Goal: Communication & Community: Answer question/provide support

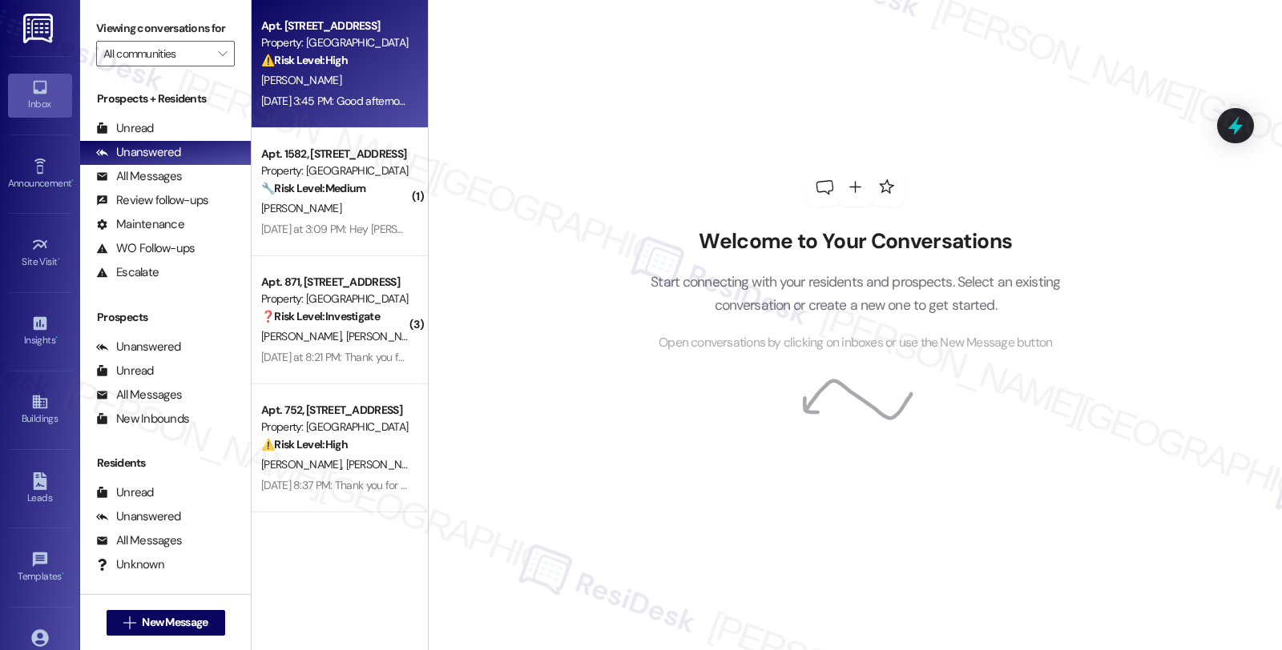
click at [350, 38] on div "Property: [GEOGRAPHIC_DATA]" at bounding box center [335, 42] width 148 height 17
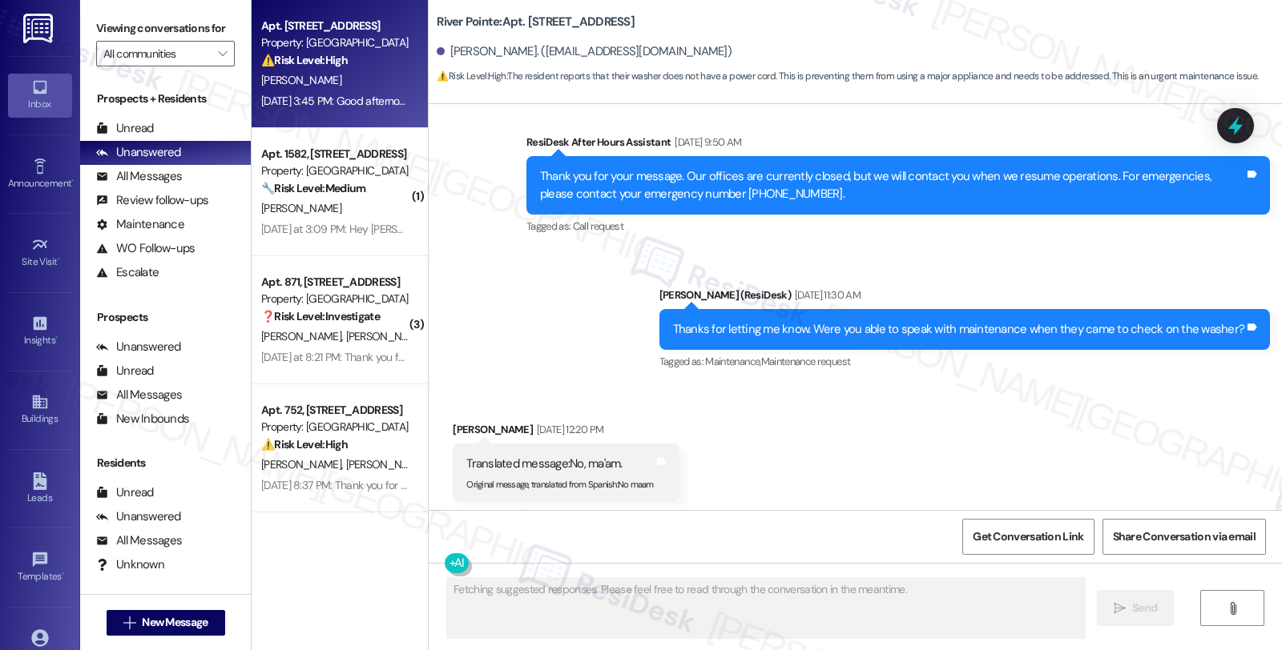
scroll to position [2788, 0]
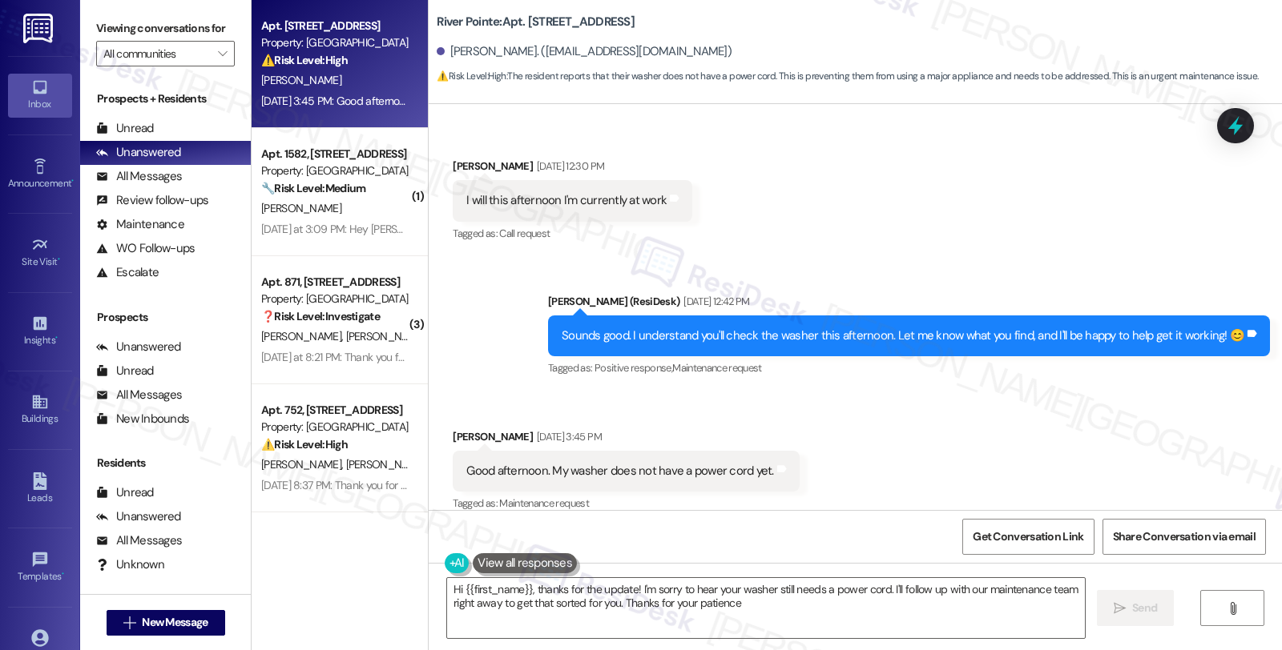
type textarea "Hi {{first_name}}, thanks for the update! I'm sorry to hear your washer still n…"
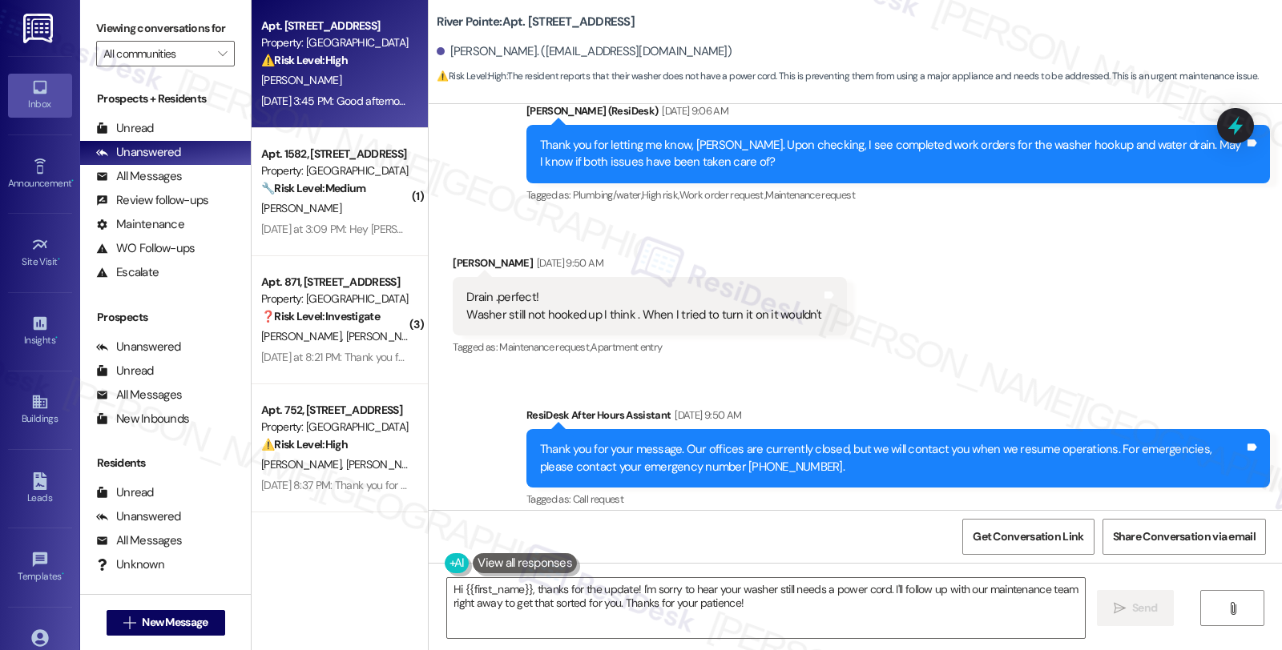
scroll to position [1867, 0]
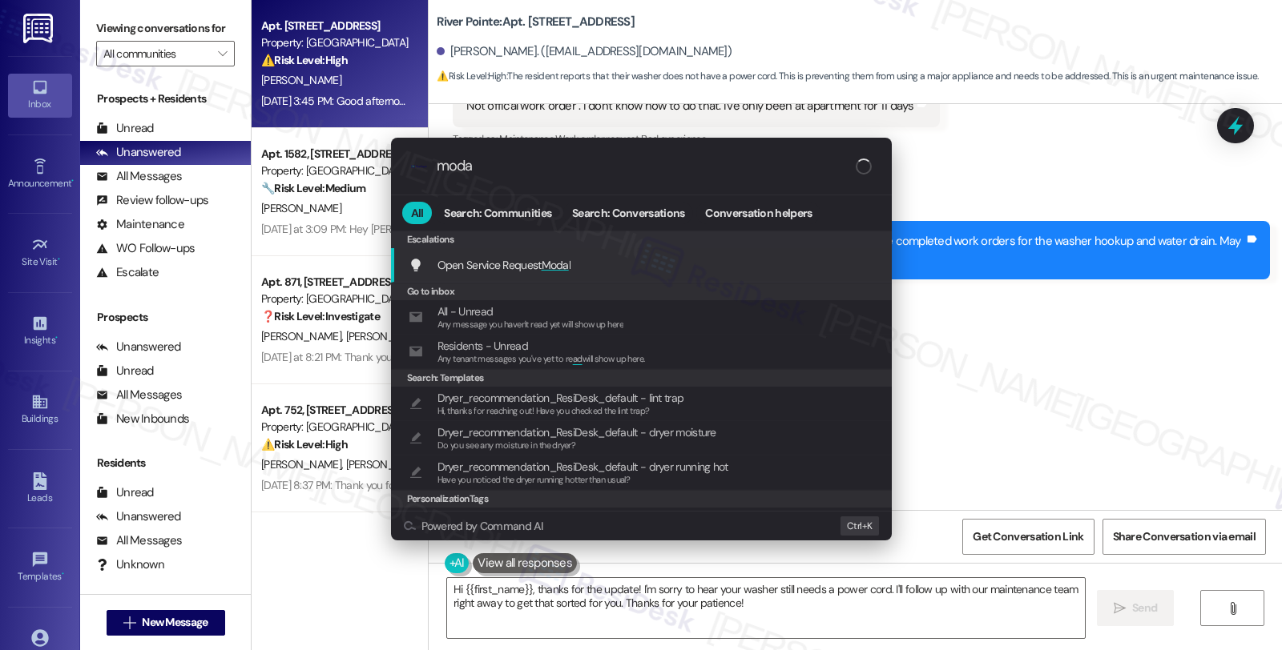
type input "modal"
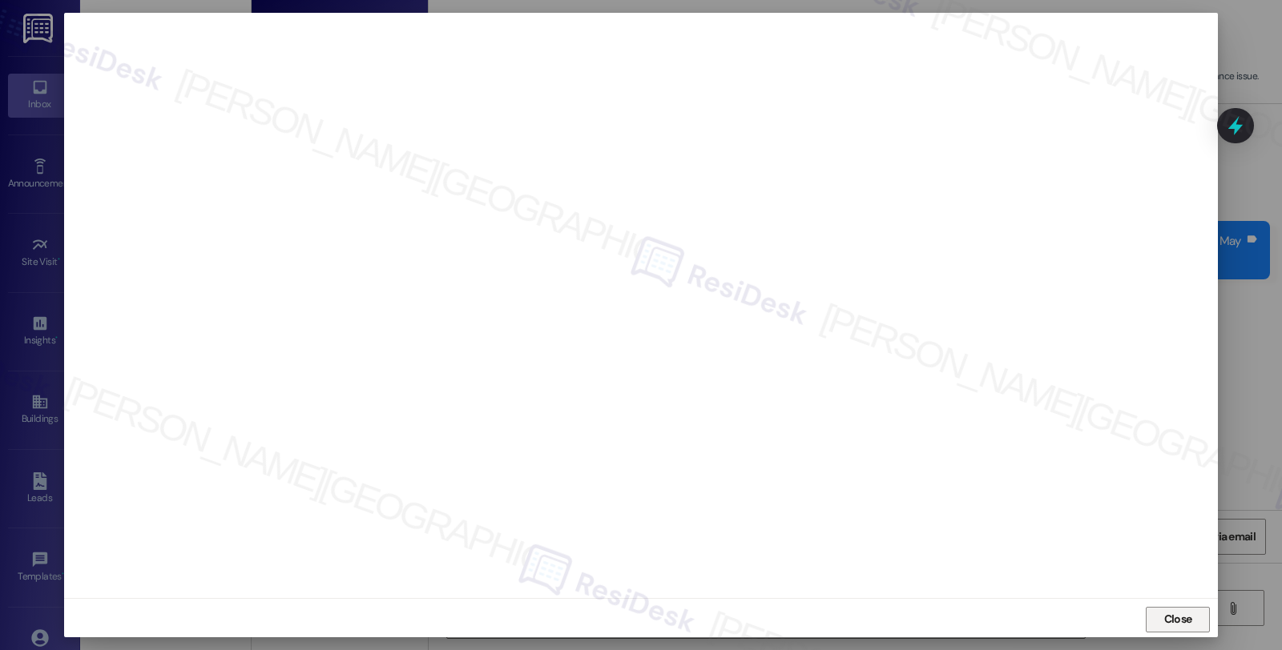
click at [1170, 619] on span "Close" at bounding box center [1178, 619] width 28 height 17
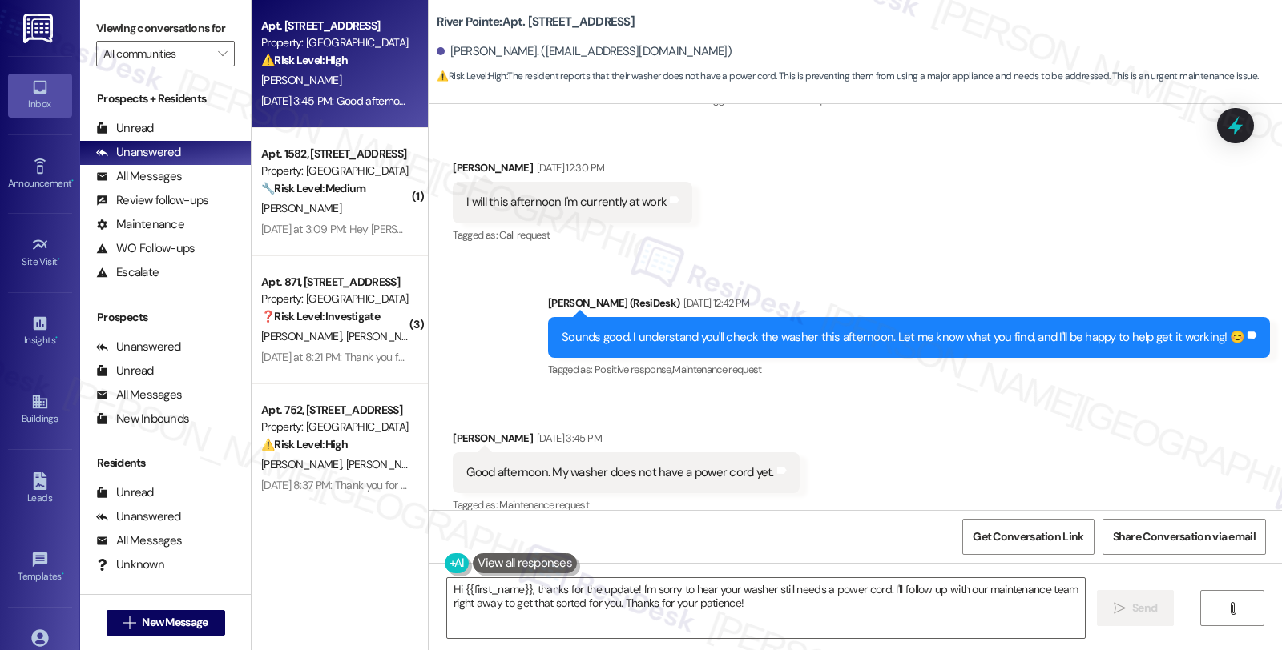
scroll to position [2935, 0]
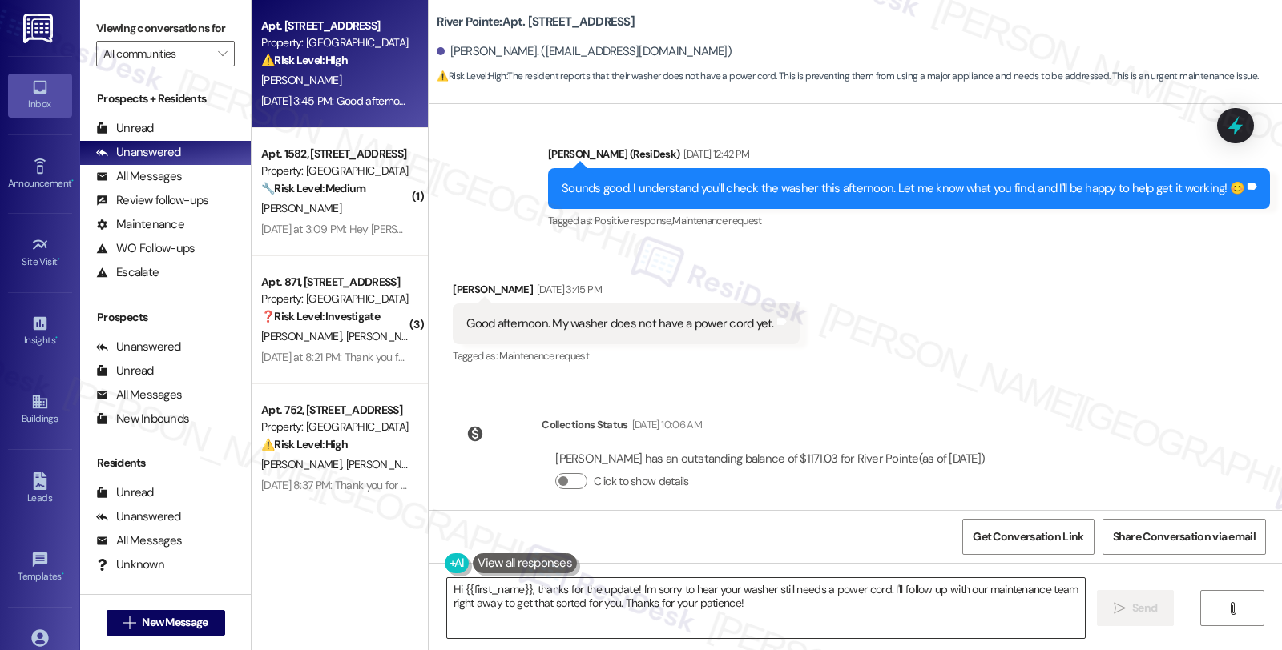
click at [630, 586] on textarea "Hi {{first_name}}, thanks for the update! I'm sorry to hear your washer still n…" at bounding box center [766, 608] width 638 height 60
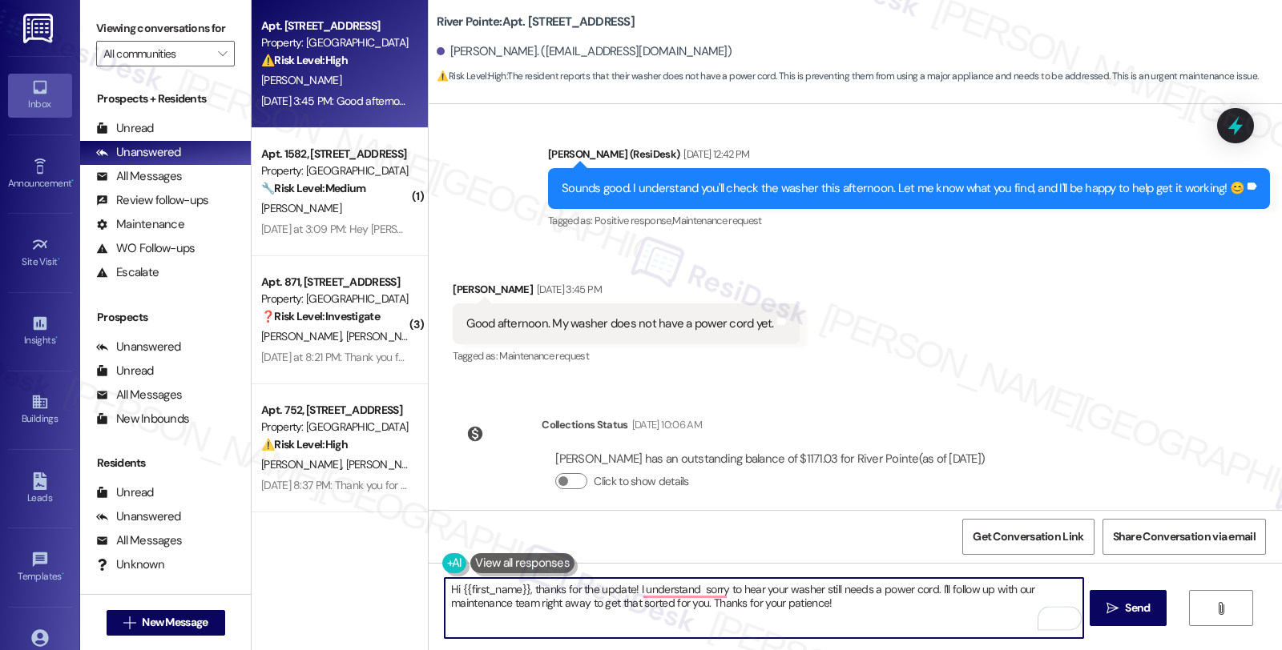
click at [754, 587] on textarea "Hi {{first_name}}, thanks for the update! I understand sorry to hear your washe…" at bounding box center [764, 608] width 638 height 60
drag, startPoint x: 864, startPoint y: 589, endPoint x: 909, endPoint y: 621, distance: 55.8
click at [909, 621] on textarea "Hi {{first_name}}, thanks for the update! I understand your washer still needs …" at bounding box center [764, 608] width 638 height 60
type textarea "Hi {{first_name}}, thanks for the update! I understand your washer still needs …"
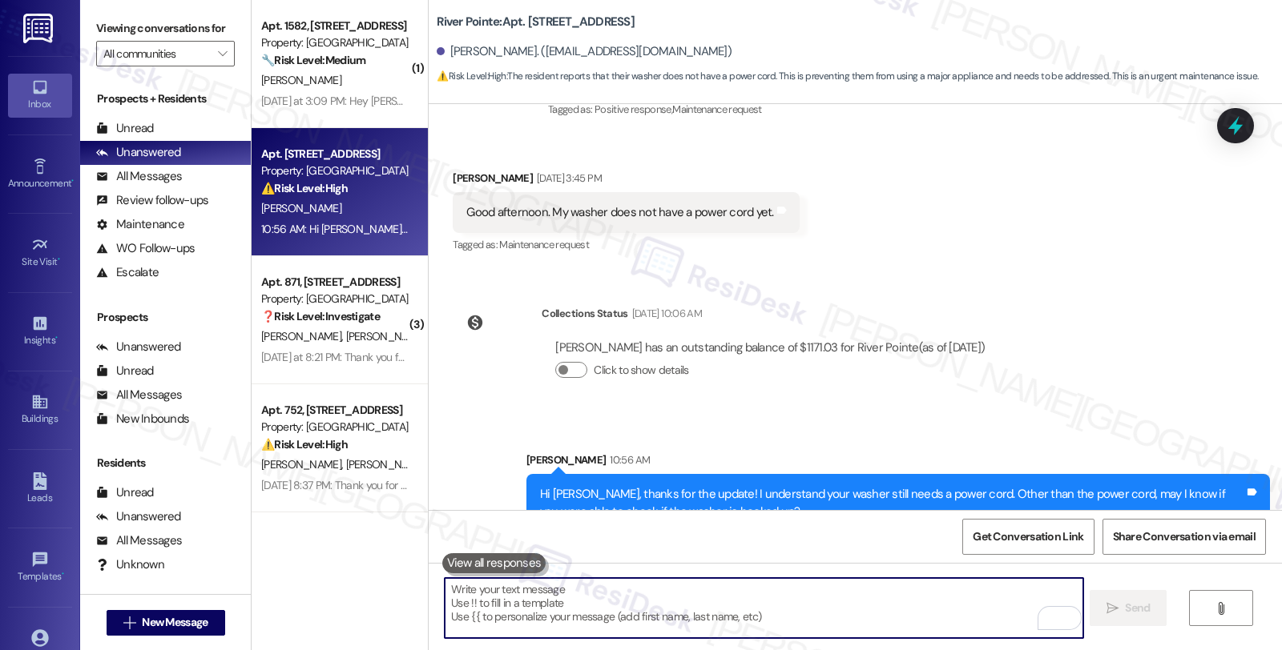
scroll to position [3064, 0]
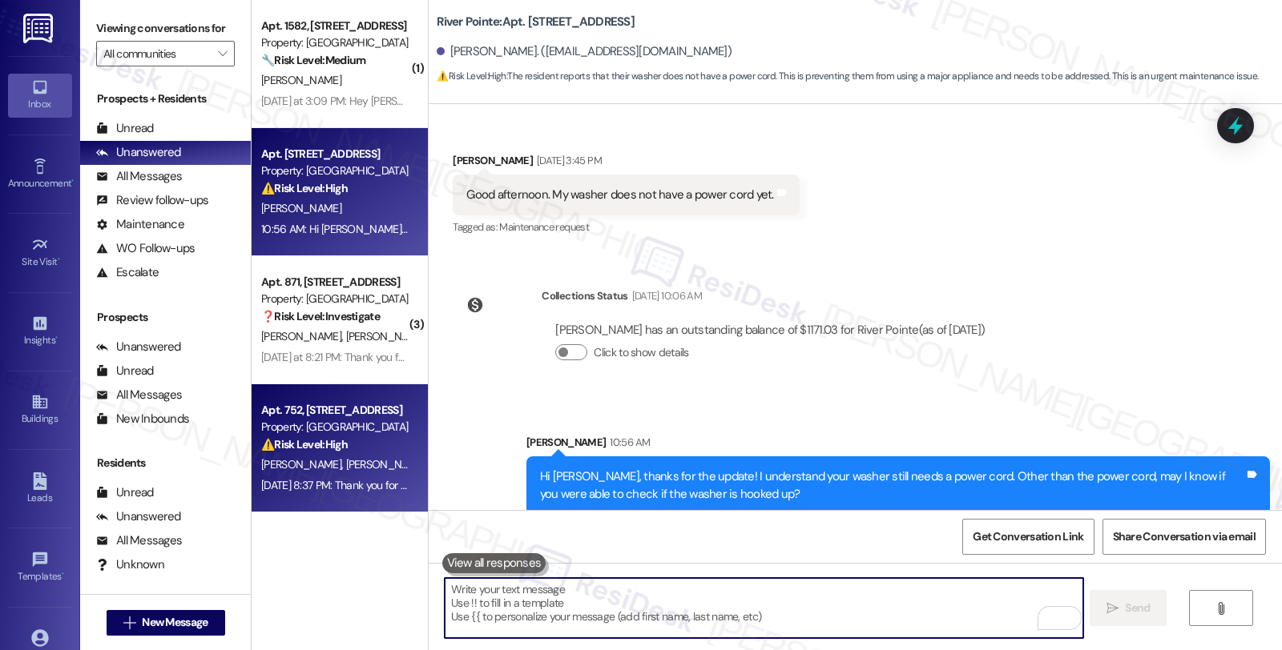
click at [348, 474] on div "[PERSON_NAME] [PERSON_NAME]" at bounding box center [335, 465] width 151 height 20
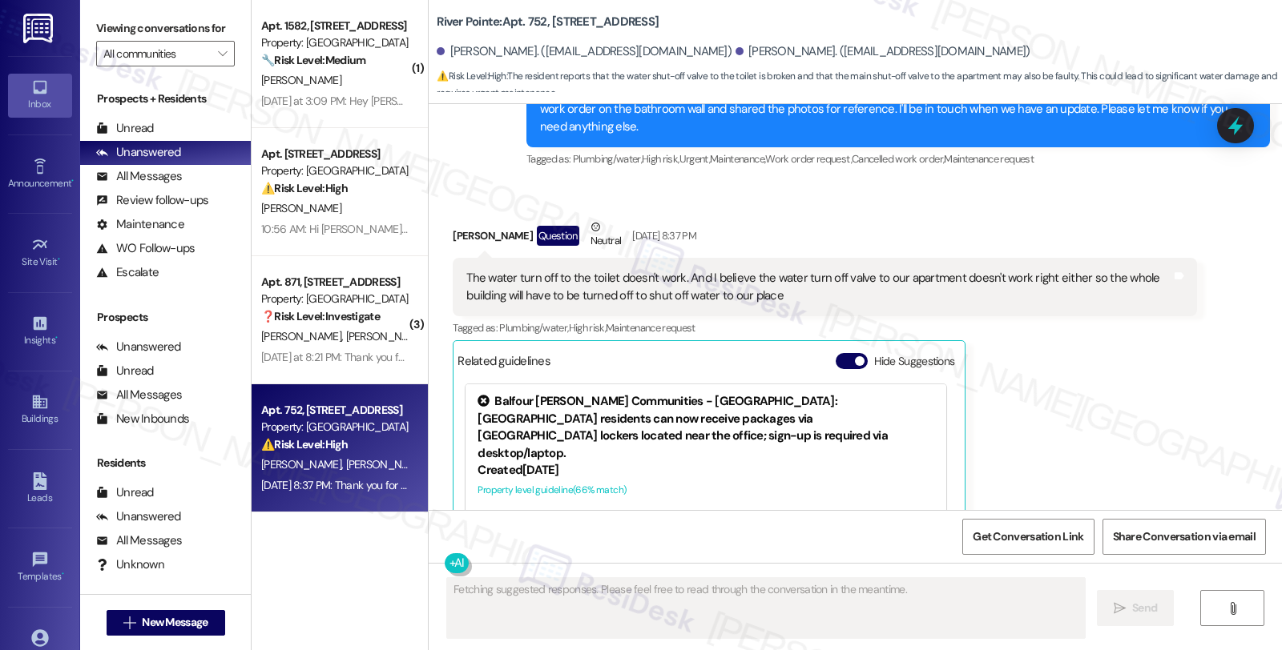
scroll to position [4312, 0]
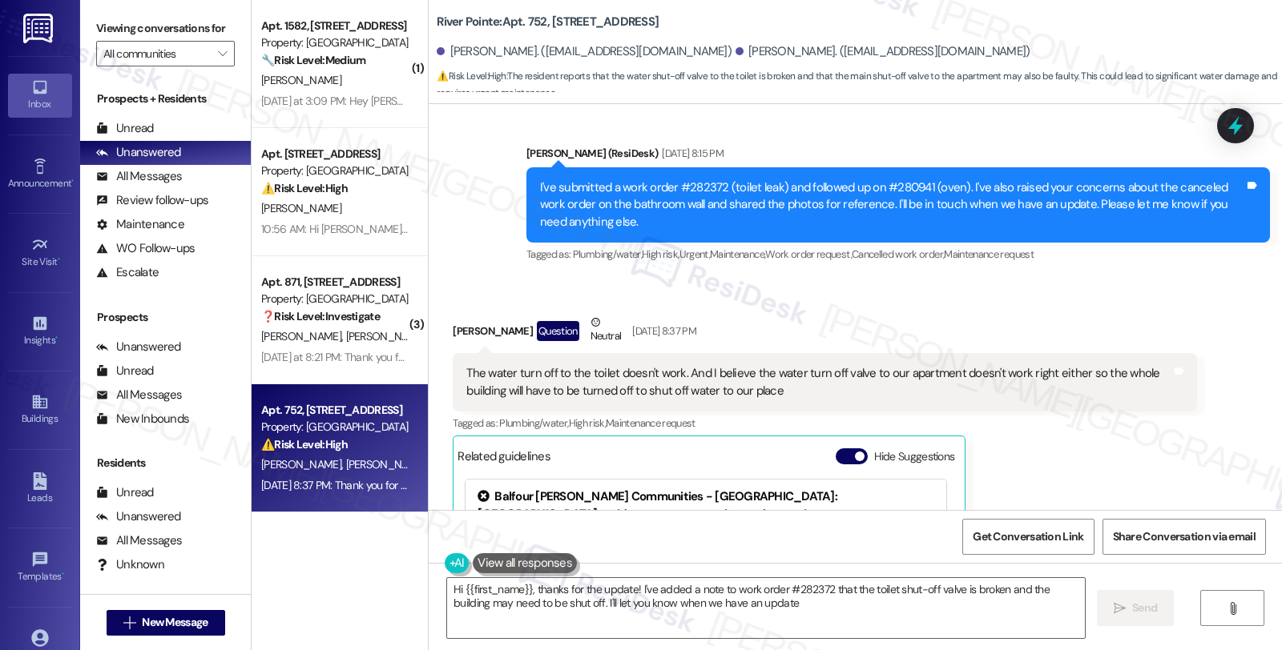
type textarea "Hi {{first_name}}, thanks for the update! I've added a note to work order #2823…"
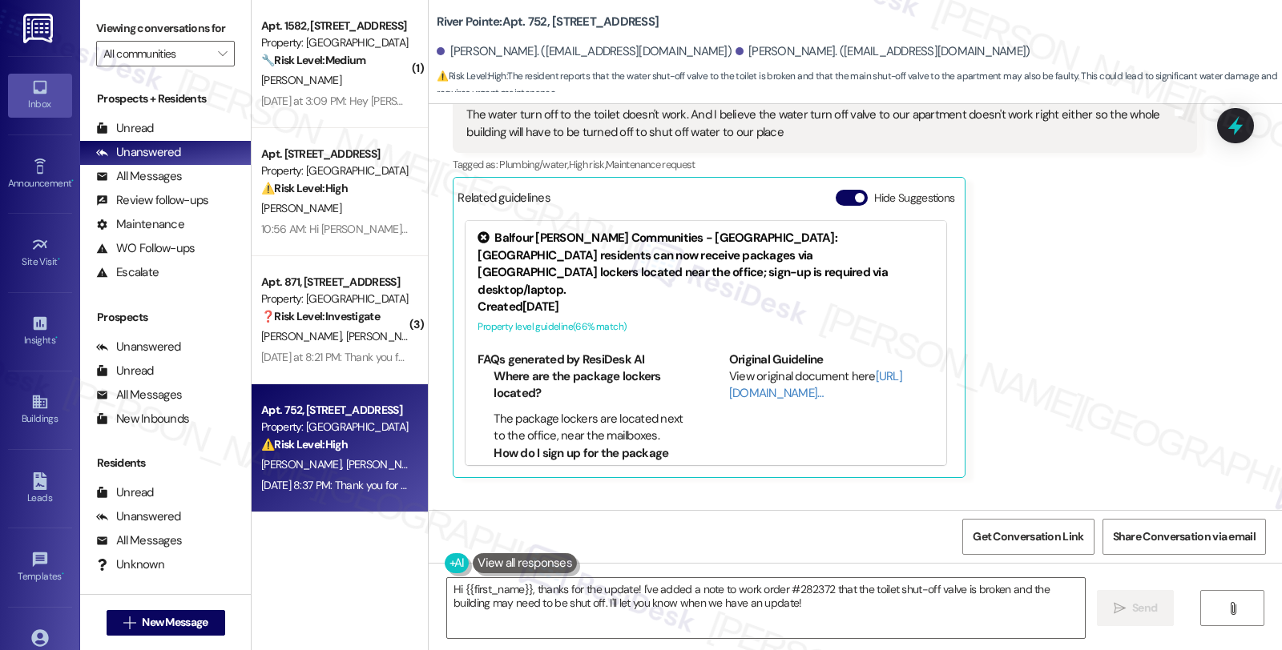
scroll to position [4668, 0]
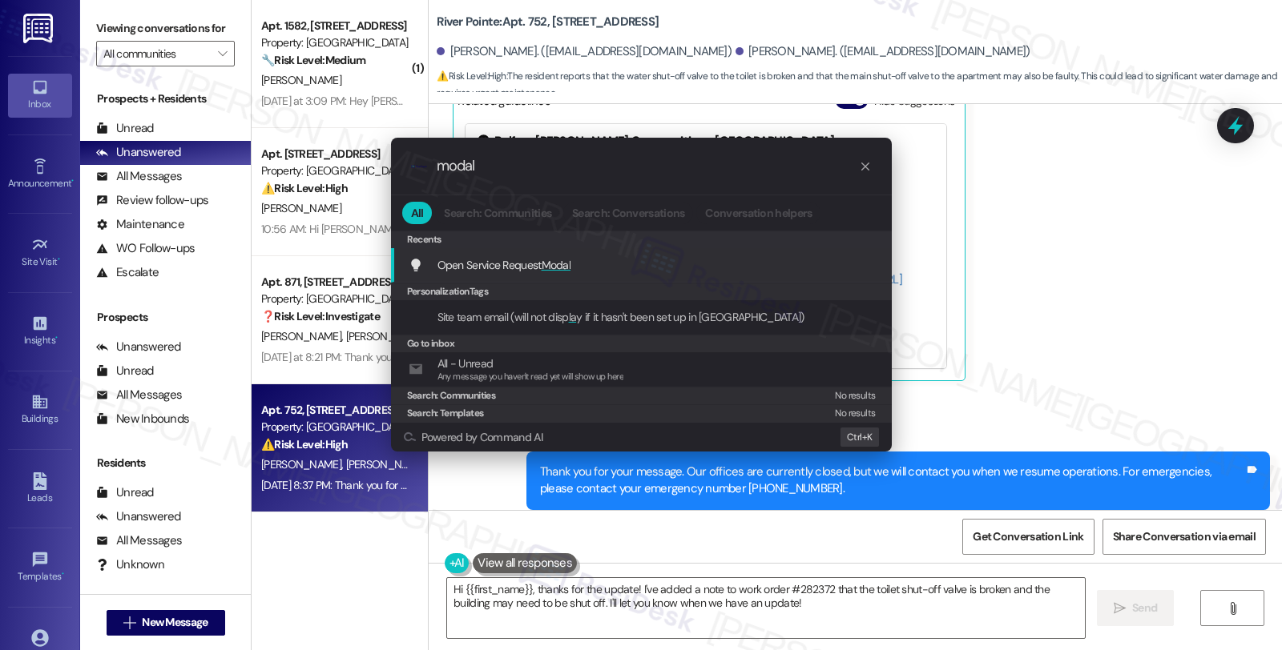
type input "modal"
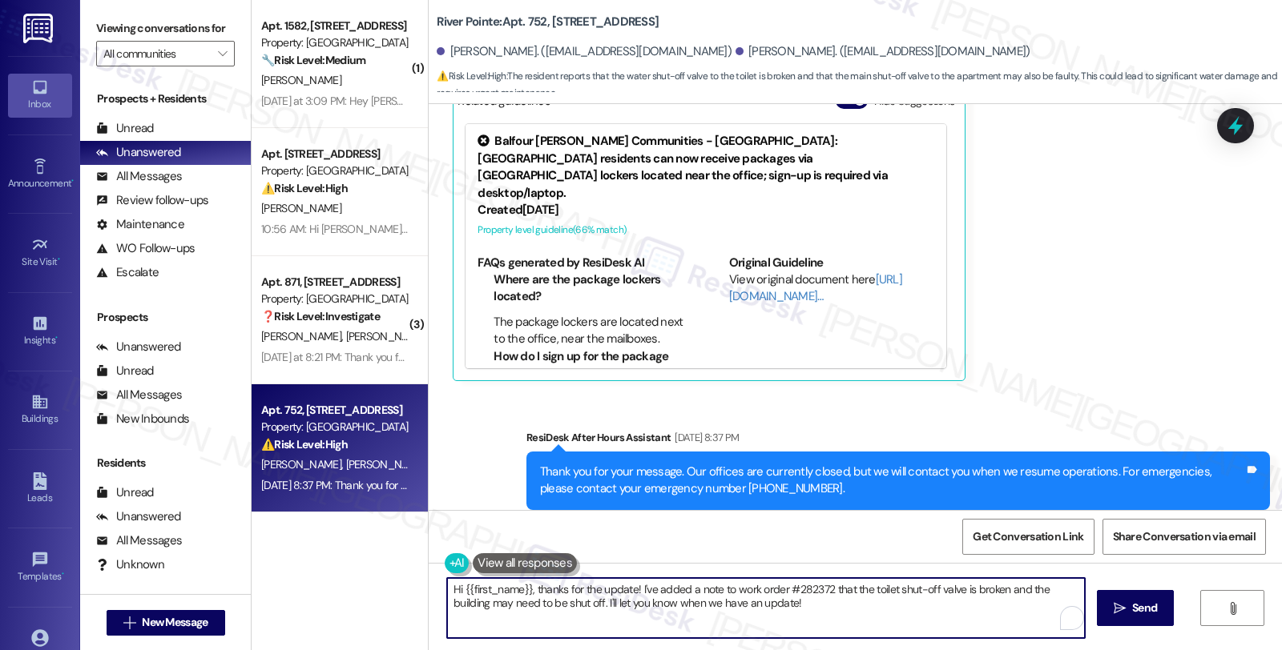
type textarea "Hi {{first_name}}, thanks for the update! I've added a note to work order #2823…"
drag, startPoint x: 865, startPoint y: 612, endPoint x: 437, endPoint y: 594, distance: 428.9
click at [437, 594] on div "Hi {{first_name}}, thanks for the update! I've added a note to work order #2823…" at bounding box center [855, 623] width 853 height 120
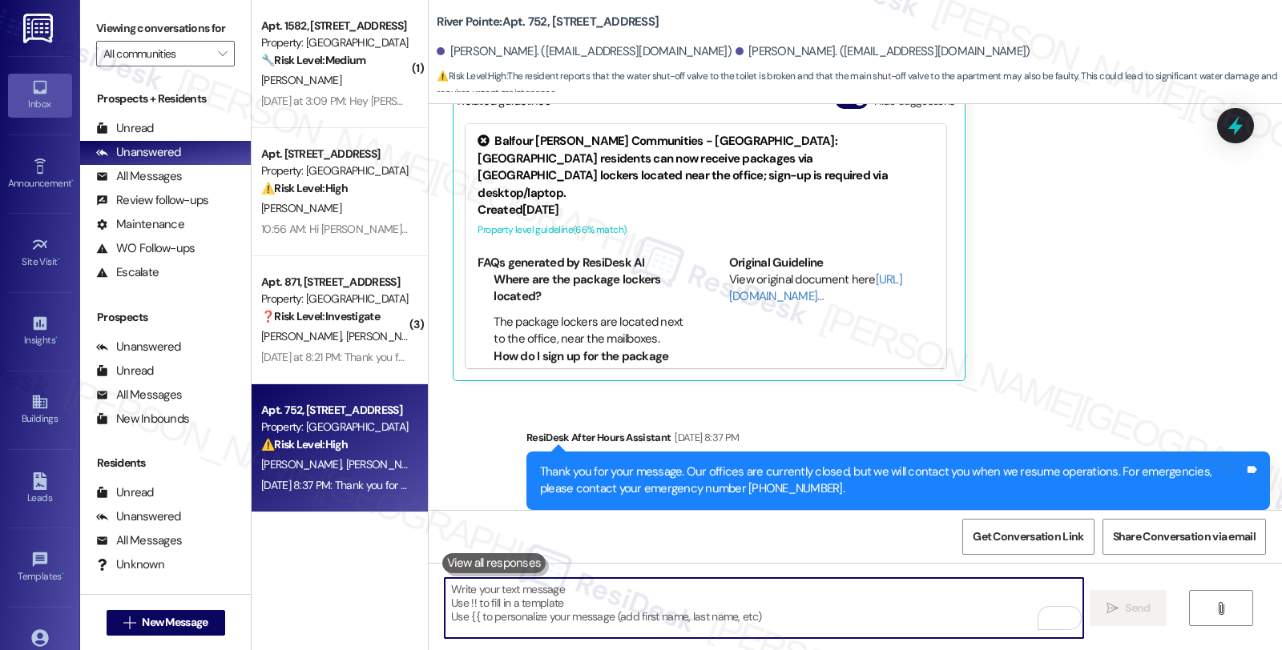
click at [1231, 123] on icon at bounding box center [1235, 125] width 21 height 21
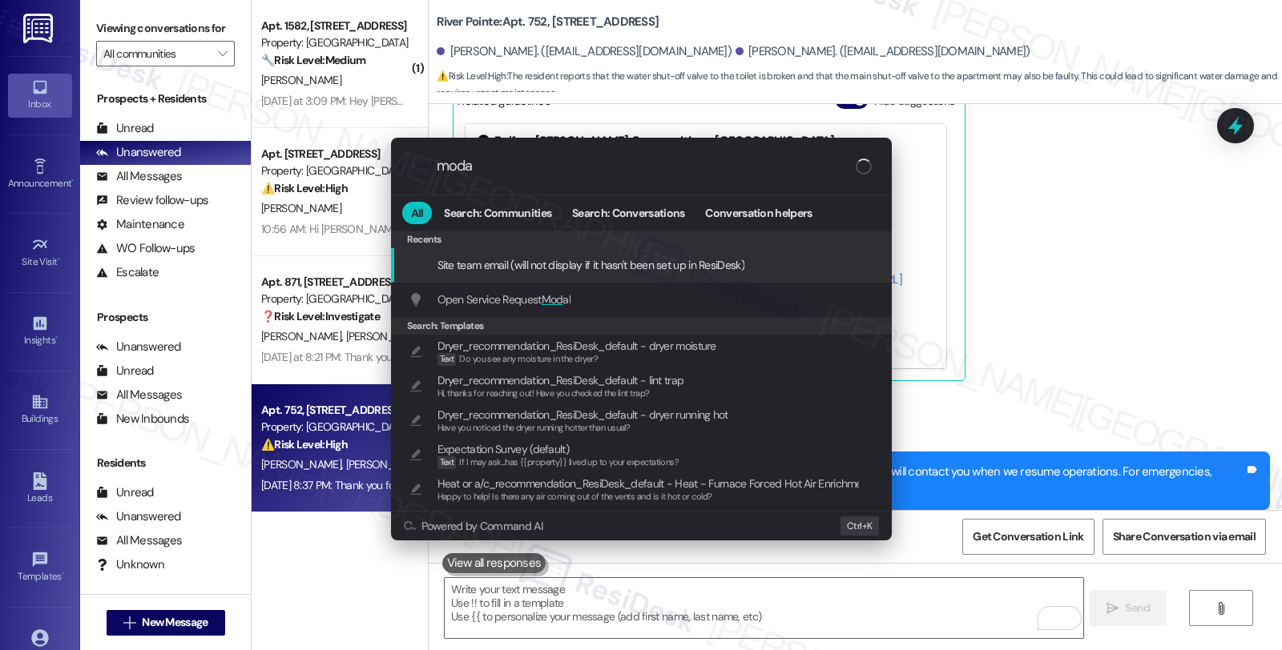
type input "modal"
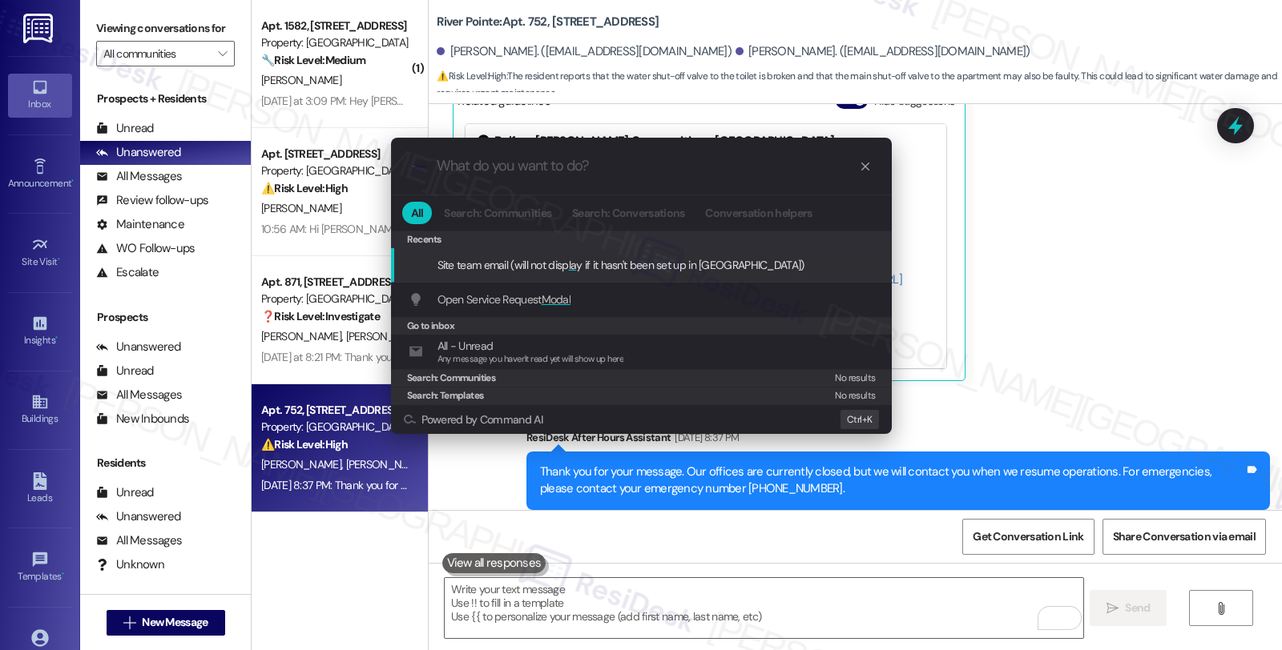
type textarea "{{site_team_email}}"
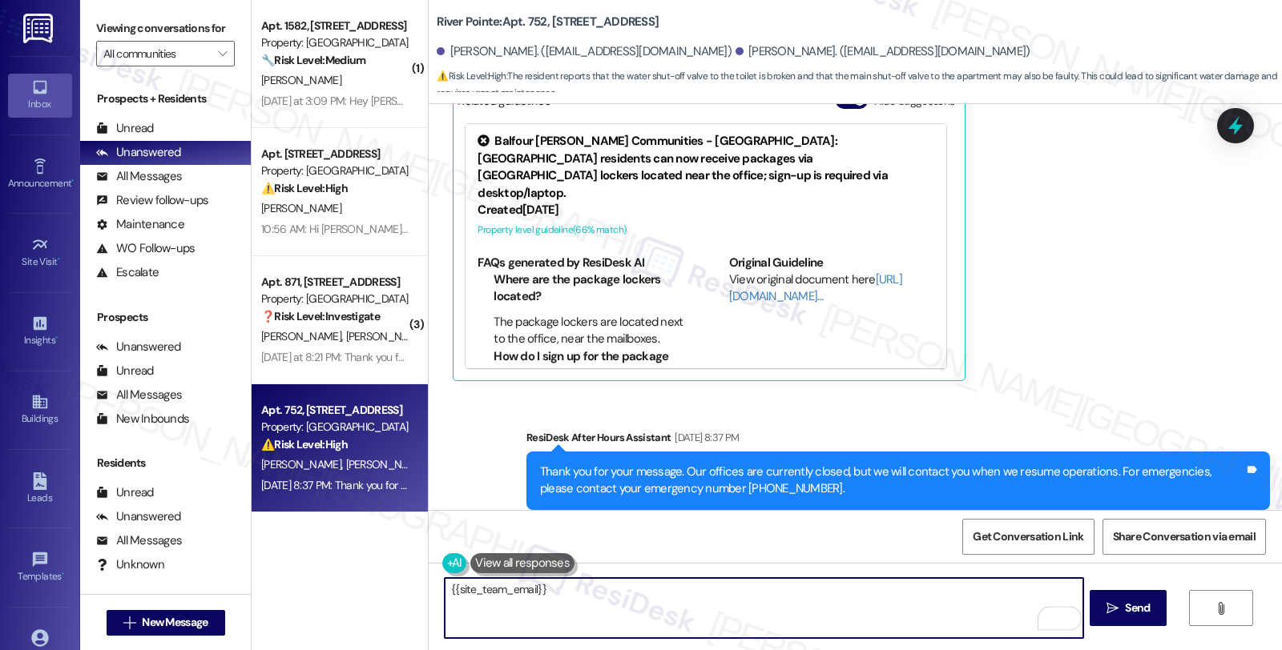
drag, startPoint x: 542, startPoint y: 586, endPoint x: 409, endPoint y: 586, distance: 133.8
click at [409, 586] on div "( 1 ) Apt. 1582, [STREET_ADDRESS] Property: River Pointe 🔧 Risk Level: Medium T…" at bounding box center [767, 325] width 1030 height 650
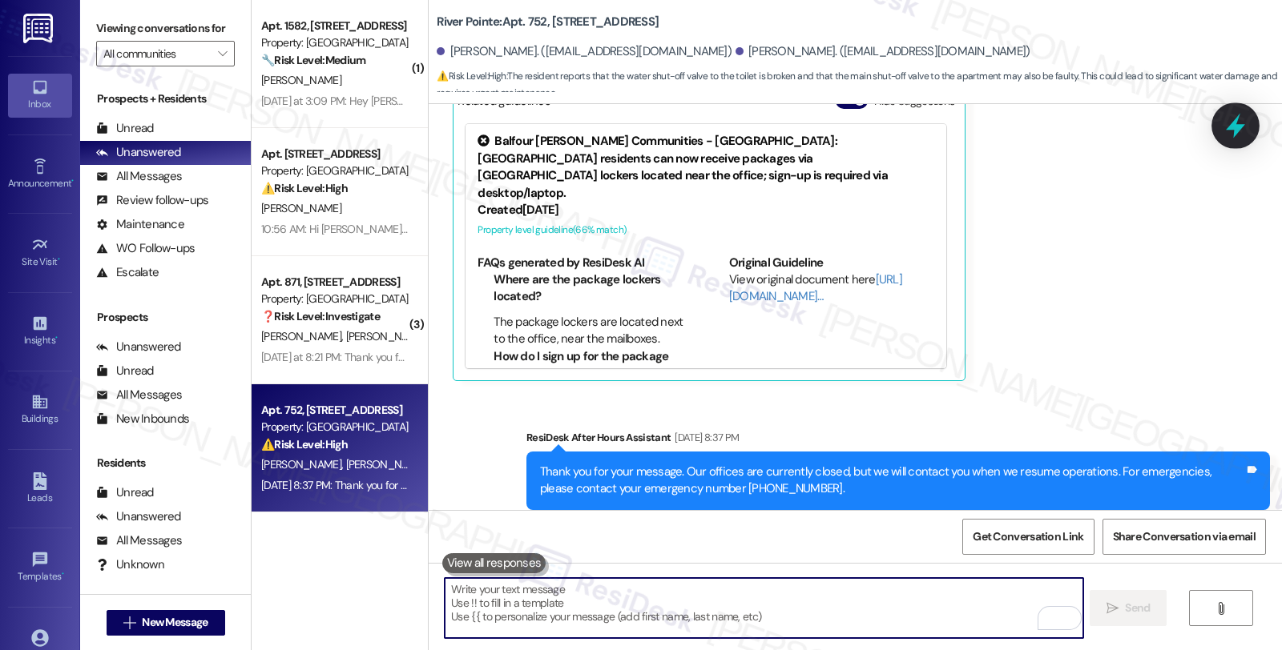
click at [1227, 124] on icon at bounding box center [1235, 125] width 27 height 27
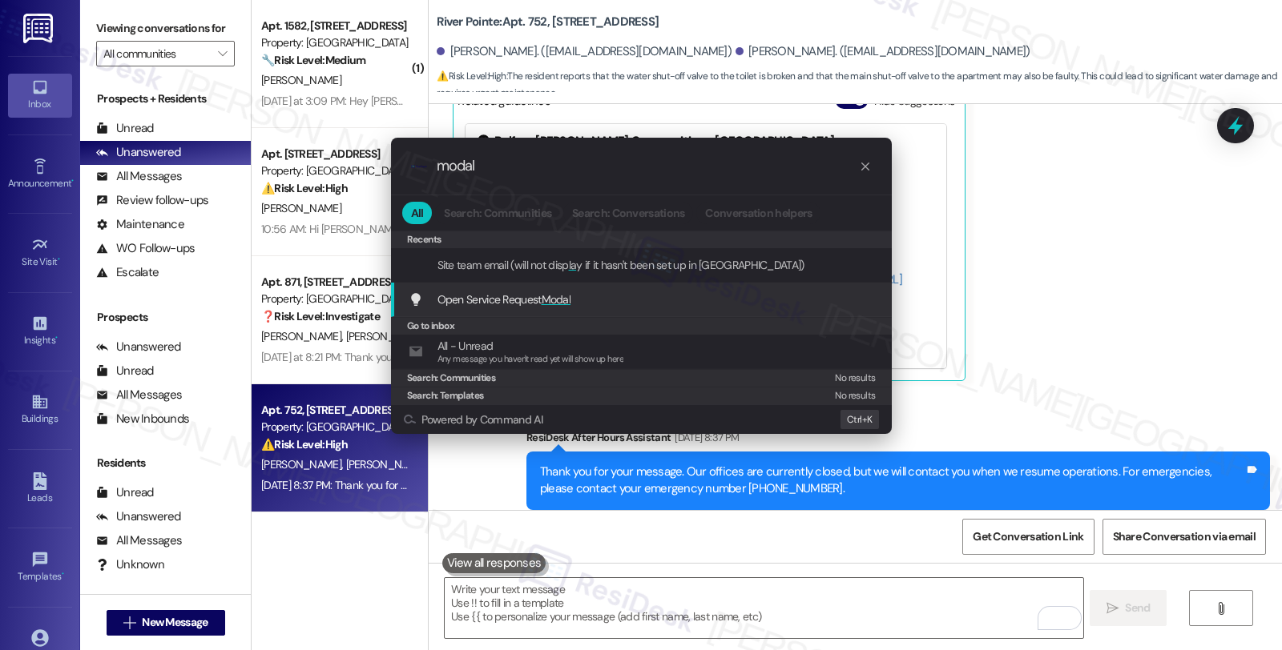
type input "modal"
click at [518, 288] on div "Open Service Request Modal Add shortcut" at bounding box center [641, 300] width 501 height 34
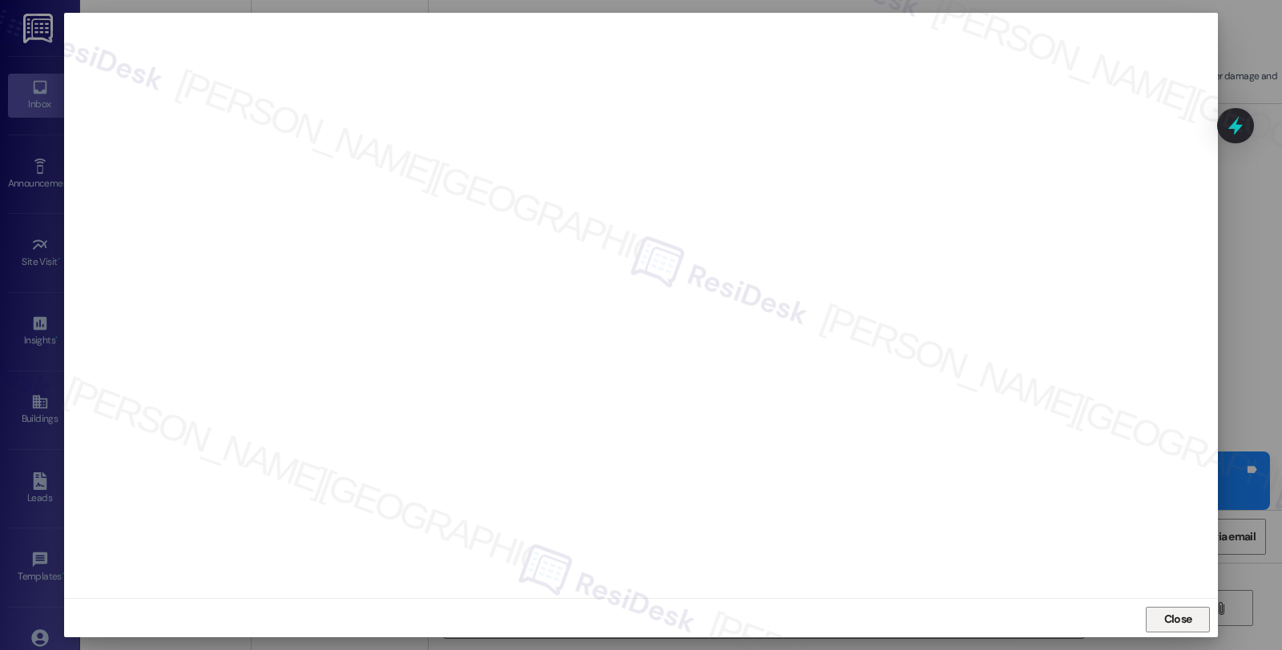
click at [1171, 618] on span "Close" at bounding box center [1178, 619] width 28 height 17
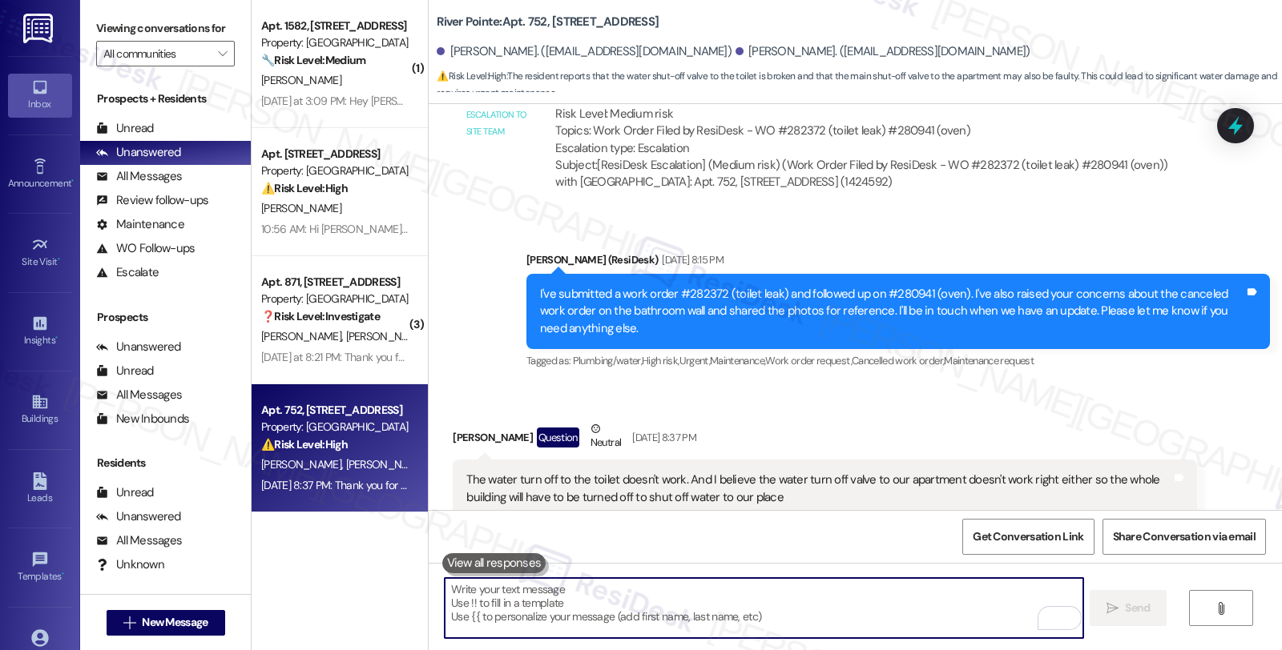
scroll to position [3867, 0]
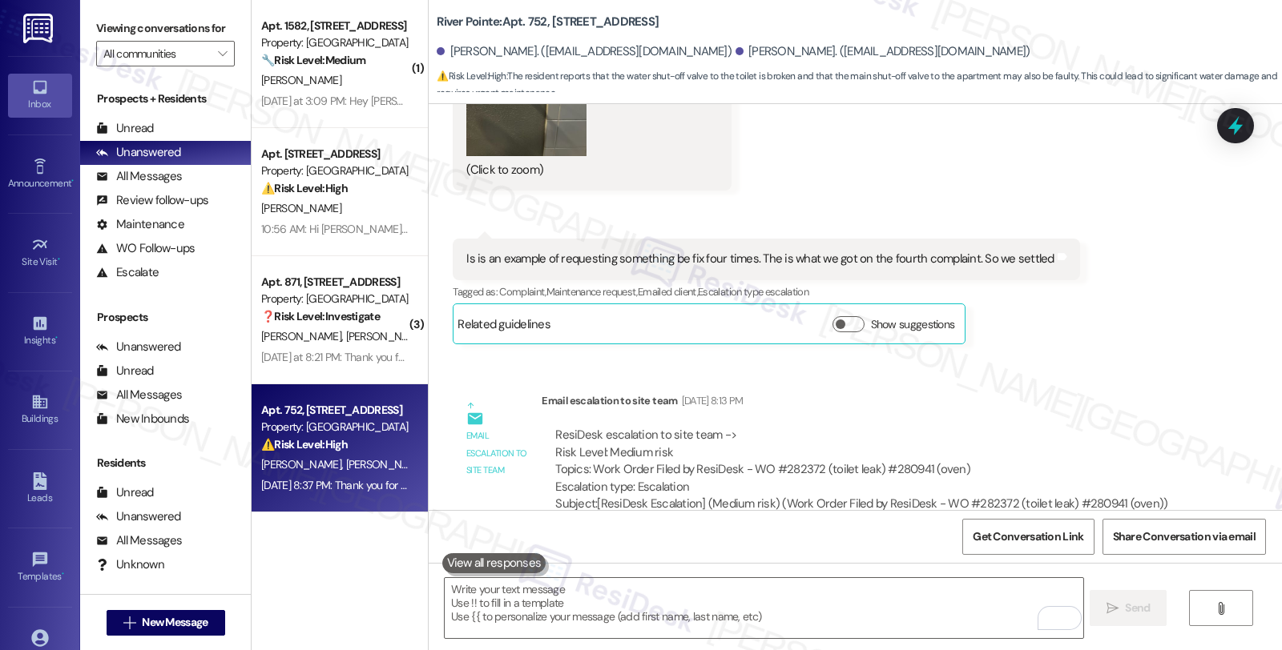
click at [1152, 393] on div "Email escalation to site team [DATE] 8:13 PM" at bounding box center [869, 404] width 654 height 22
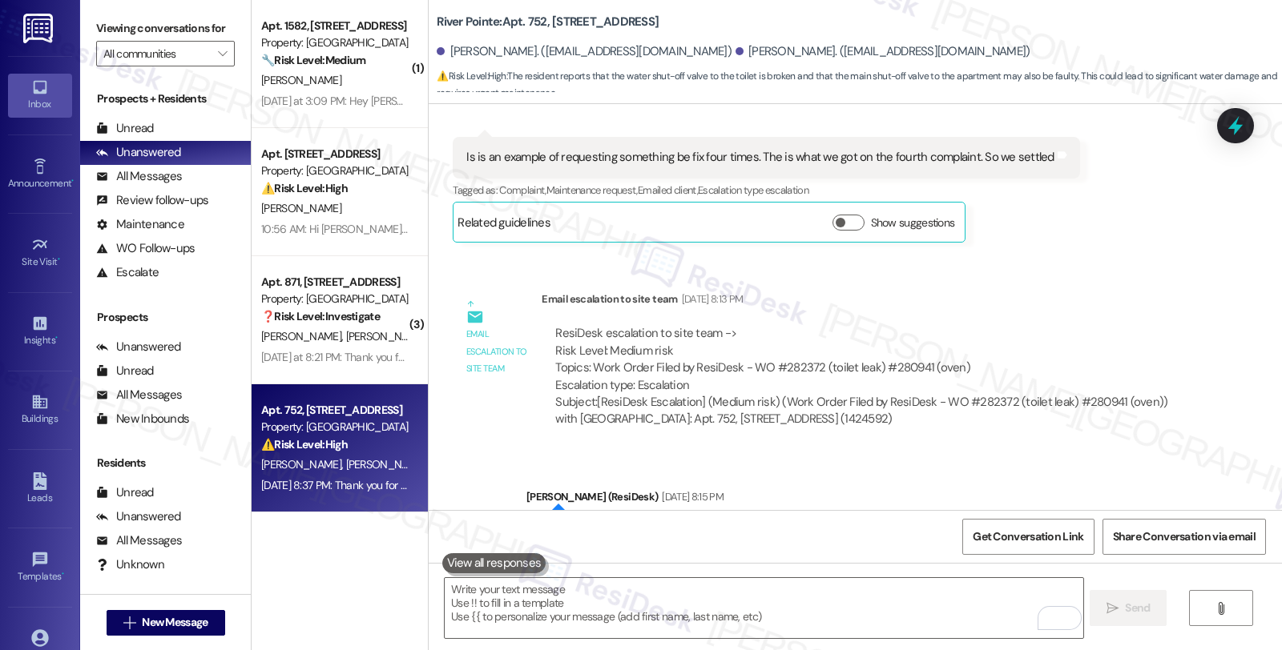
scroll to position [3956, 0]
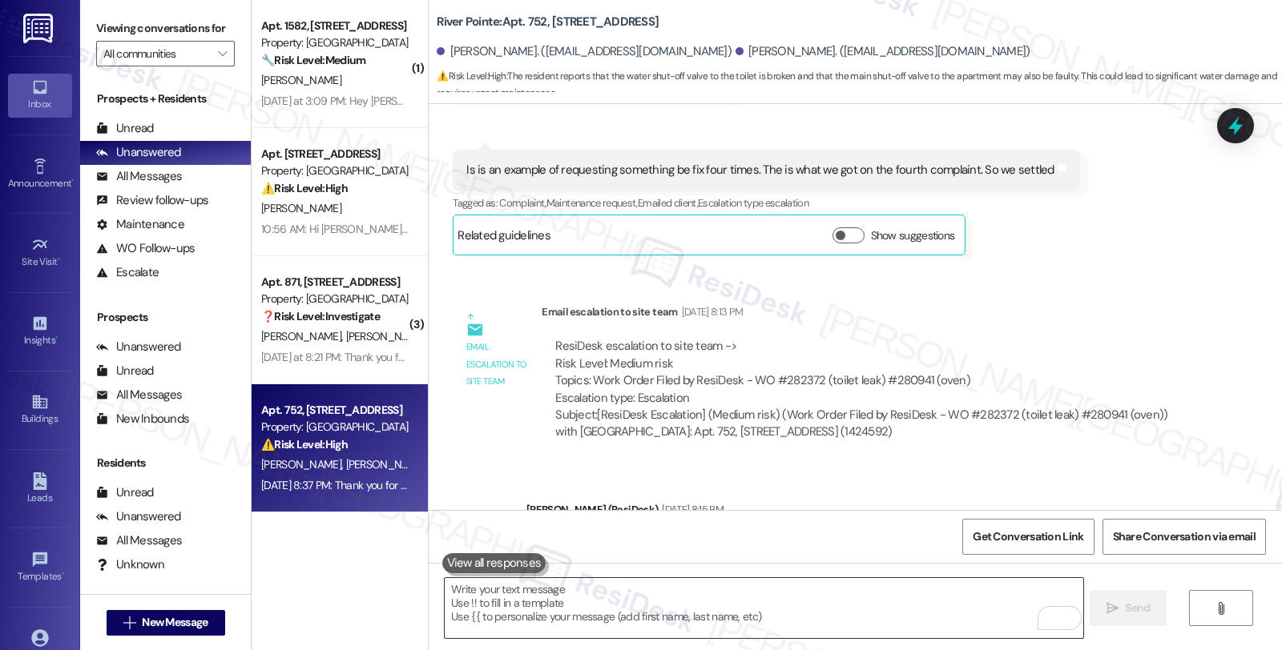
click at [597, 618] on textarea "To enrich screen reader interactions, please activate Accessibility in Grammarl…" at bounding box center [764, 608] width 638 height 60
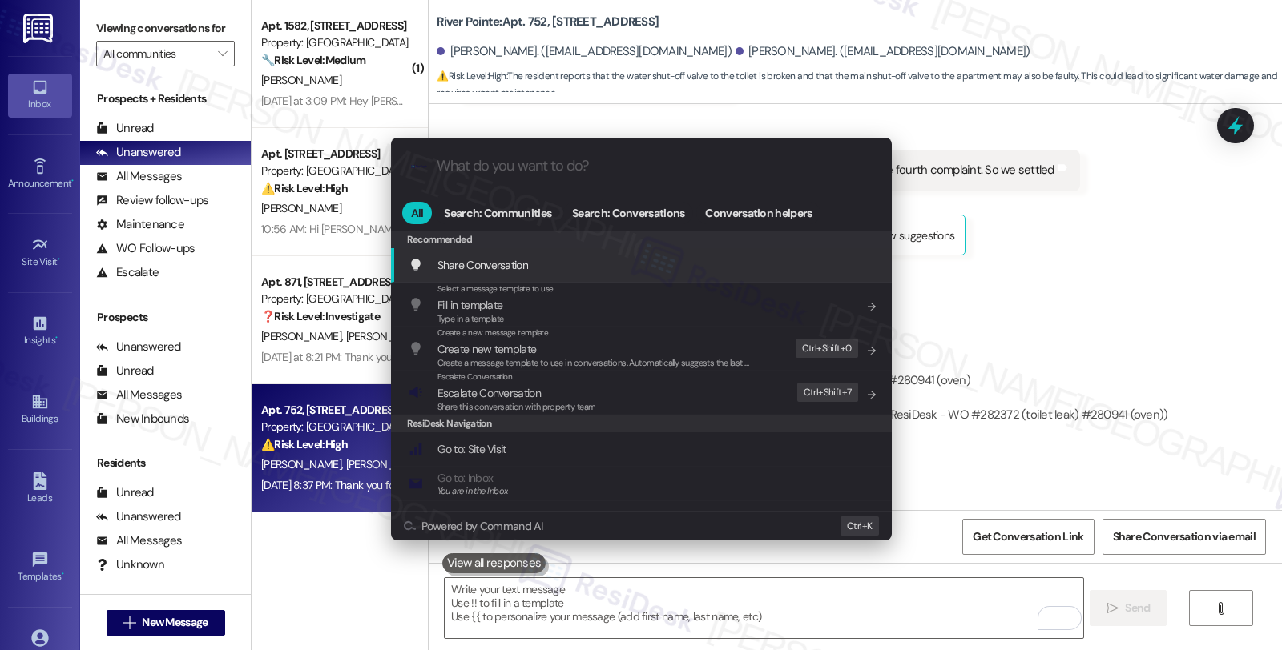
click at [646, 603] on div ".cls-1{fill:#0a055f;}.cls-2{fill:#0cc4c4;} resideskLogoBlueOrange All Search: C…" at bounding box center [641, 325] width 1282 height 650
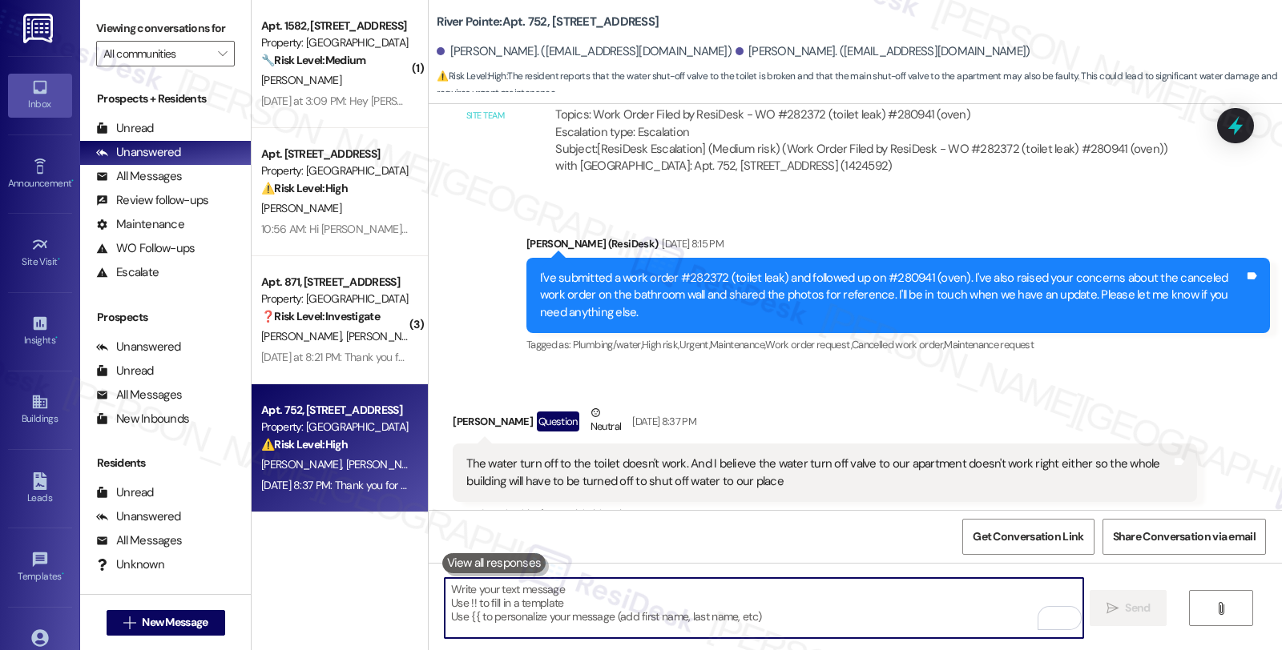
scroll to position [4401, 0]
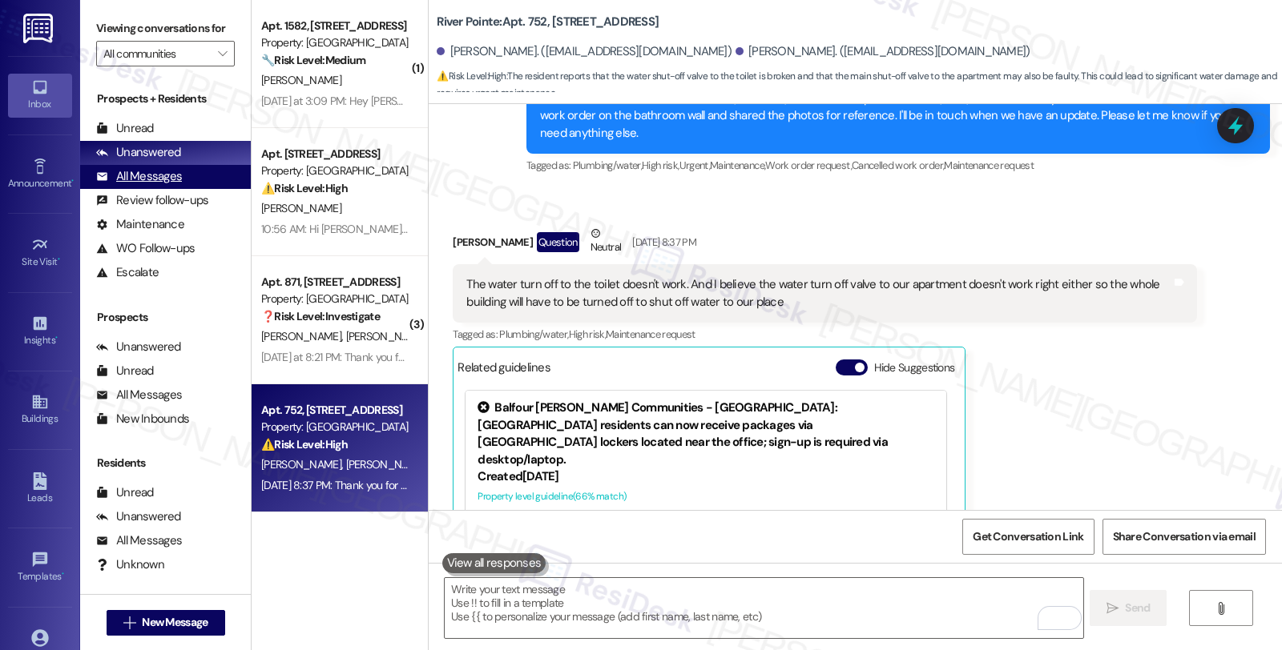
click at [171, 185] on div "All Messages" at bounding box center [139, 176] width 86 height 17
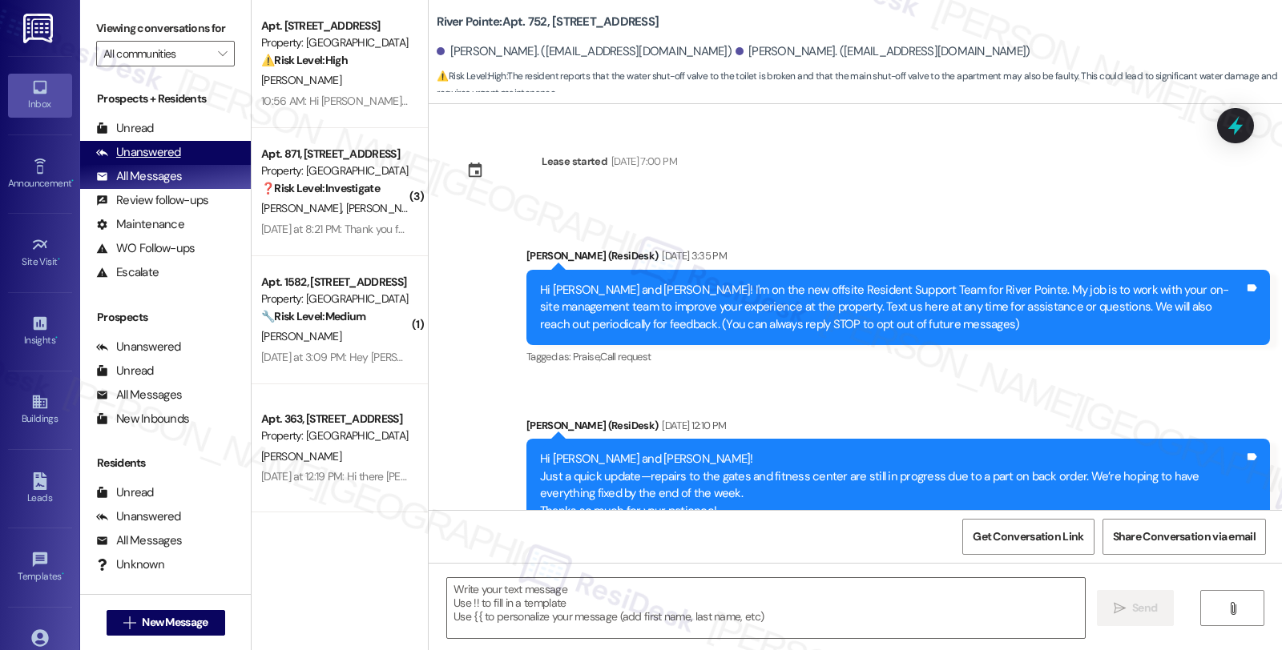
scroll to position [4516, 0]
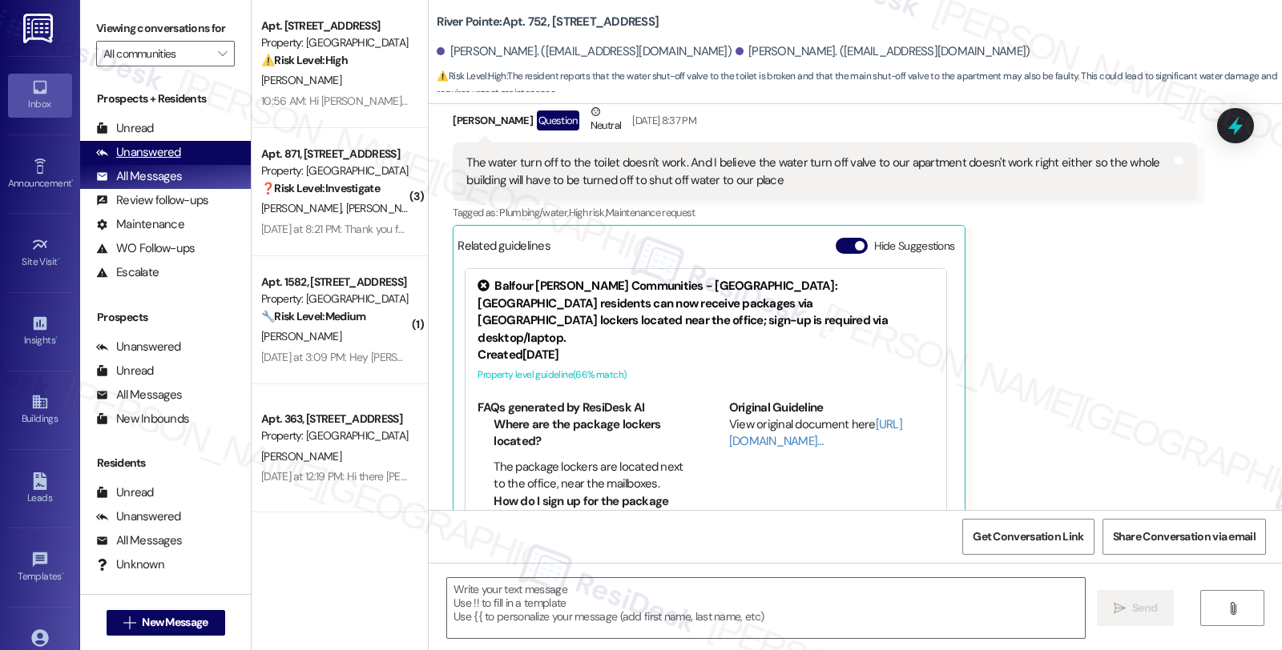
type textarea "Fetching suggested responses. Please feel free to read through the conversation…"
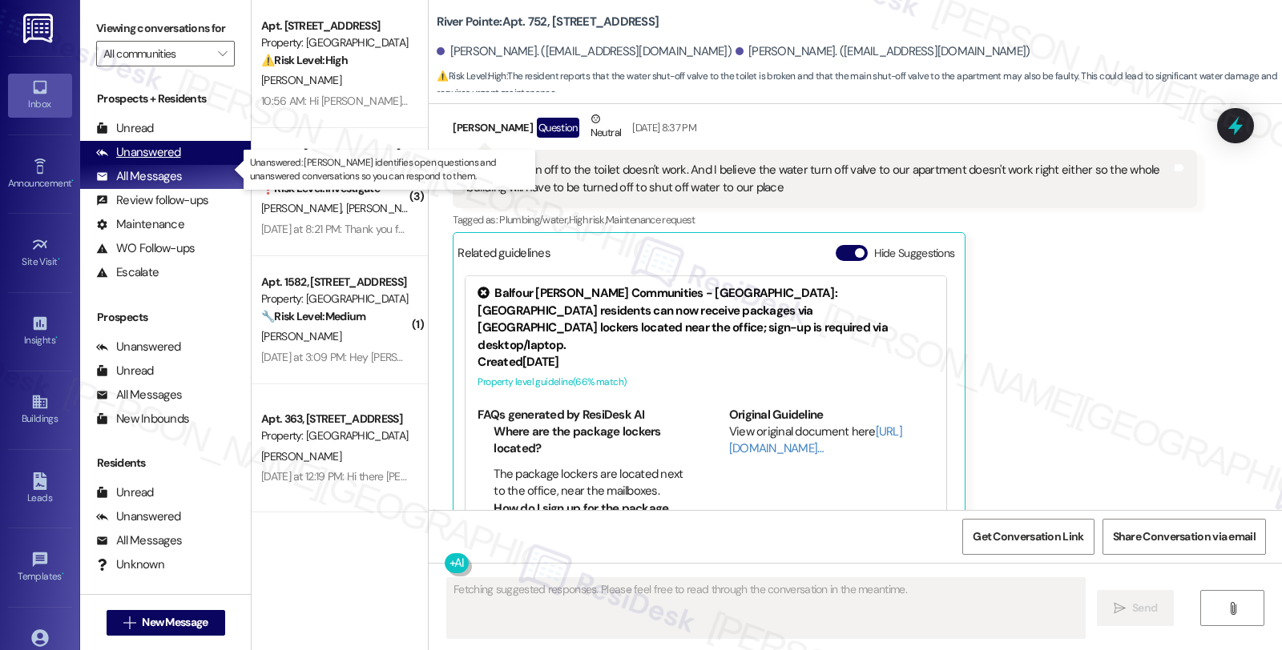
click at [172, 161] on div "Unanswered" at bounding box center [138, 152] width 85 height 17
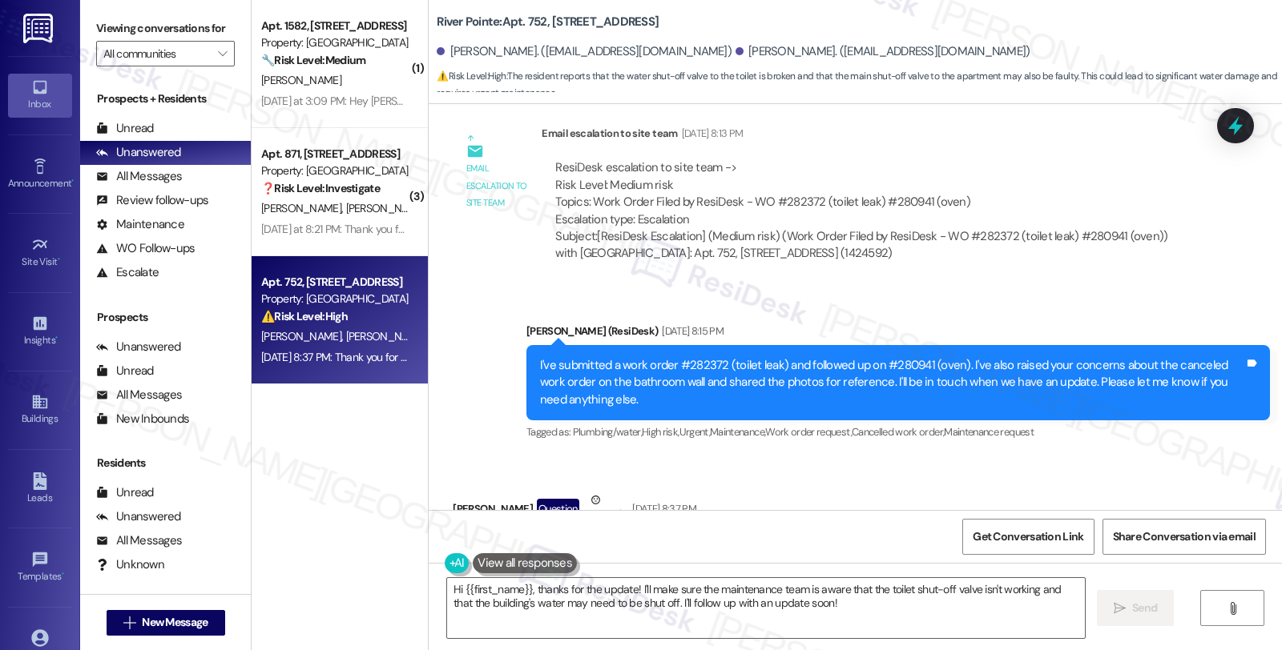
scroll to position [4490, 0]
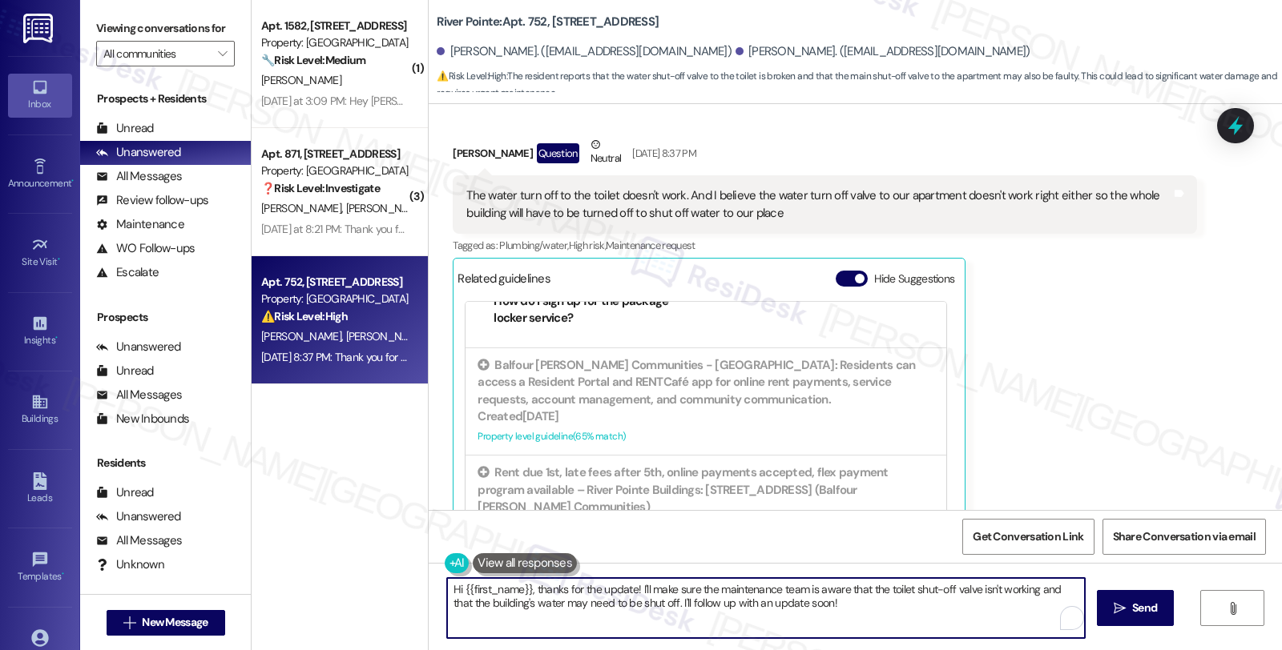
drag, startPoint x: 526, startPoint y: 590, endPoint x: 397, endPoint y: 591, distance: 129.0
click at [397, 591] on div "( 1 ) Apt. 1582, [STREET_ADDRESS] Property: River Pointe 🔧 Risk Level: Medium T…" at bounding box center [767, 325] width 1030 height 650
type textarea "Thanks for the update! I'll make sure the maintenance team is aware that the to…"
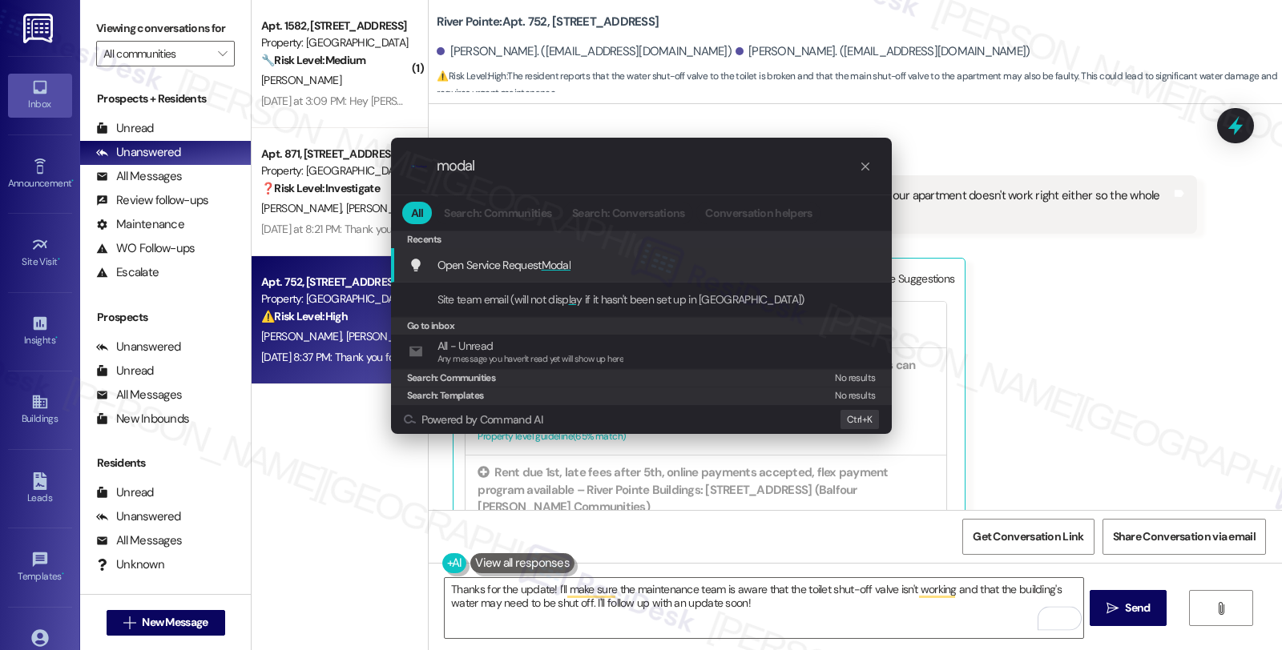
click at [486, 266] on span "Open Service Request Modal" at bounding box center [504, 265] width 134 height 14
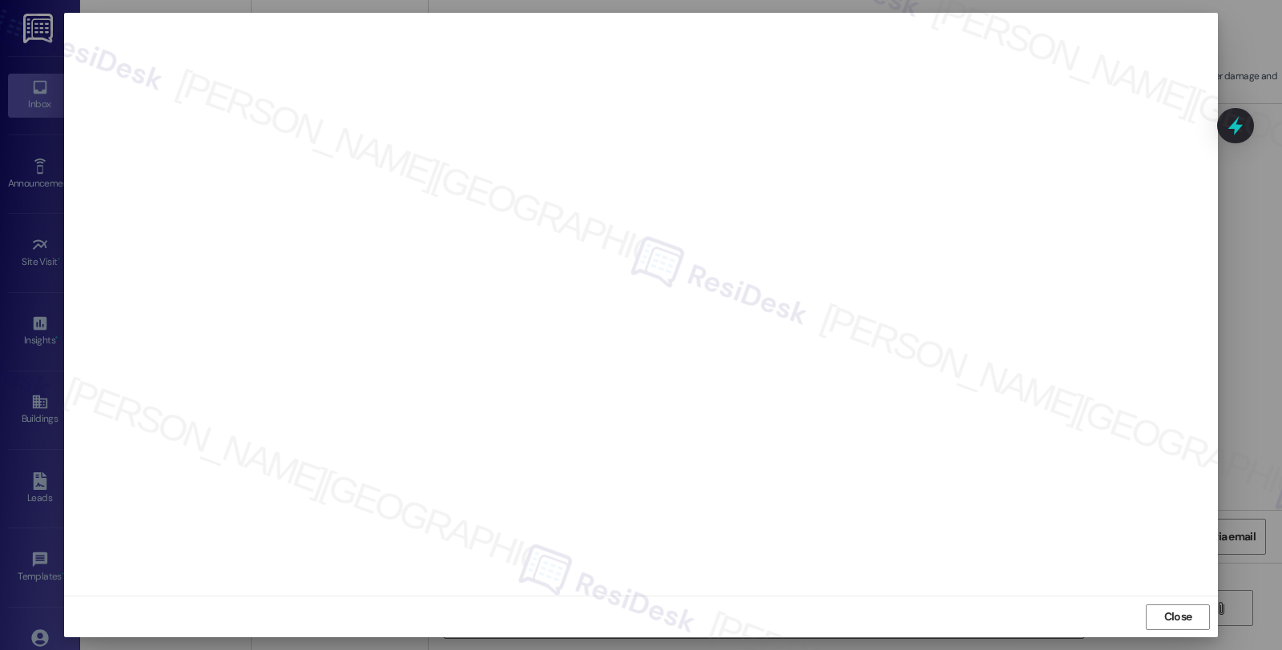
scroll to position [0, 0]
click at [1164, 629] on span "Close" at bounding box center [1178, 620] width 34 height 24
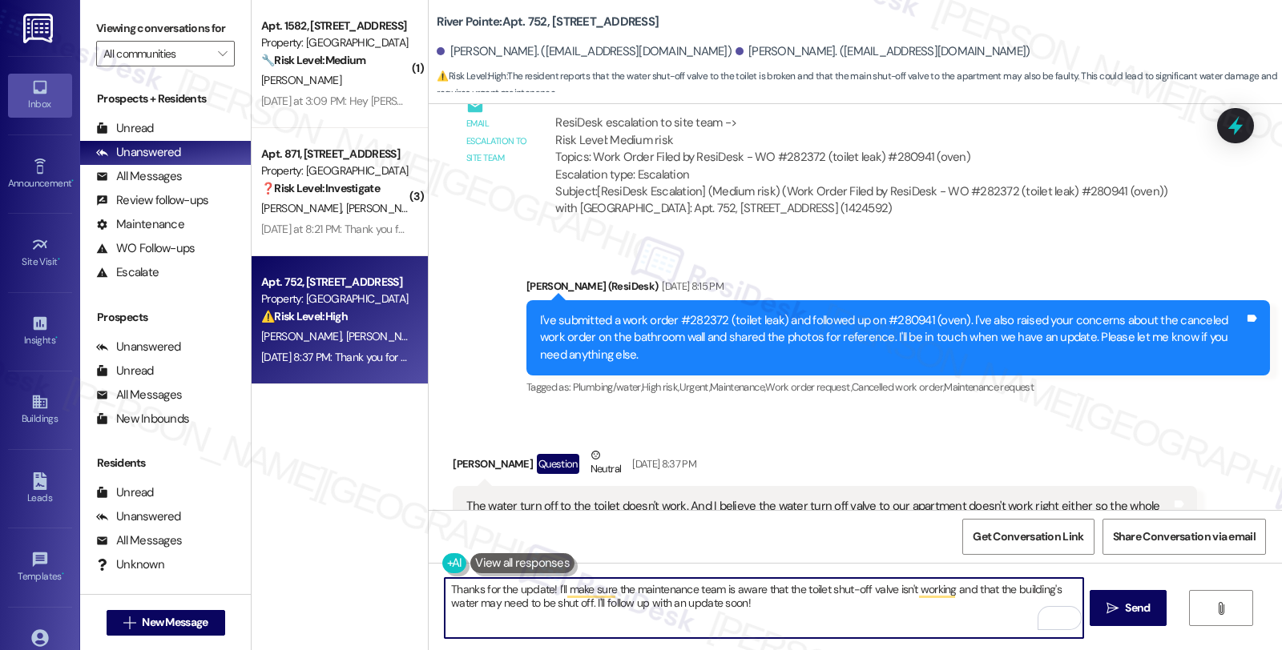
scroll to position [4134, 0]
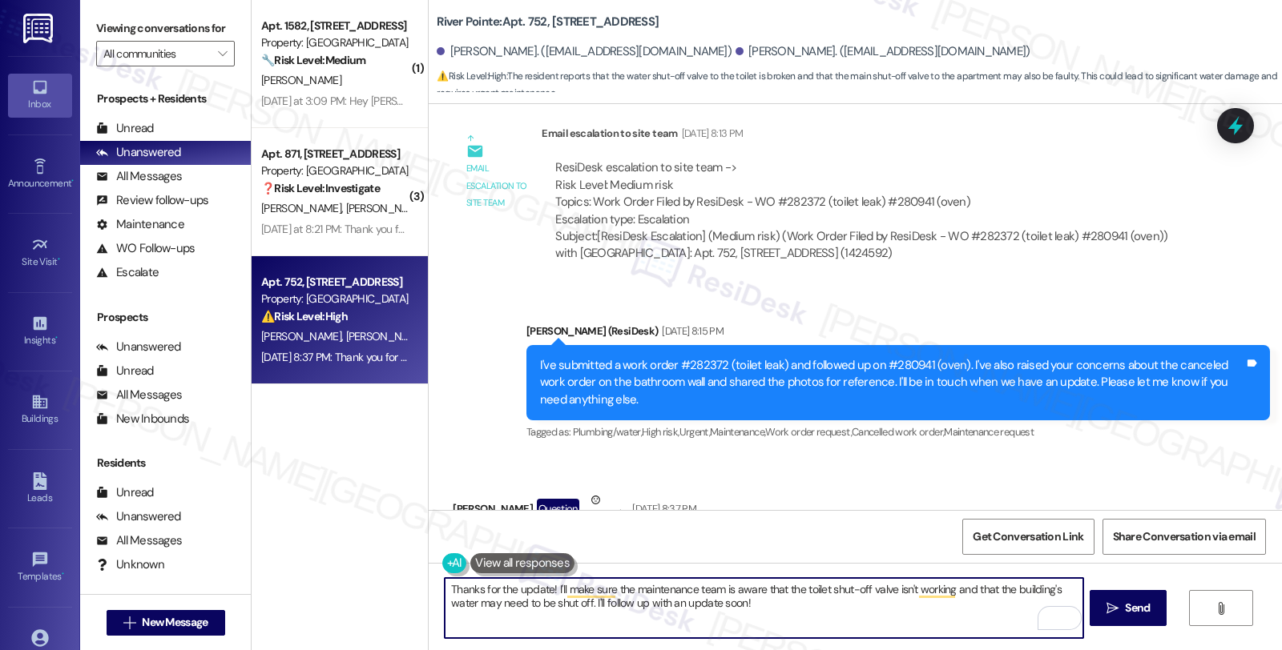
click at [541, 590] on textarea "Thanks for the update! I'll make sure the maintenance team is aware that the to…" at bounding box center [764, 608] width 638 height 60
drag, startPoint x: 550, startPoint y: 590, endPoint x: 790, endPoint y: 602, distance: 240.6
click at [790, 602] on textarea "Thanks for the update! I'll make sure the maintenance team is aware that the to…" at bounding box center [764, 608] width 638 height 60
click at [1235, 131] on icon at bounding box center [1235, 126] width 19 height 25
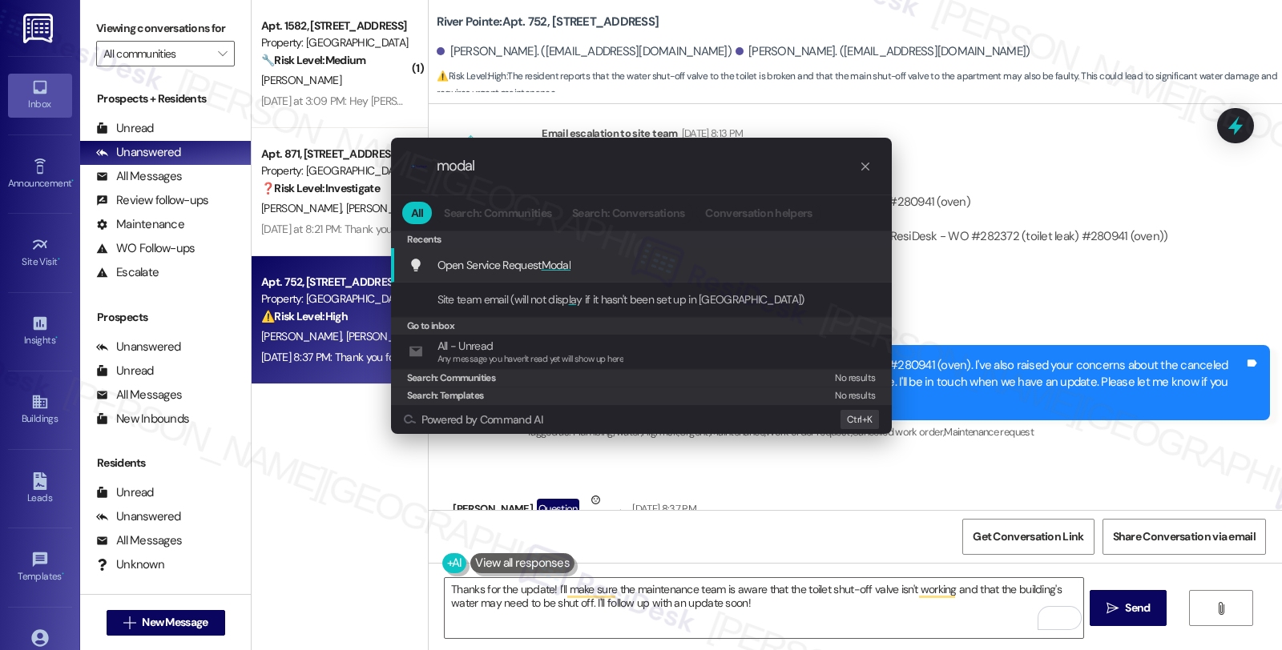
click at [583, 269] on div "Open Service Request Modal Add shortcut" at bounding box center [643, 265] width 469 height 18
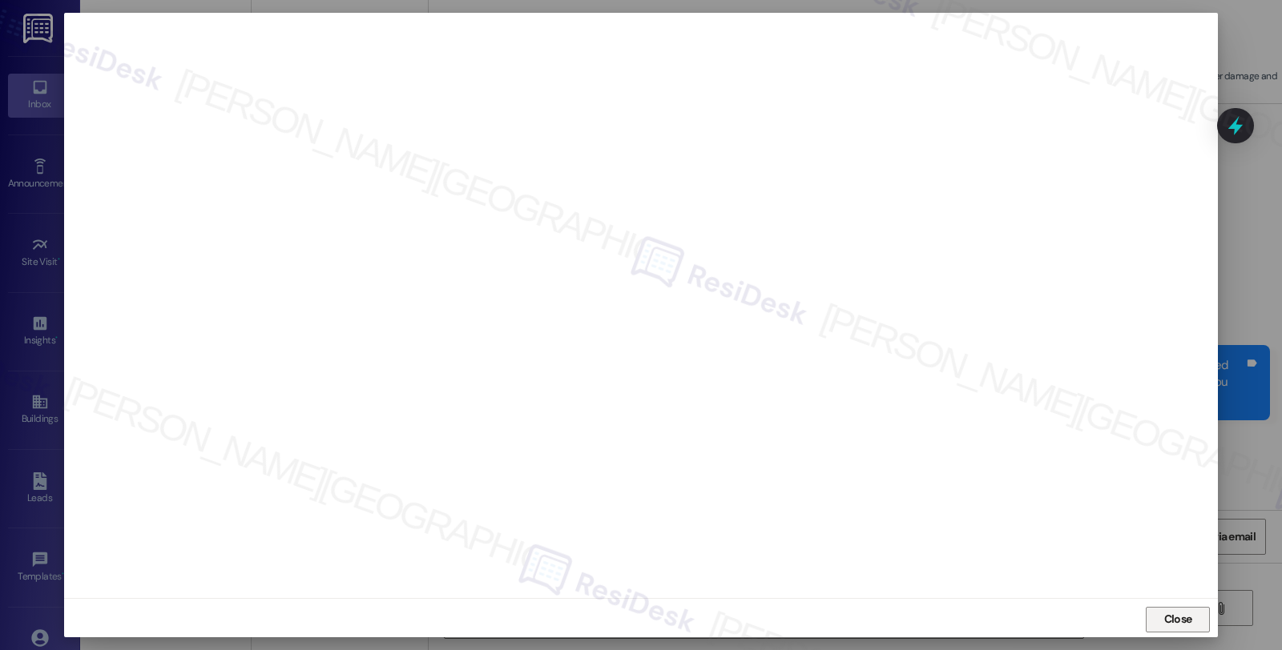
click at [1166, 615] on span "Close" at bounding box center [1178, 619] width 28 height 17
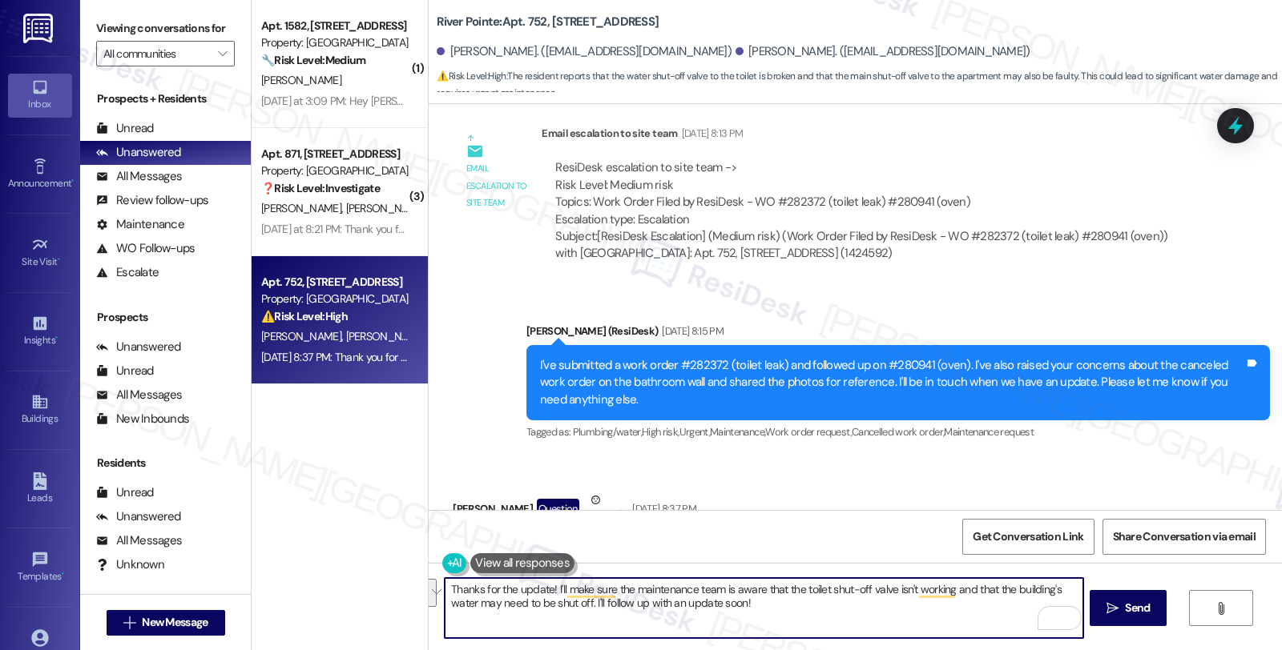
click at [835, 612] on textarea "Thanks for the update! I'll make sure the maintenance team is aware that the to…" at bounding box center [764, 608] width 638 height 60
drag, startPoint x: 795, startPoint y: 589, endPoint x: 946, endPoint y: 590, distance: 151.4
click at [946, 590] on textarea "Thanks for the update! I'll make sure the maintenance team is aware that the to…" at bounding box center [764, 608] width 638 height 60
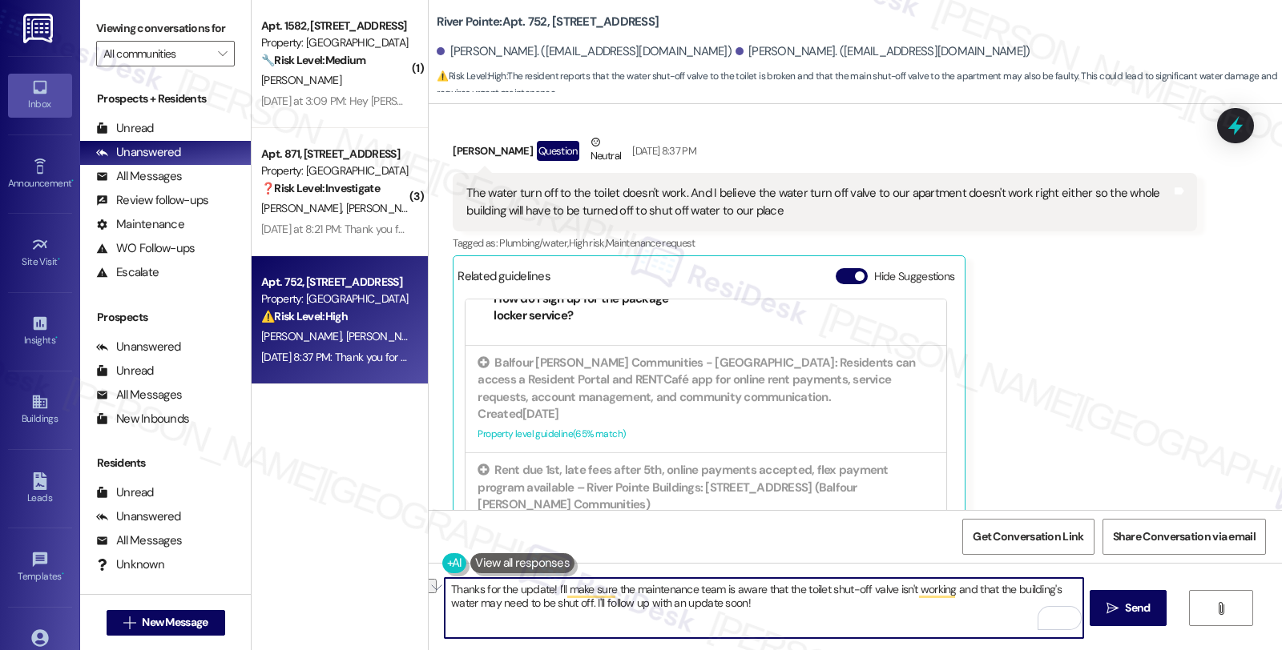
scroll to position [4490, 0]
click at [1231, 123] on icon at bounding box center [1235, 126] width 19 height 25
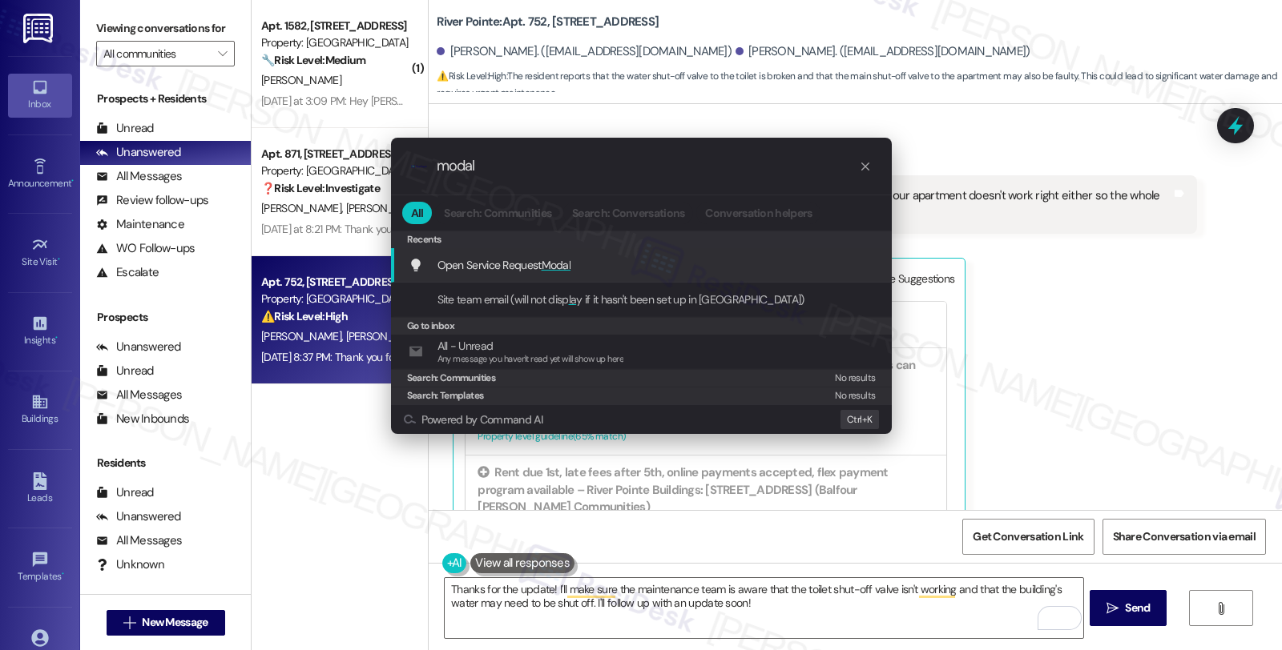
click at [546, 270] on span "Modal" at bounding box center [557, 265] width 30 height 14
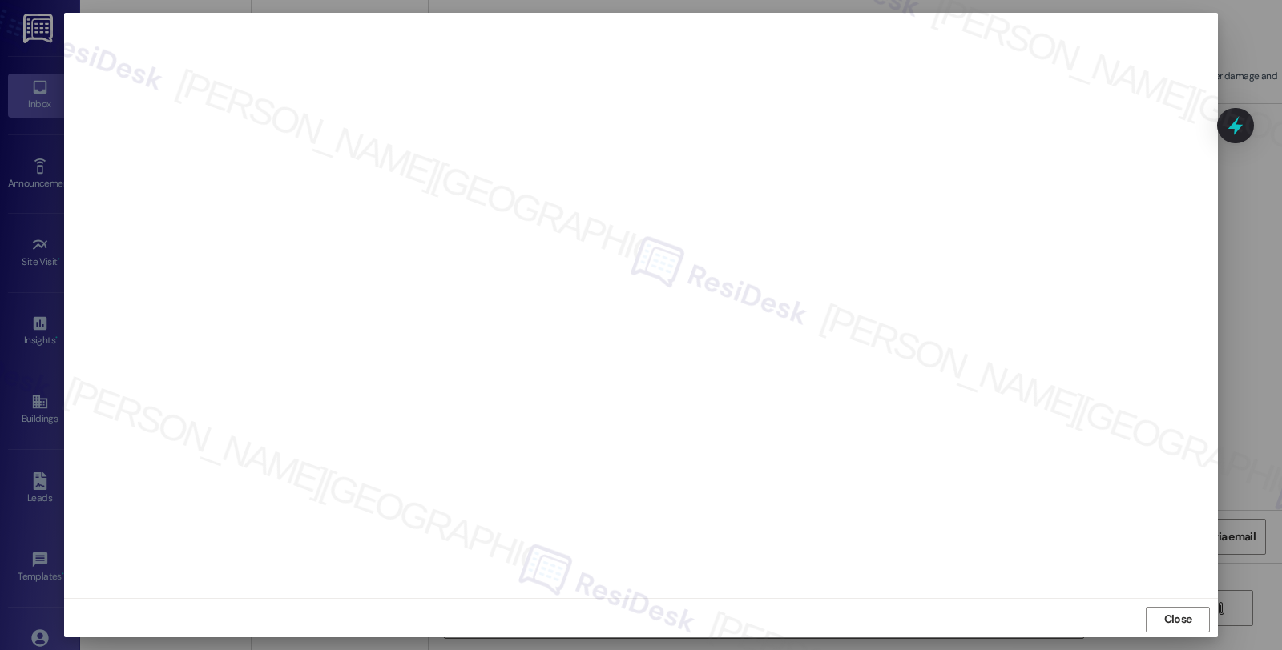
scroll to position [2, 0]
click at [1174, 626] on span "Close" at bounding box center [1178, 617] width 28 height 17
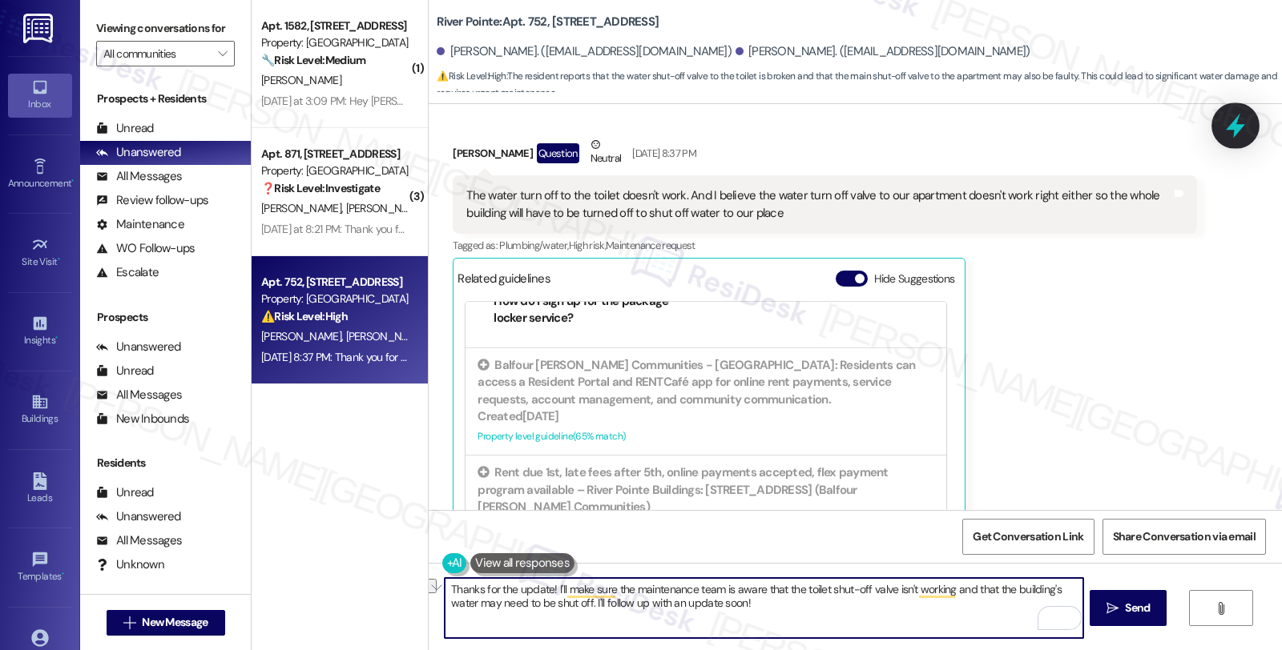
click at [1232, 130] on icon at bounding box center [1235, 126] width 19 height 25
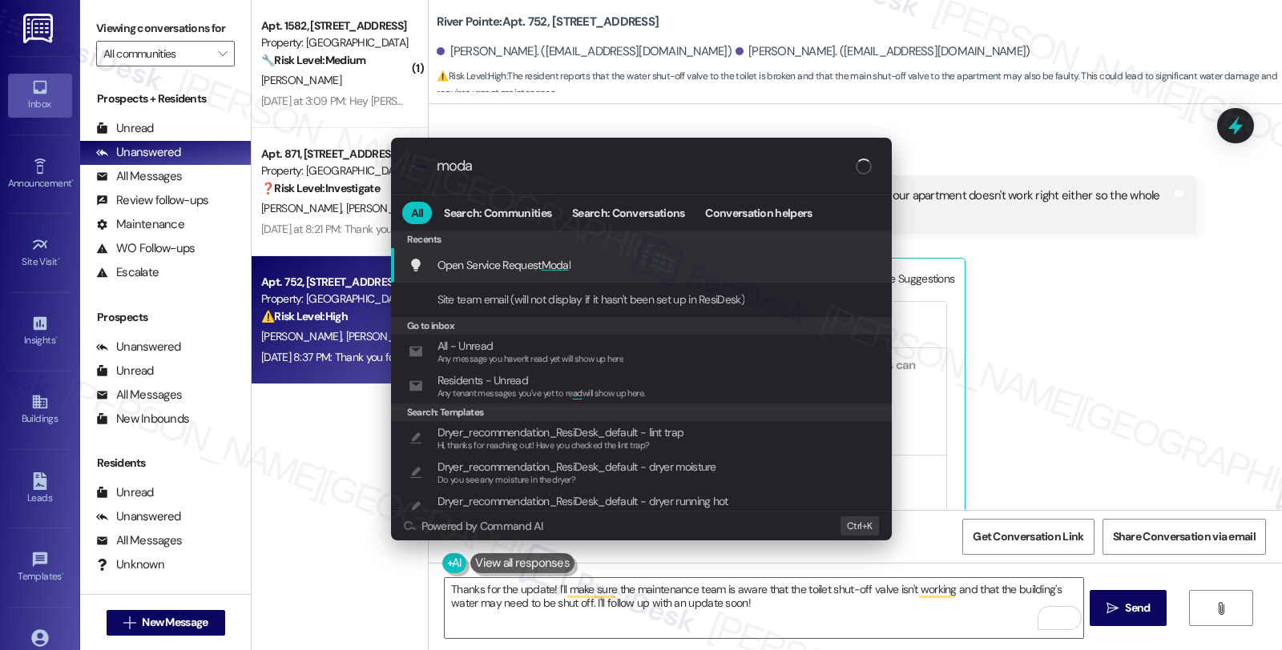
type input "modal"
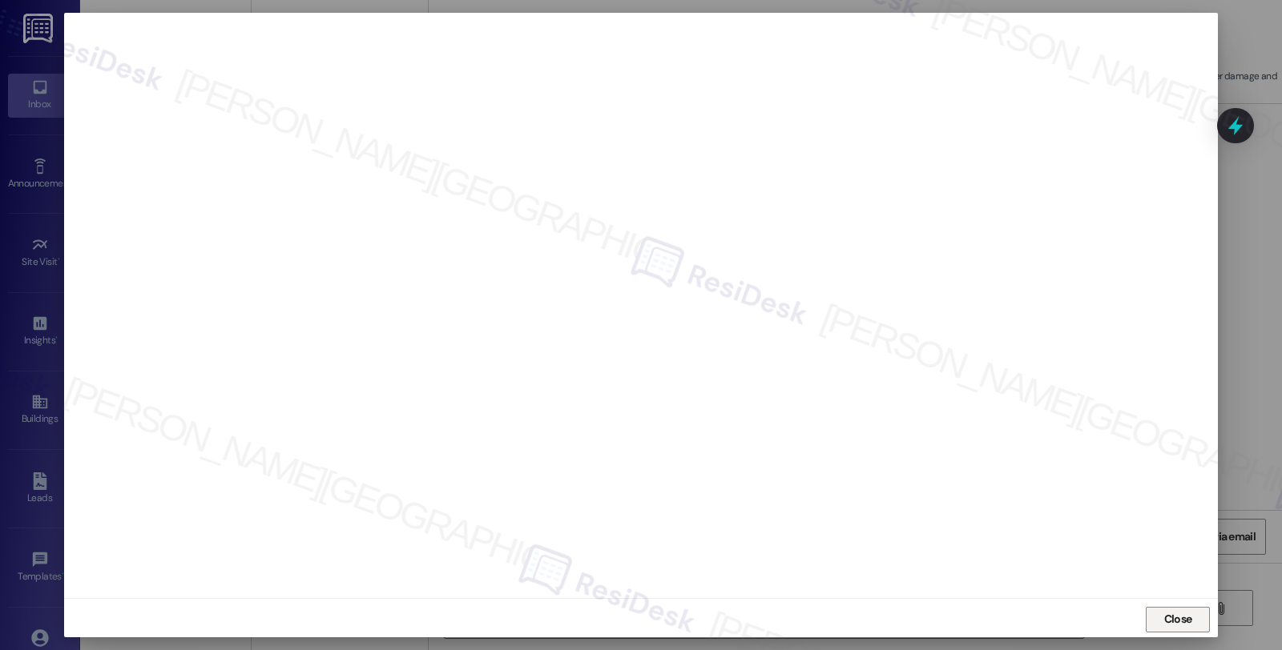
click at [1194, 618] on button "Close" at bounding box center [1178, 620] width 64 height 26
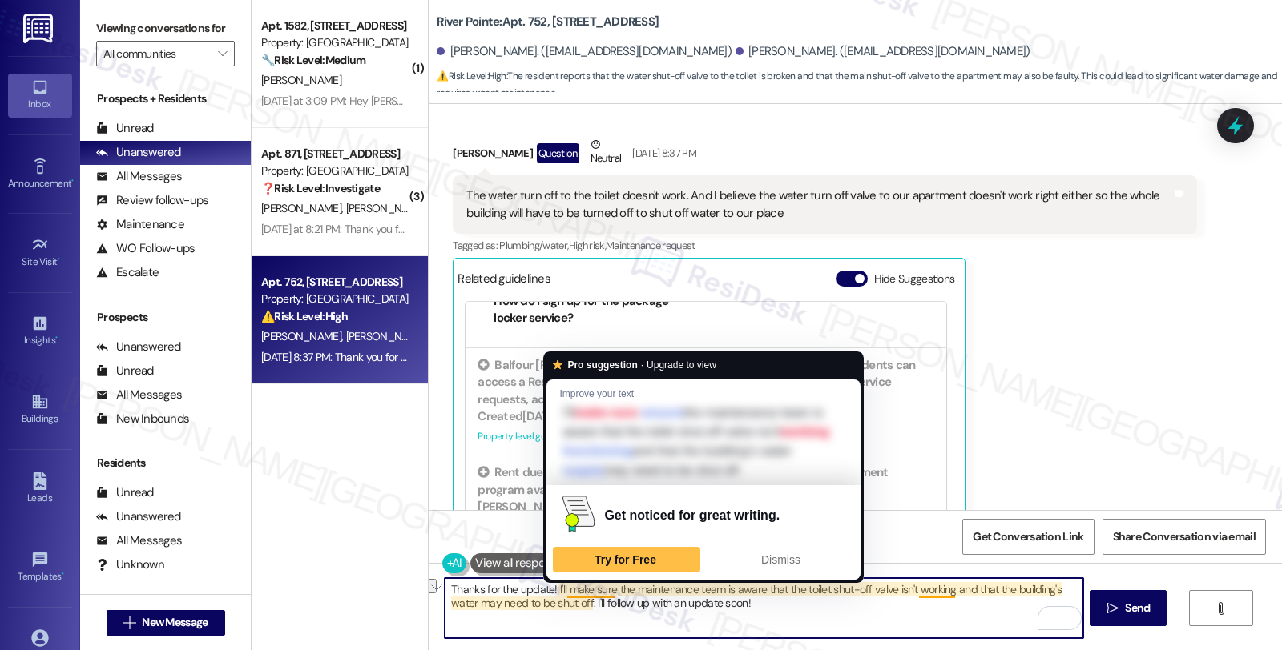
click at [555, 594] on textarea "Thanks for the update! I'll make sure the maintenance team is aware that the to…" at bounding box center [764, 608] width 638 height 60
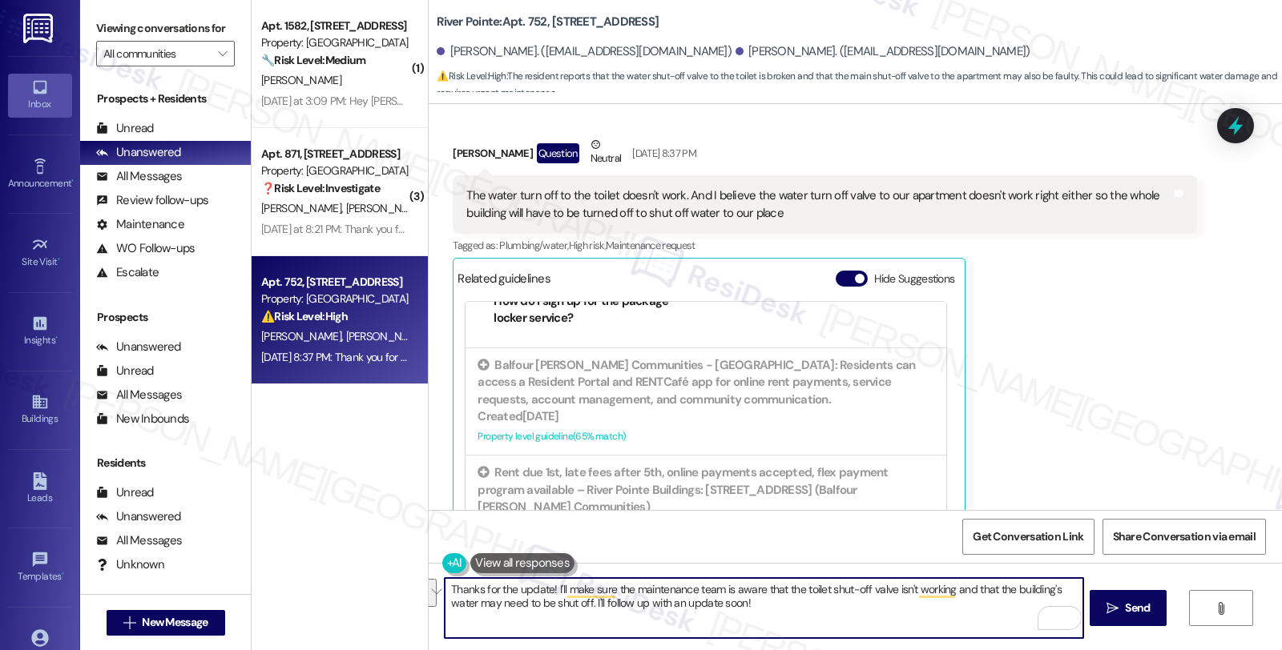
drag, startPoint x: 546, startPoint y: 586, endPoint x: 773, endPoint y: 609, distance: 227.8
click at [773, 609] on textarea "Thanks for the update! I'll make sure the maintenance team is aware that the to…" at bounding box center [764, 608] width 638 height 60
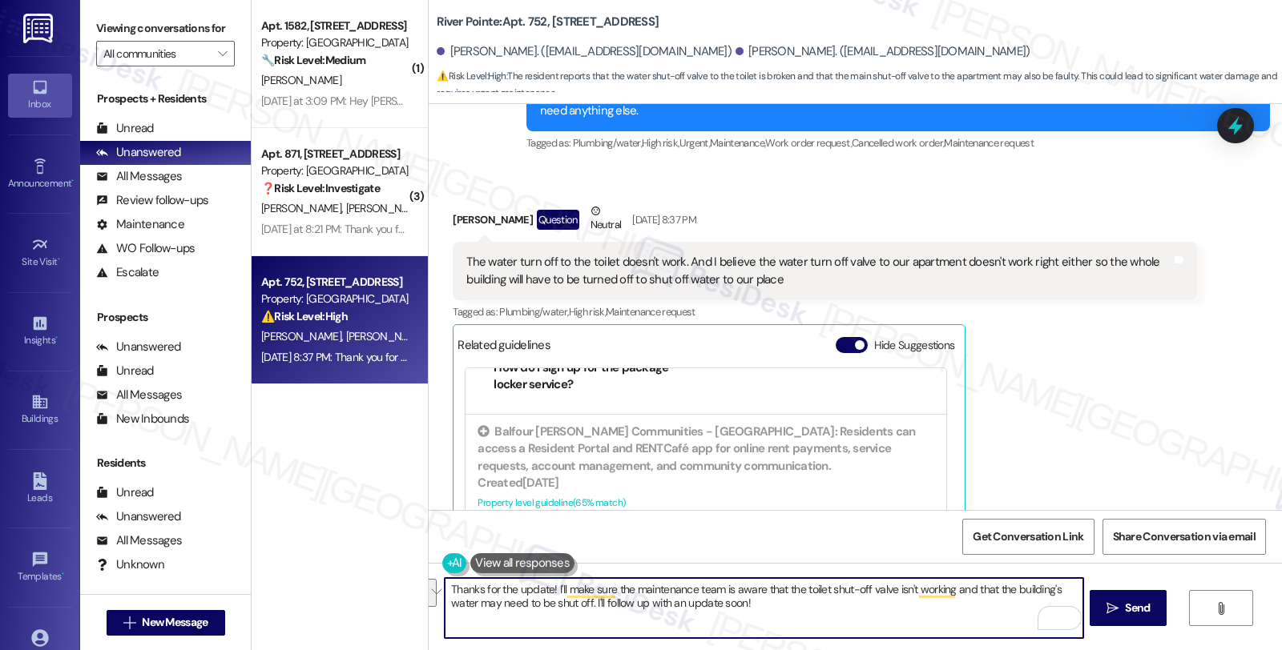
scroll to position [4401, 0]
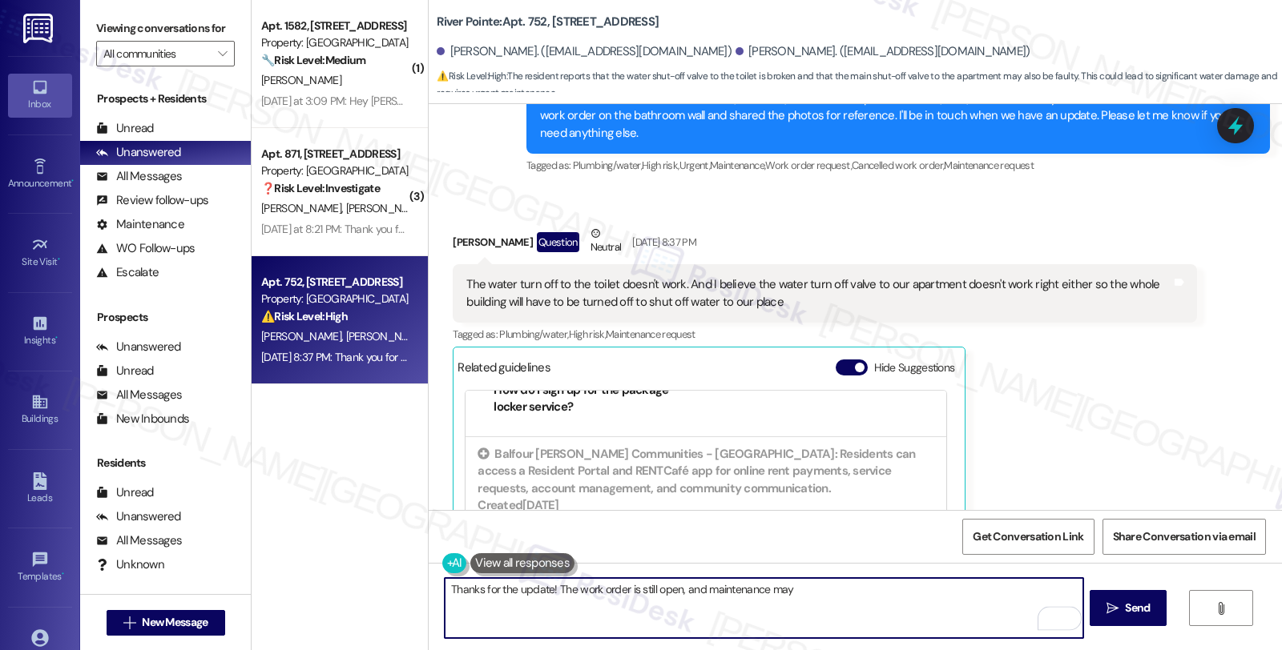
click at [808, 593] on textarea "Thanks for the update! The work order is still open, and maintenance may" at bounding box center [764, 608] width 638 height 60
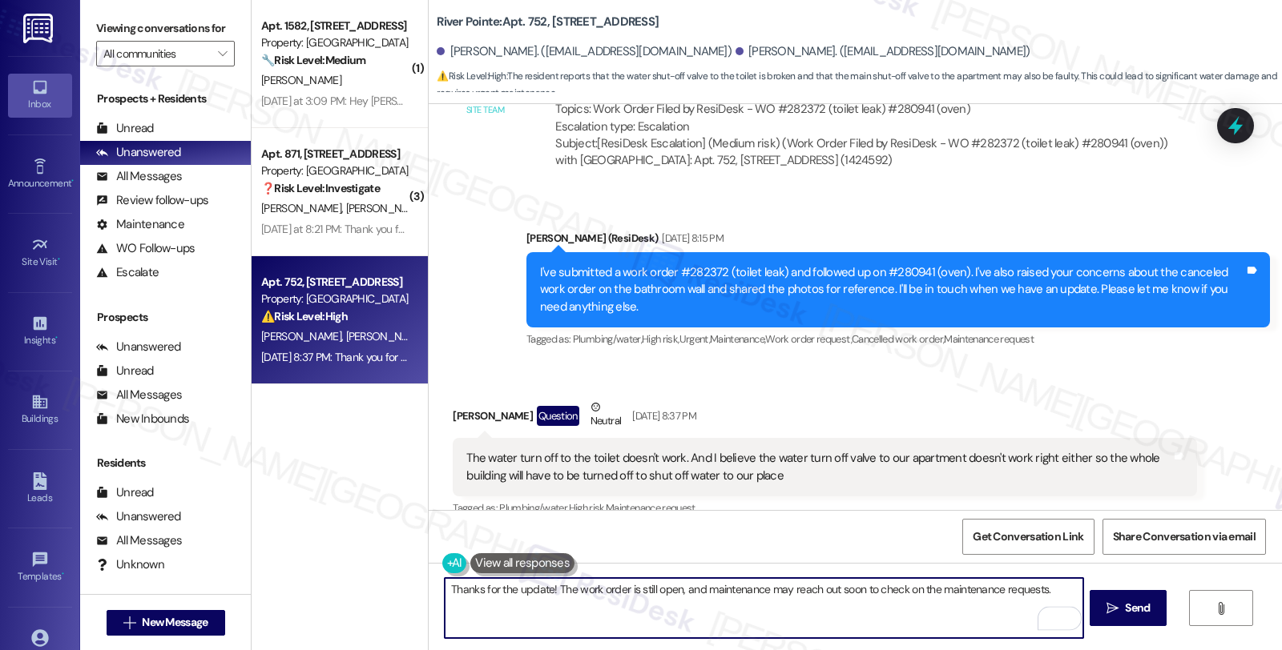
scroll to position [4223, 0]
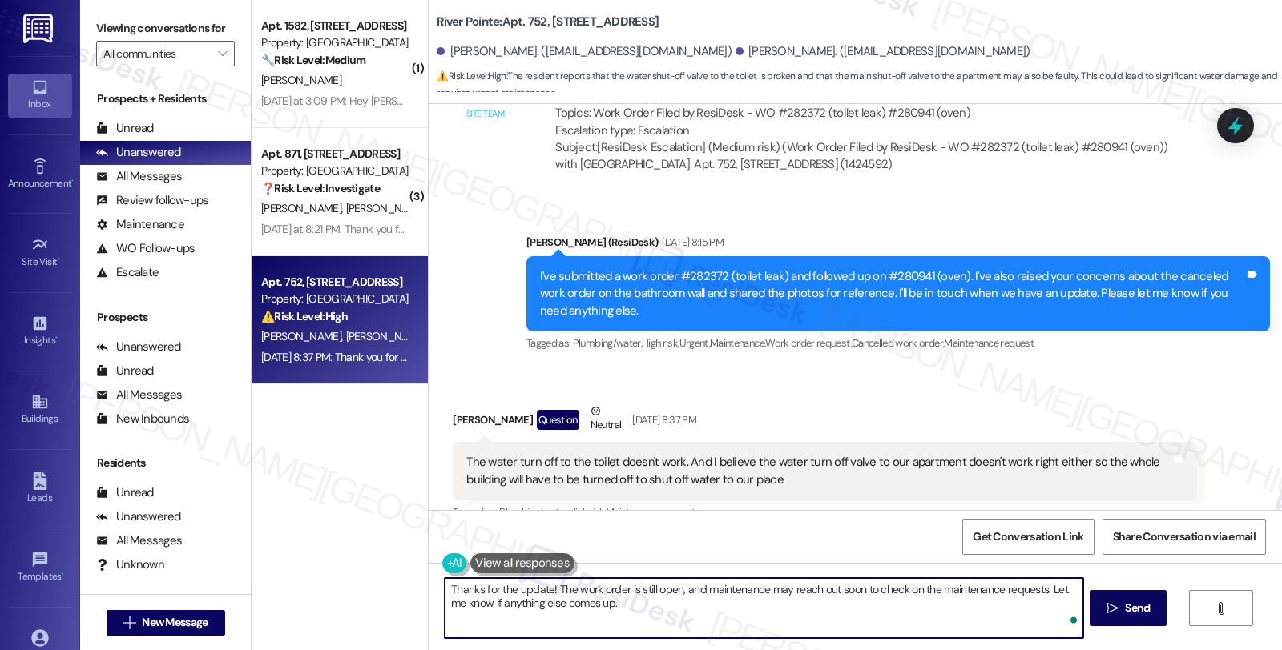
type textarea "Thanks for the update! The work order is still open, and maintenance may reach …"
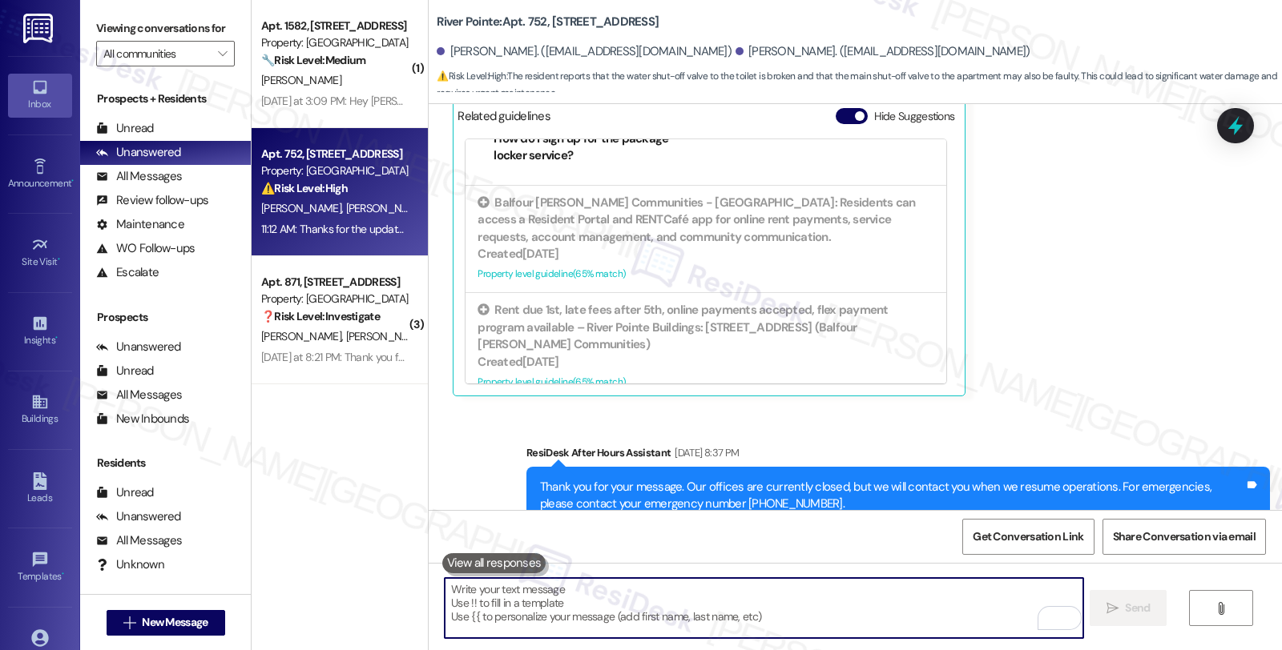
scroll to position [4797, 0]
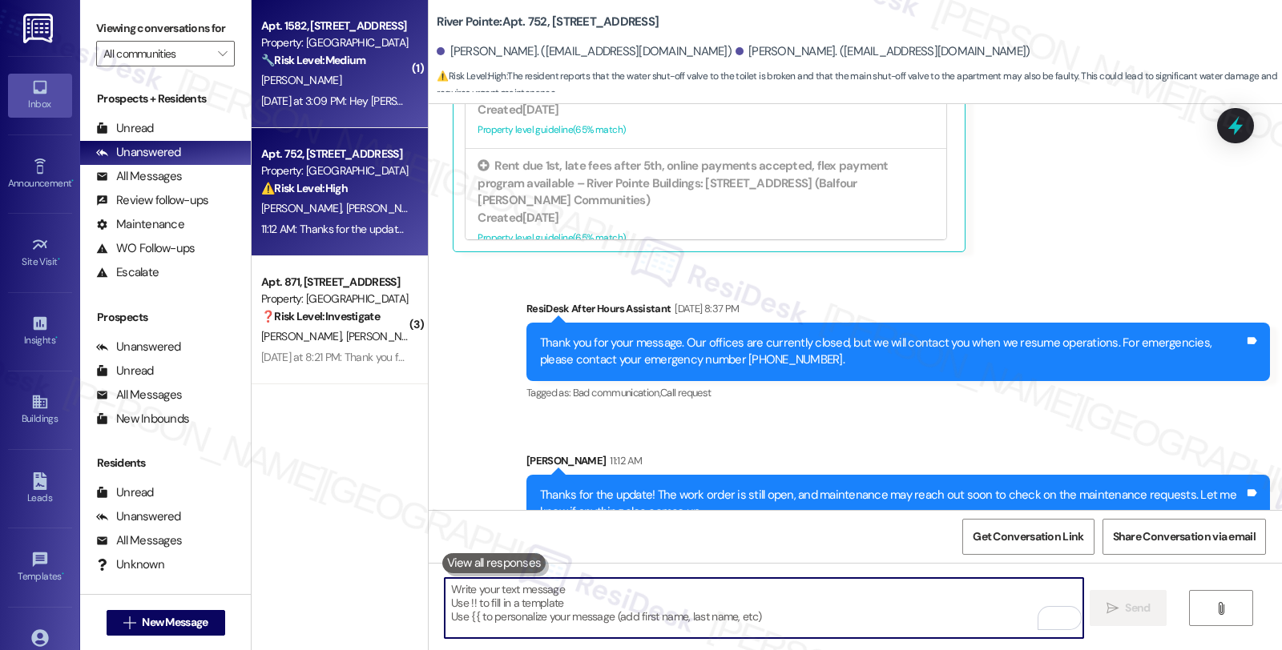
click at [381, 70] on div "[PERSON_NAME]" at bounding box center [335, 80] width 151 height 20
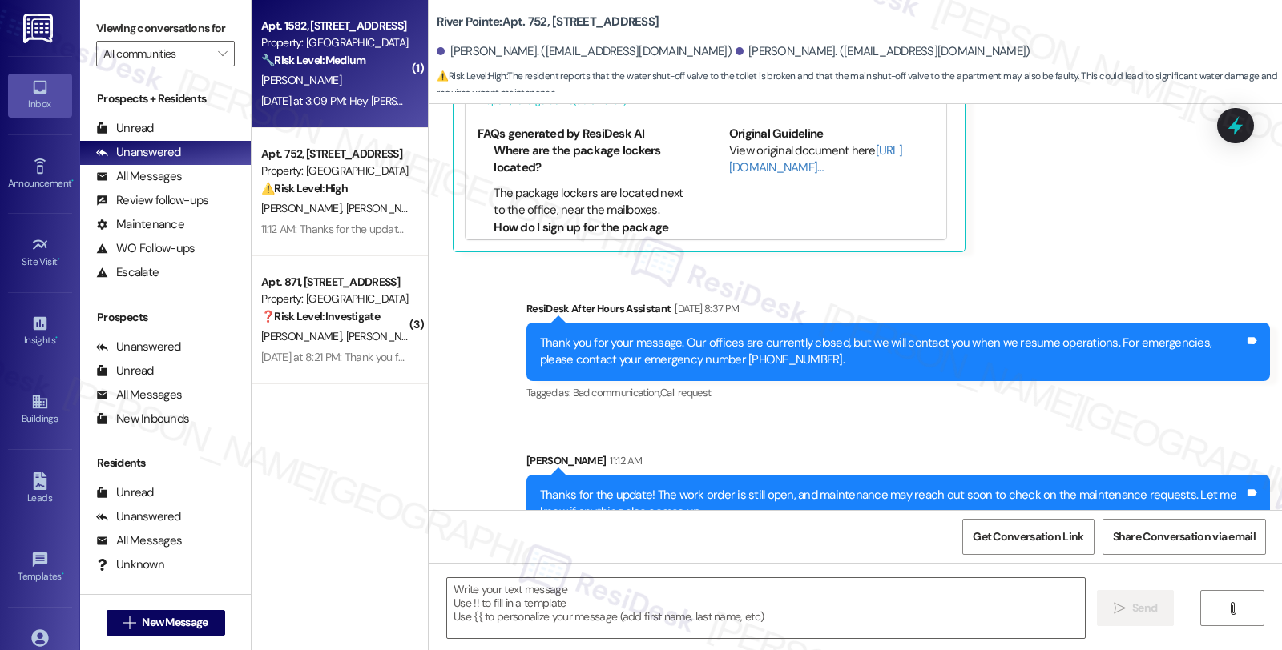
type textarea "Fetching suggested responses. Please feel free to read through the conversation…"
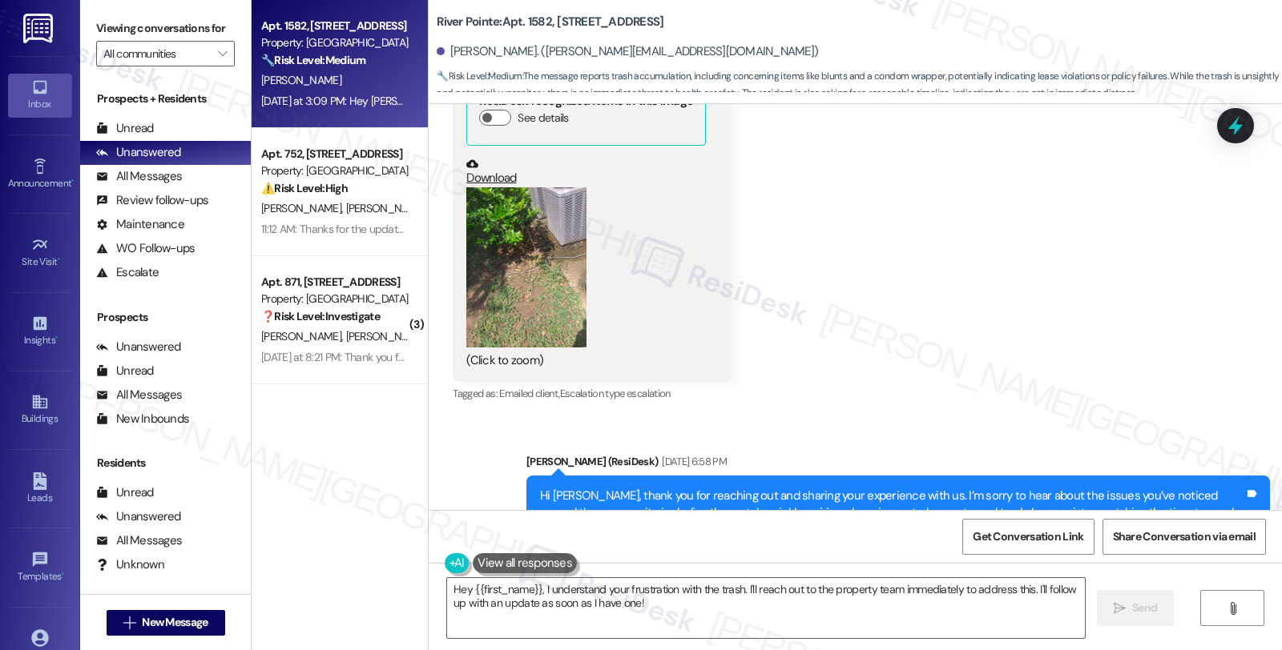
scroll to position [1332, 0]
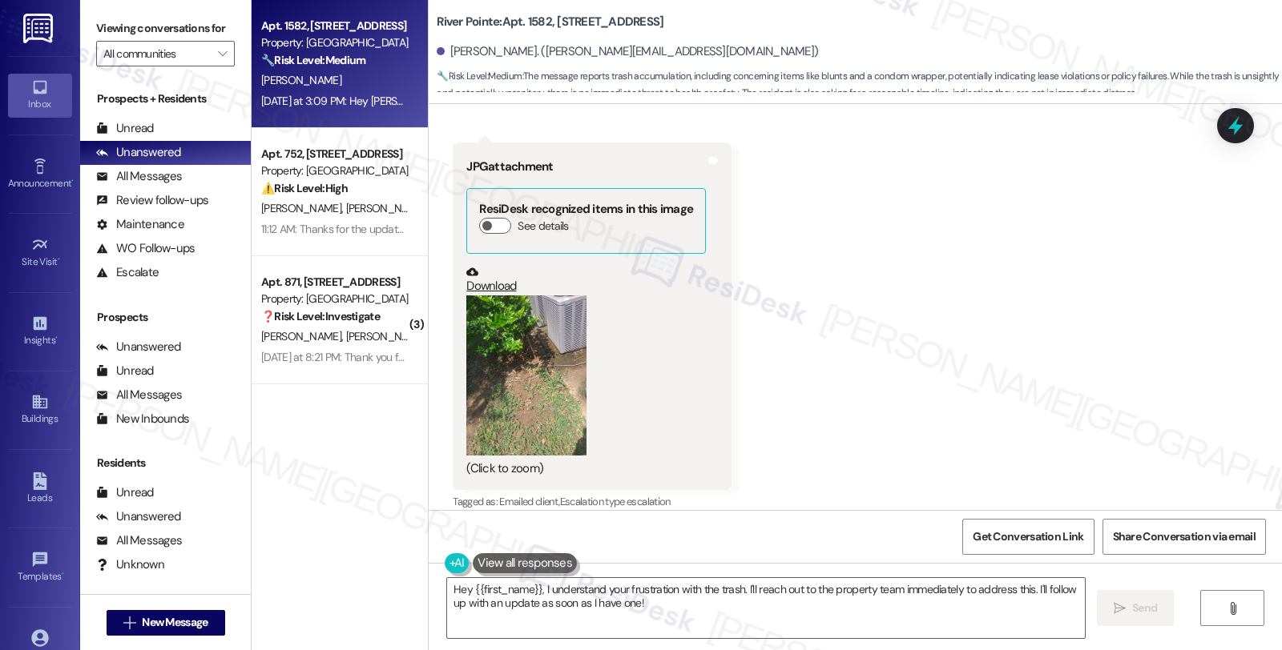
click at [534, 350] on button "Zoom image" at bounding box center [526, 376] width 120 height 160
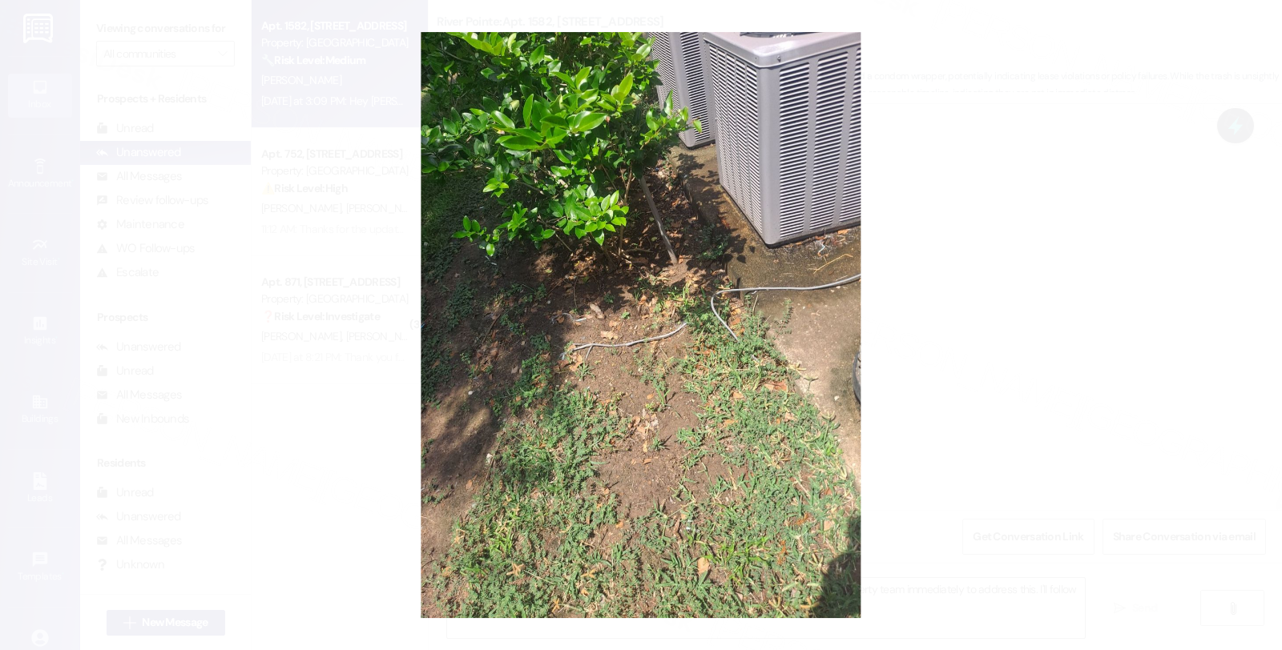
click at [977, 328] on button "Unzoom image" at bounding box center [641, 325] width 1282 height 650
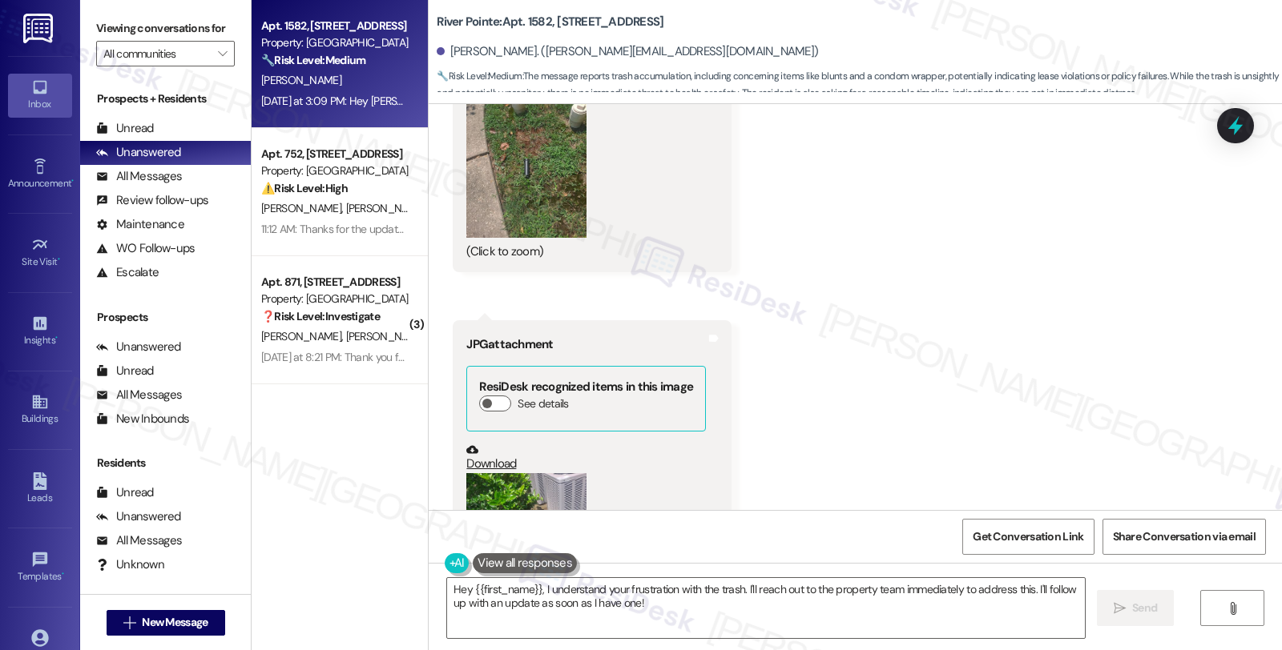
scroll to position [976, 0]
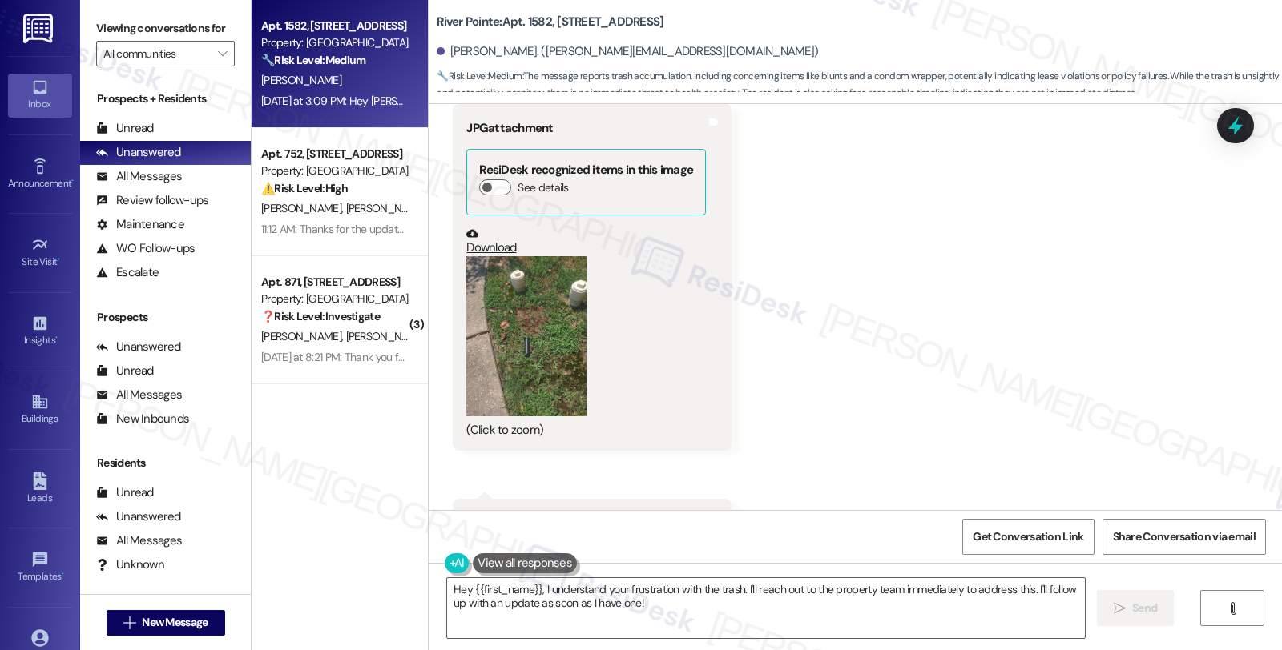
click at [534, 342] on button "Zoom image" at bounding box center [526, 336] width 120 height 160
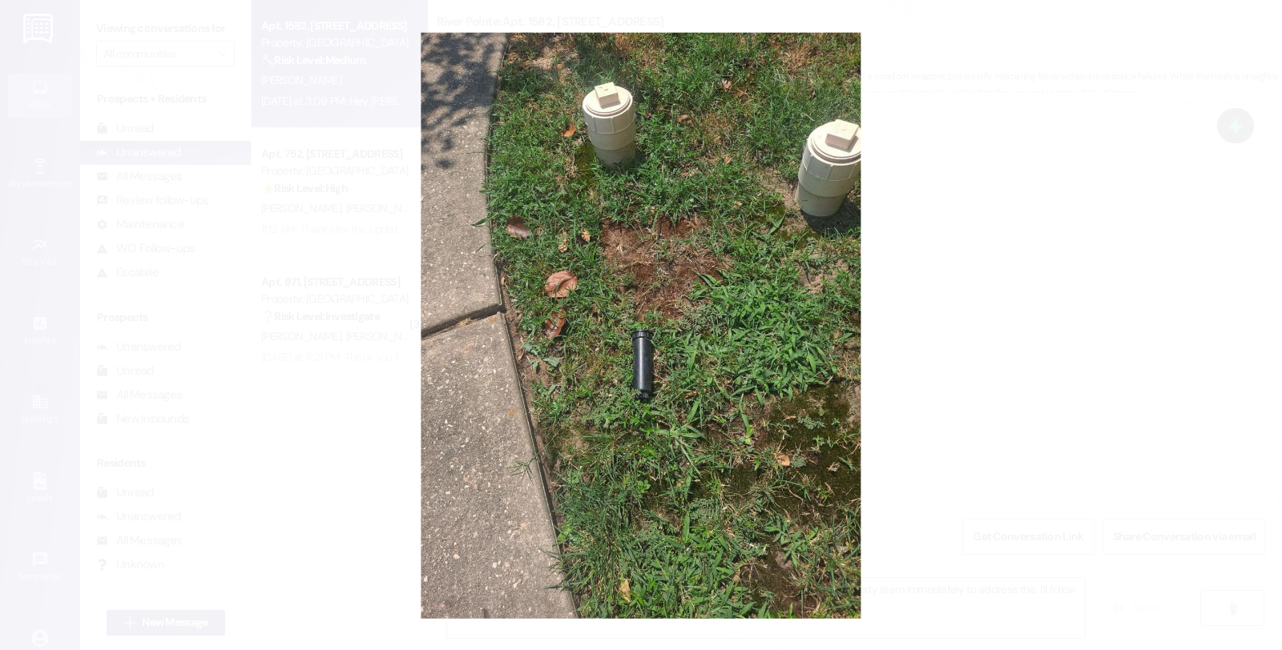
click at [969, 324] on button "Unzoom image" at bounding box center [641, 325] width 1282 height 650
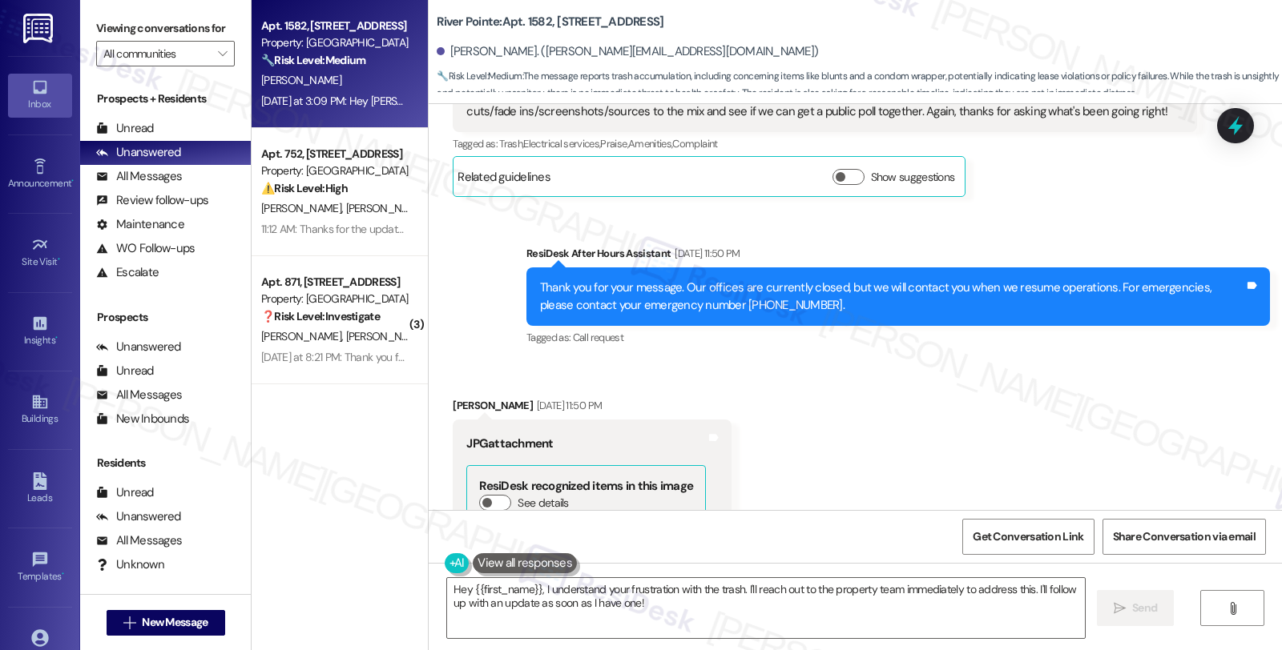
scroll to position [531, 0]
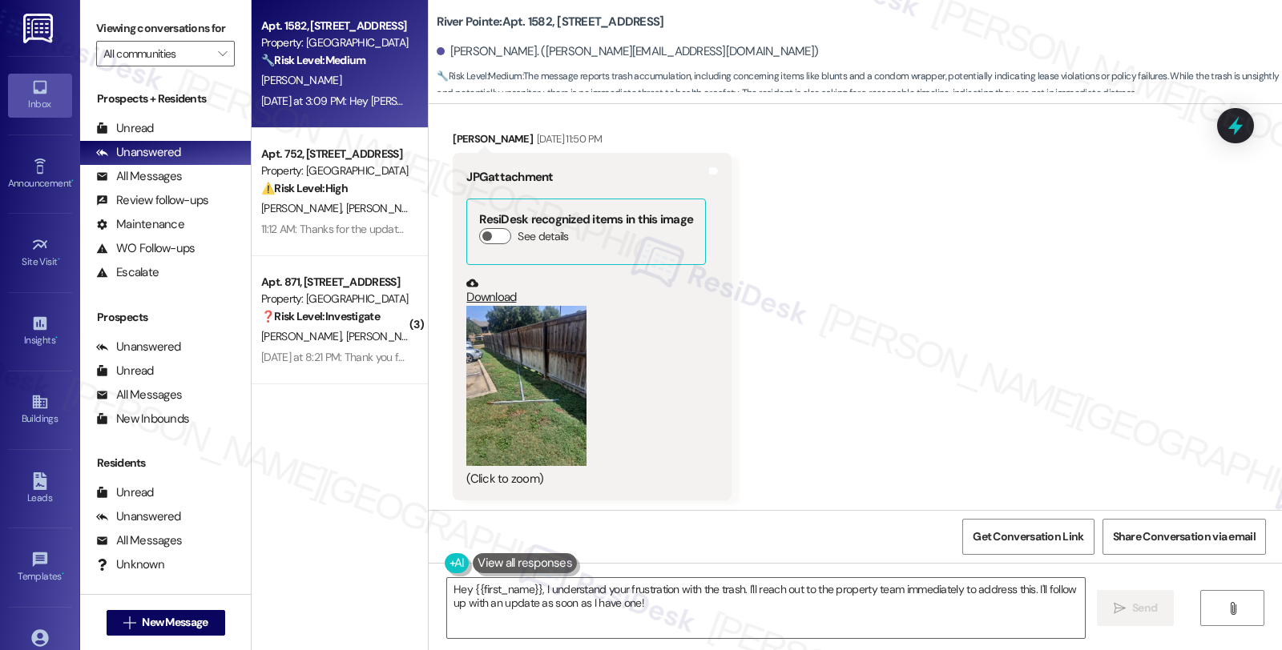
click at [491, 374] on button "Zoom image" at bounding box center [526, 386] width 120 height 160
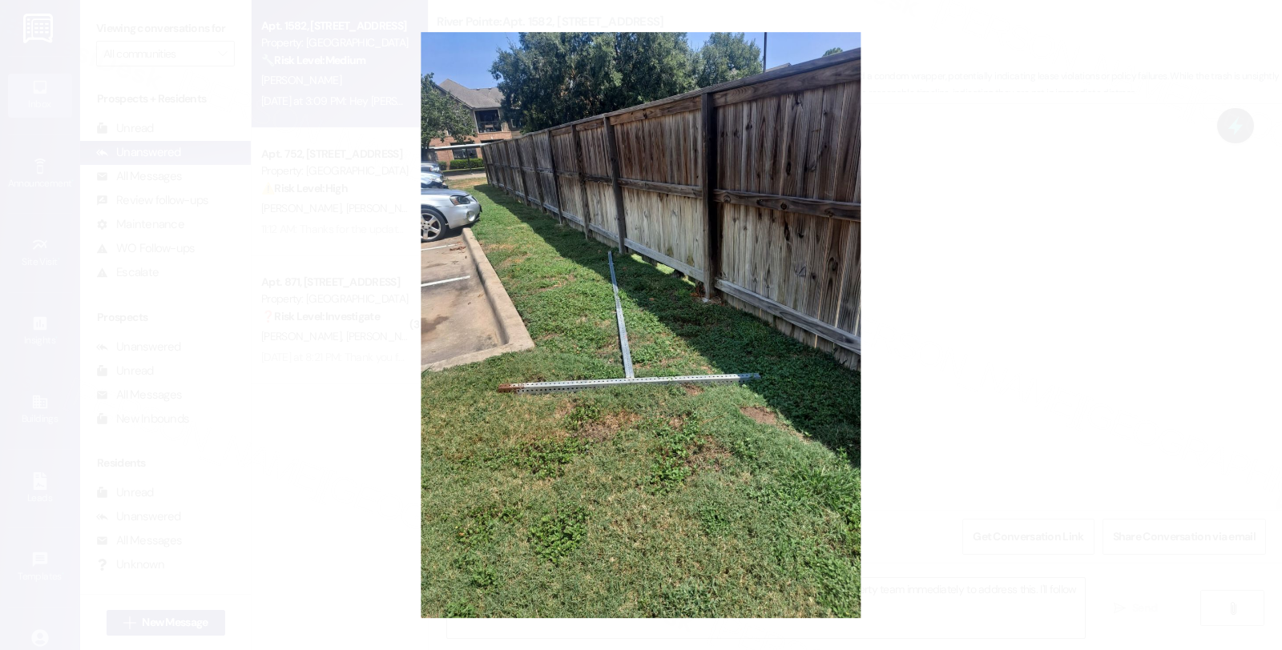
click at [1028, 321] on button "Unzoom image" at bounding box center [641, 325] width 1282 height 650
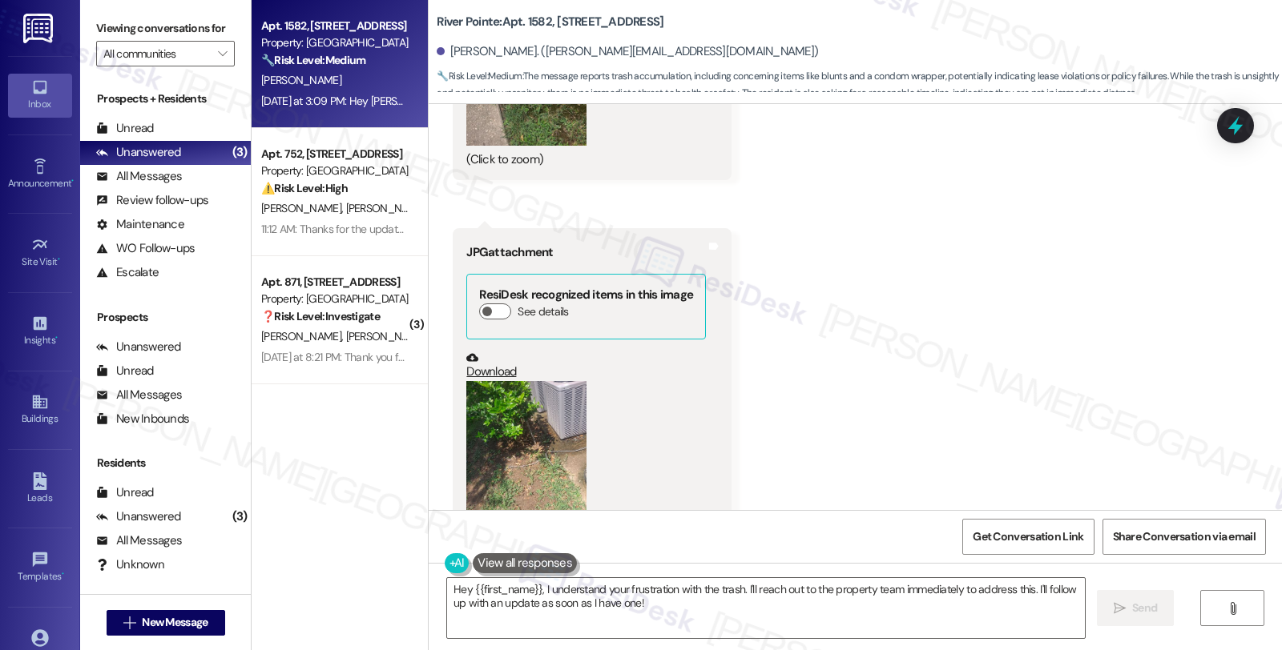
scroll to position [1243, 0]
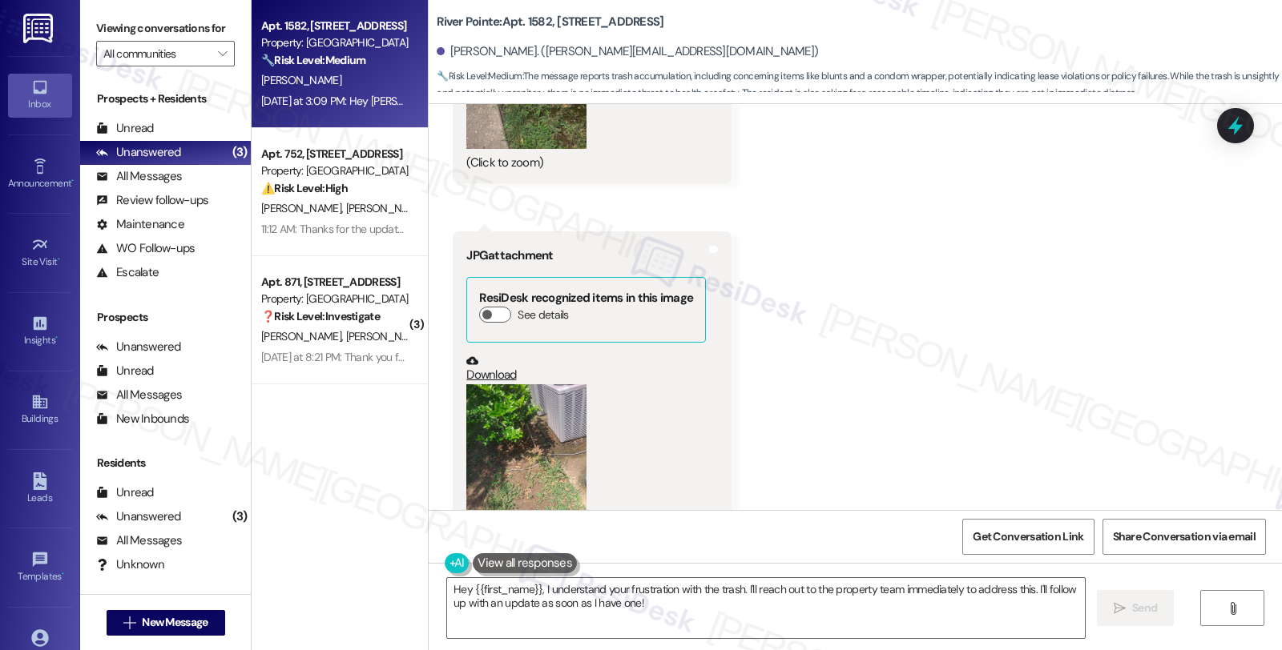
click at [535, 429] on button "Zoom image" at bounding box center [526, 465] width 120 height 160
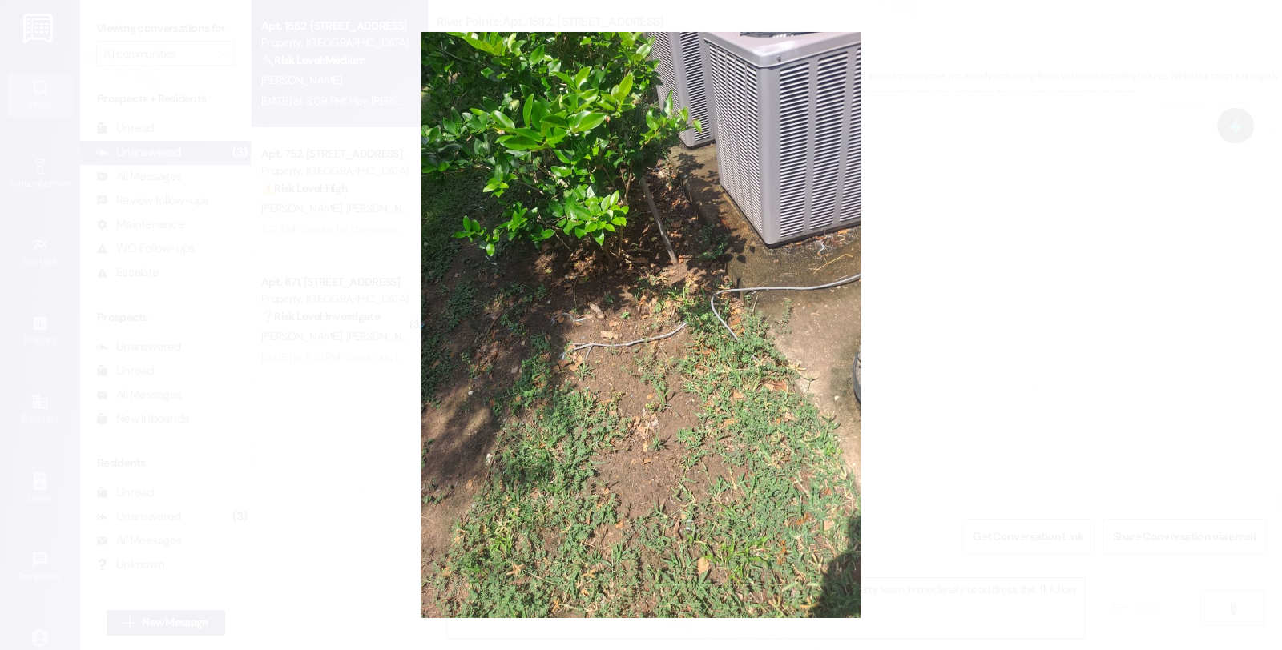
click at [972, 326] on button "Unzoom image" at bounding box center [641, 325] width 1282 height 650
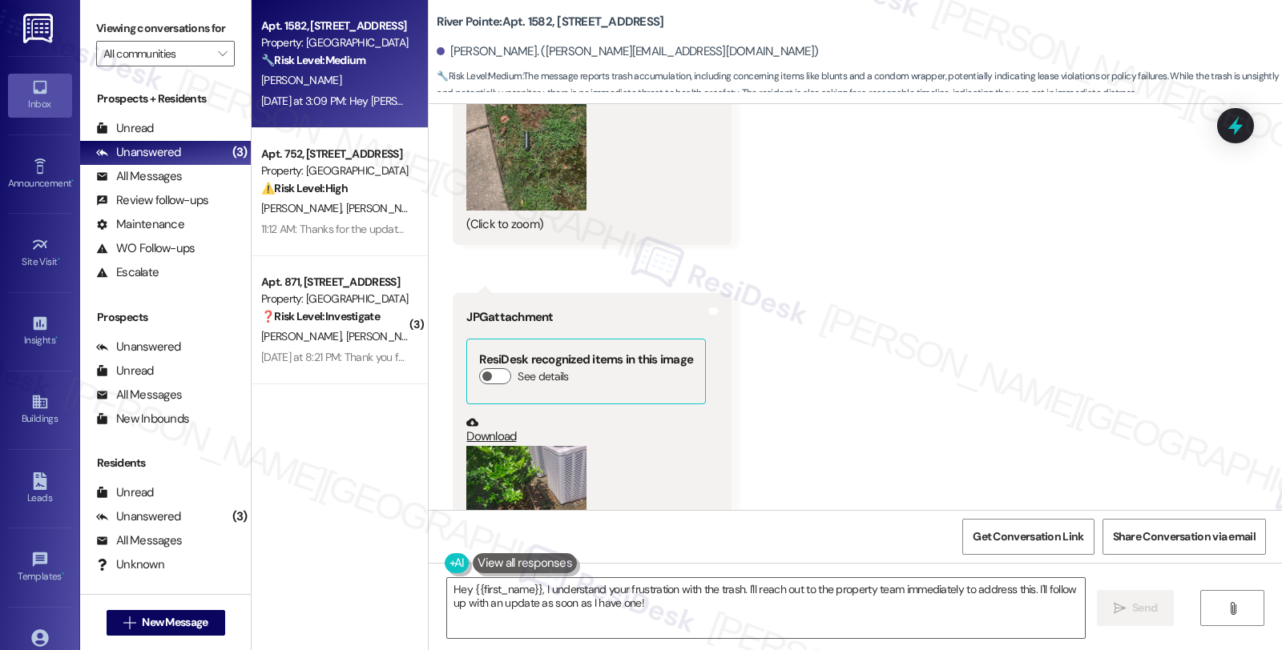
scroll to position [1065, 0]
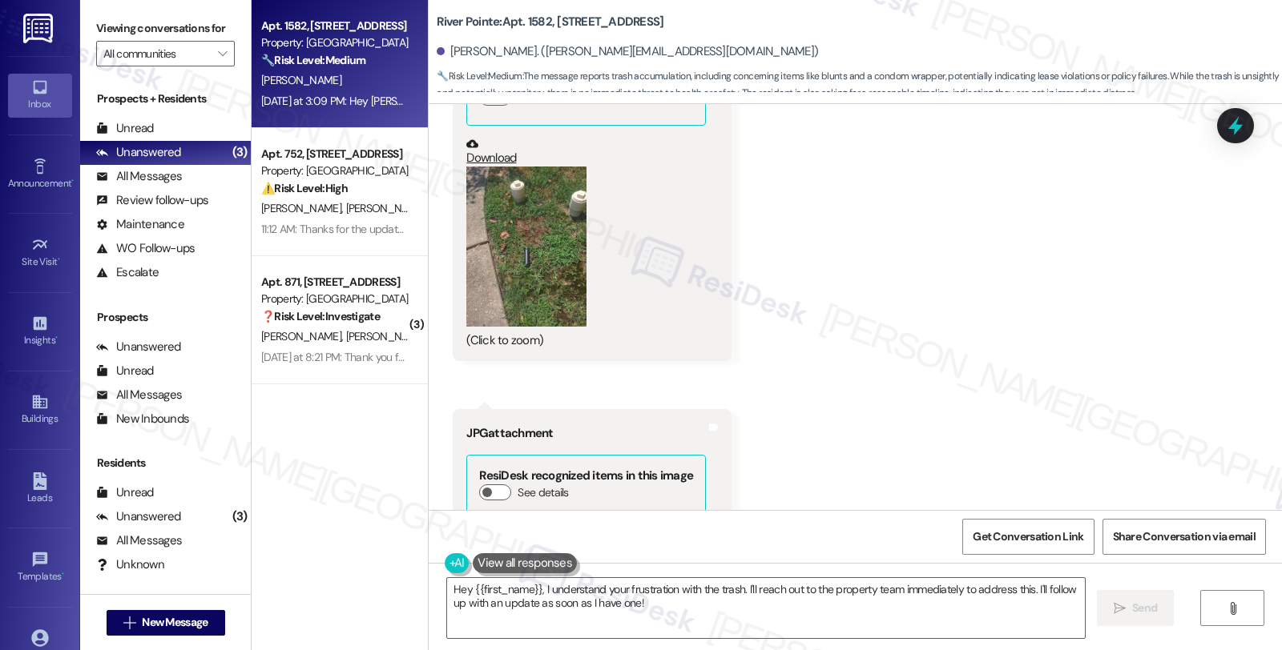
click at [526, 278] on button "Zoom image" at bounding box center [526, 247] width 120 height 160
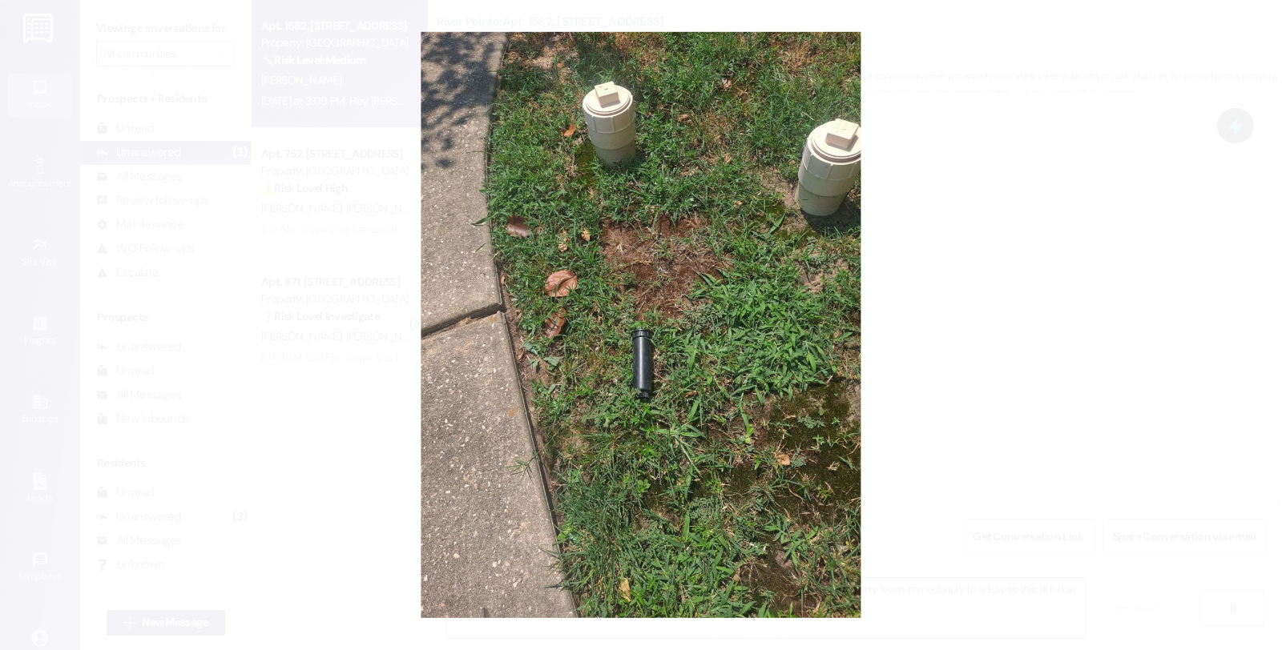
drag, startPoint x: 989, startPoint y: 278, endPoint x: 908, endPoint y: 280, distance: 80.9
click at [989, 278] on button "Unzoom image" at bounding box center [641, 325] width 1282 height 650
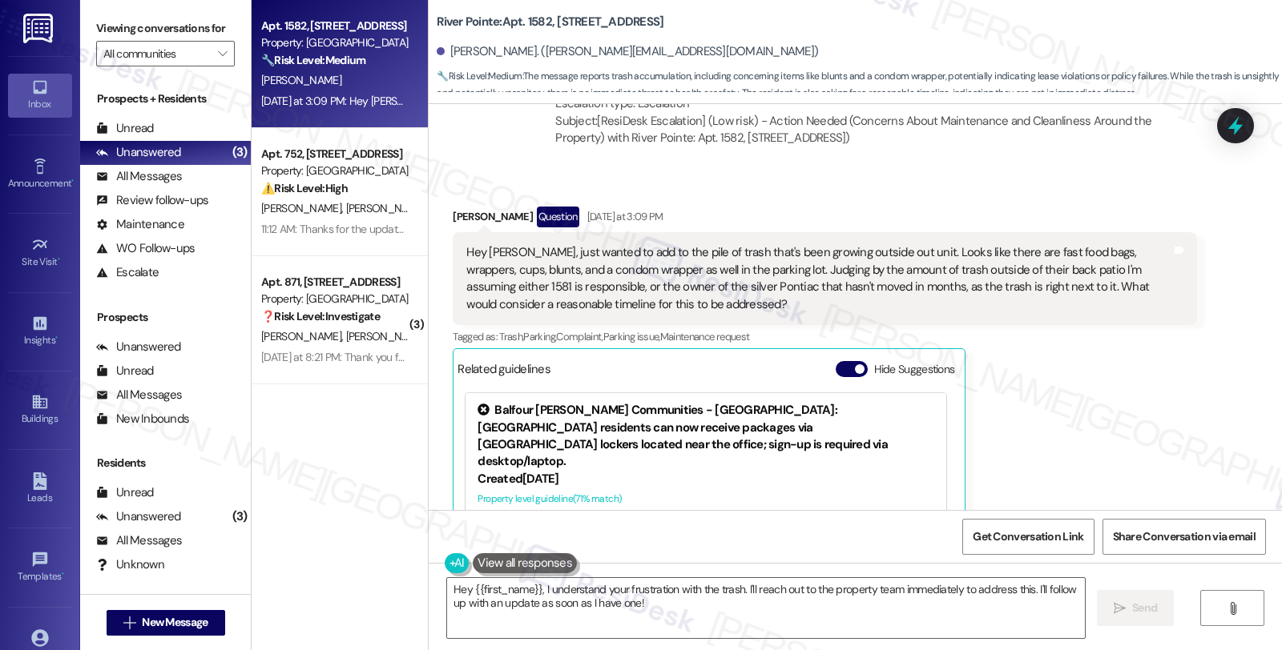
scroll to position [2222, 0]
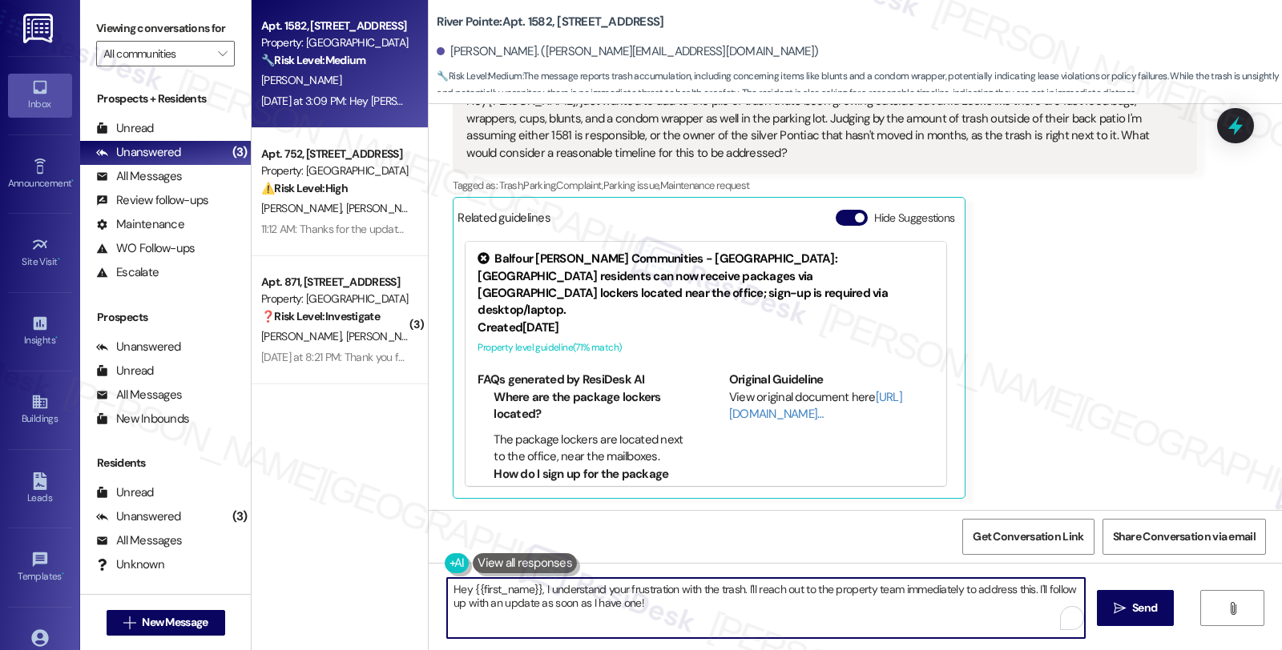
drag, startPoint x: 738, startPoint y: 588, endPoint x: 803, endPoint y: 606, distance: 67.2
click at [803, 606] on textarea "Hey {{first_name}}, I understand your frustration with the trash. I'll reach ou…" at bounding box center [766, 608] width 638 height 60
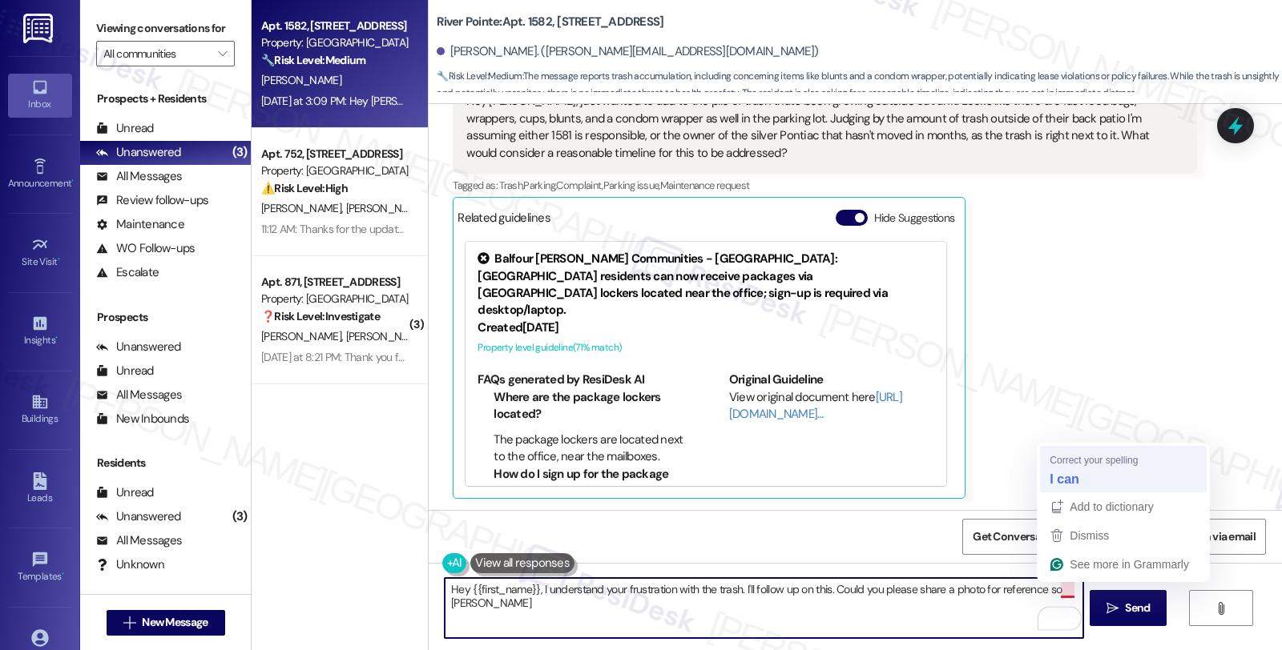
click at [1055, 463] on div "[PERSON_NAME] Question [DATE] at 3:09 PM Hey [PERSON_NAME], just wanted to add …" at bounding box center [824, 276] width 743 height 443
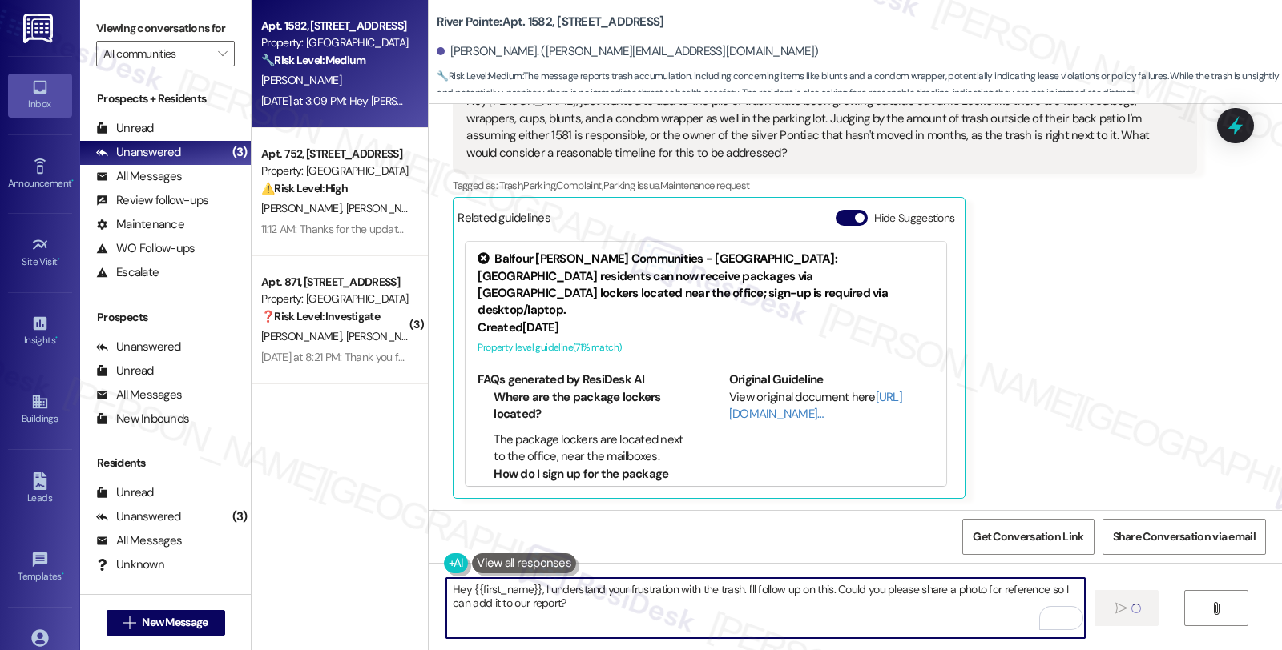
click at [635, 602] on textarea "Hey {{first_name}}, I understand your frustration with the trash. I'll follow u…" at bounding box center [765, 608] width 638 height 60
type textarea "Hey {{first_name}}, I understand your frustration with the trash. I'll follow u…"
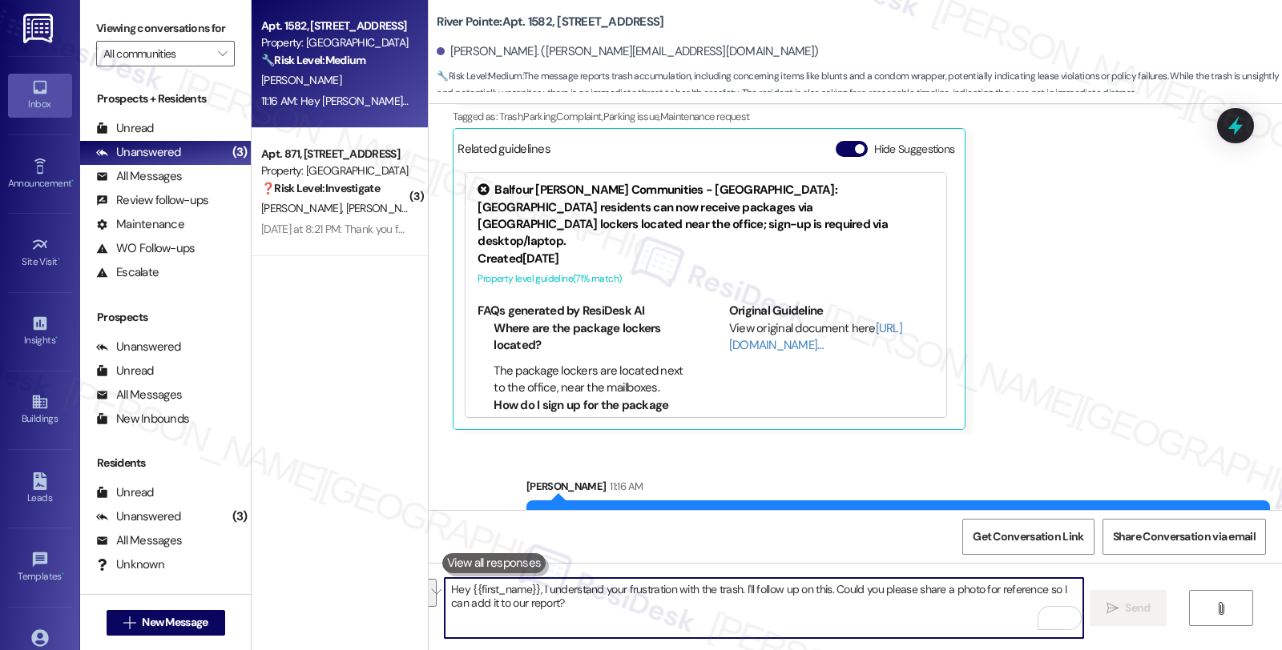
scroll to position [2351, 0]
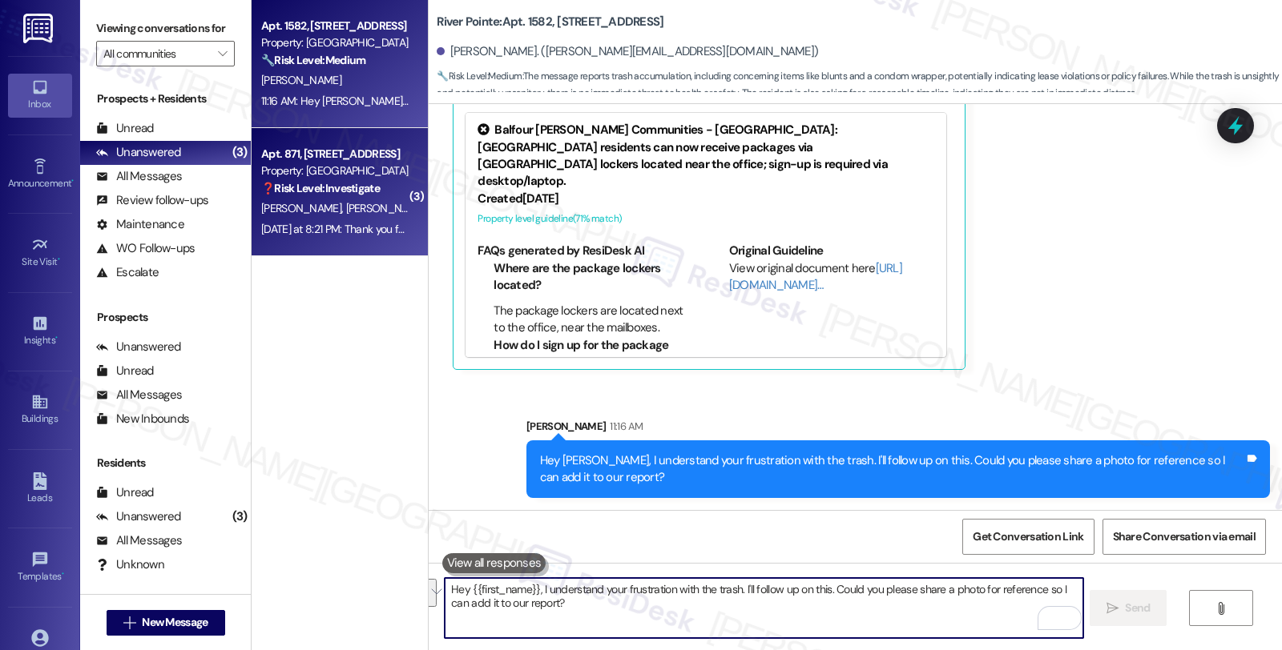
click at [324, 174] on div "Property: [GEOGRAPHIC_DATA]" at bounding box center [335, 171] width 148 height 17
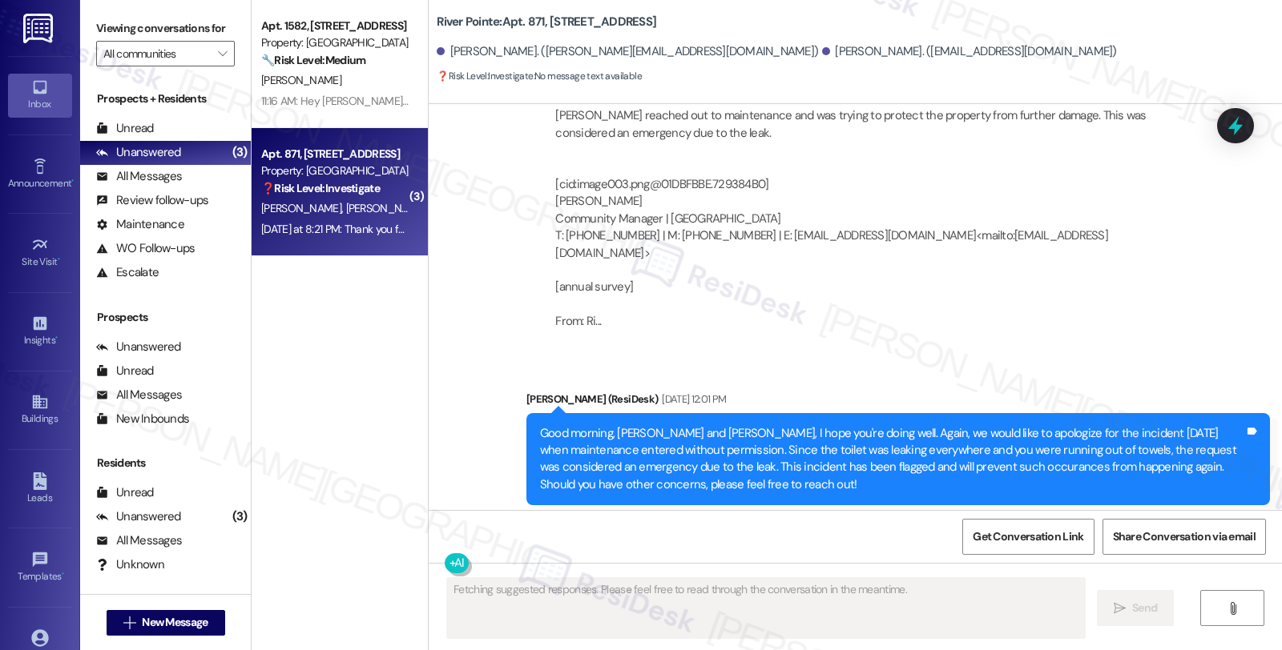
scroll to position [5874, 0]
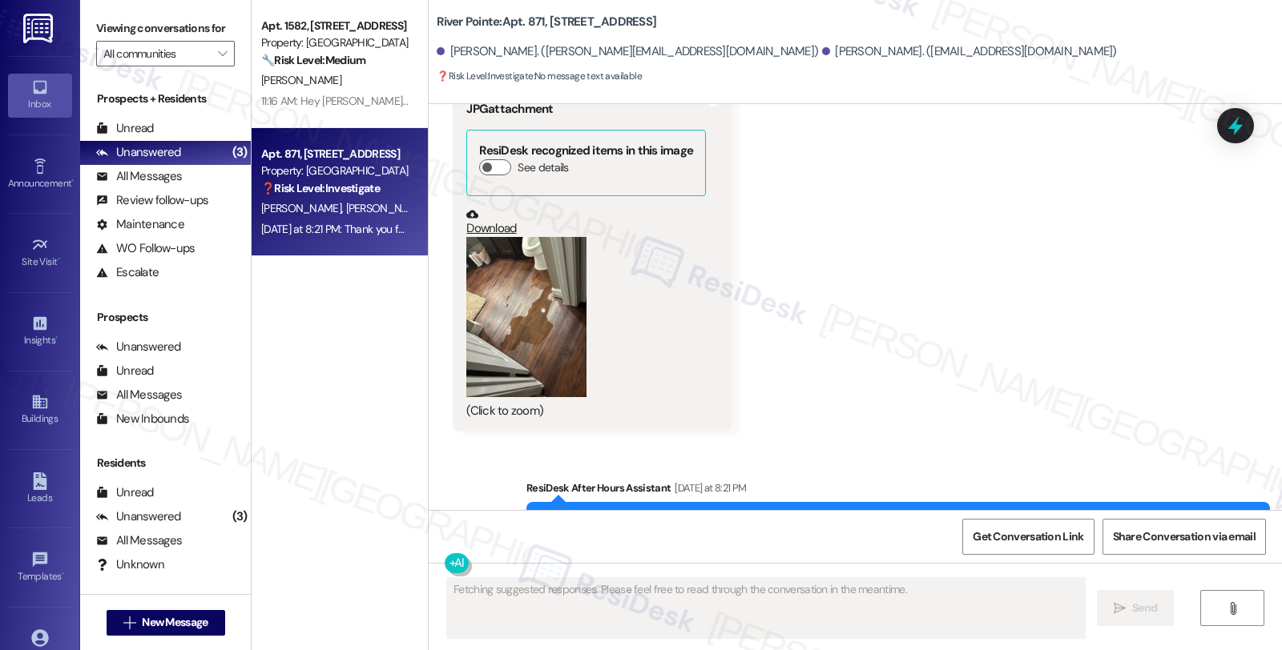
click at [542, 276] on button "Zoom image" at bounding box center [526, 317] width 120 height 160
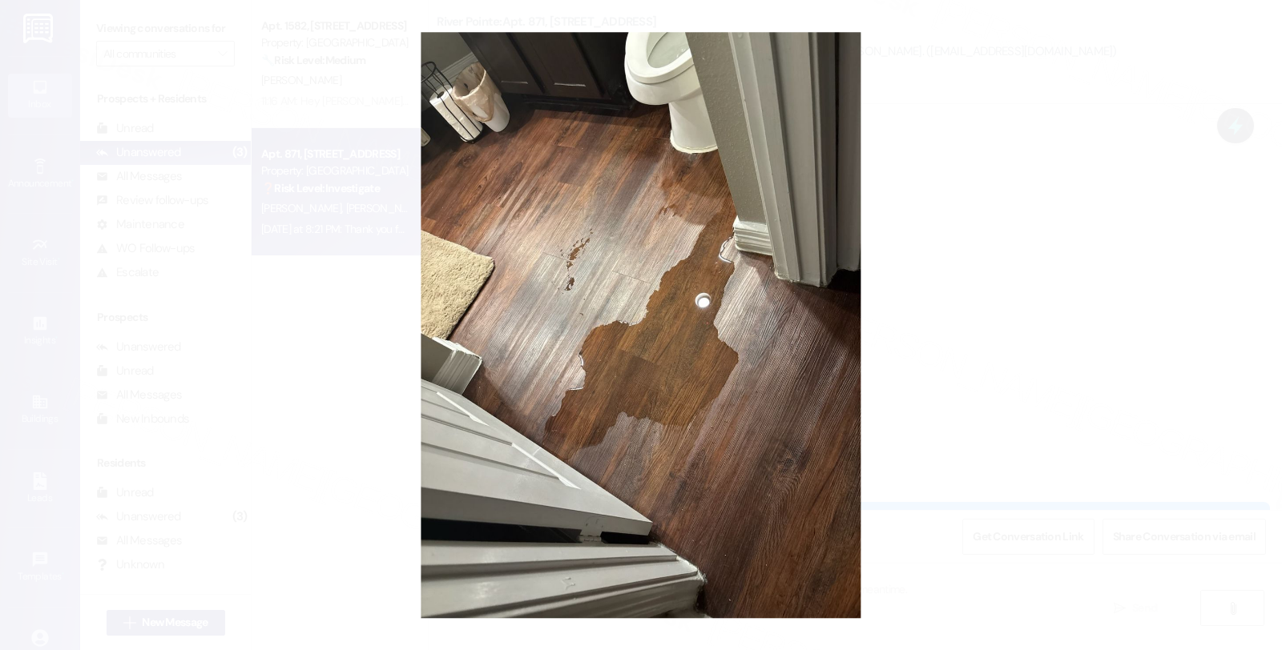
click at [964, 277] on button "Unzoom image" at bounding box center [641, 325] width 1282 height 650
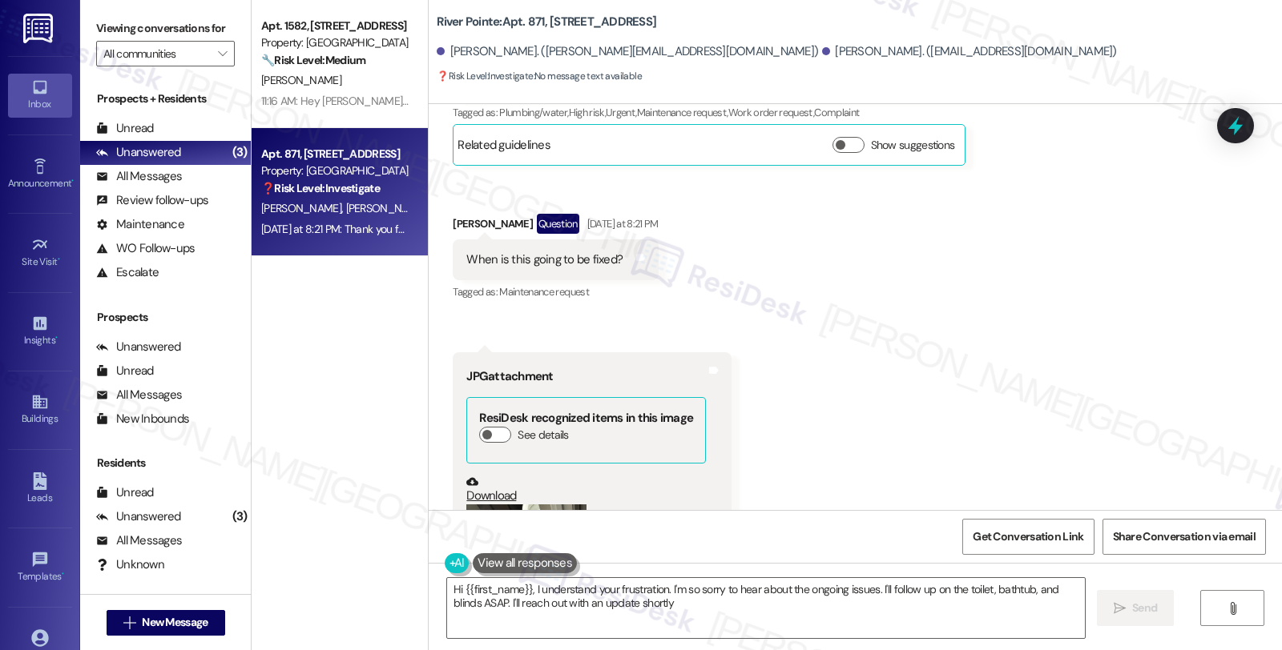
type textarea "Hi {{first_name}}, I understand your frustration. I'm so sorry to hear about th…"
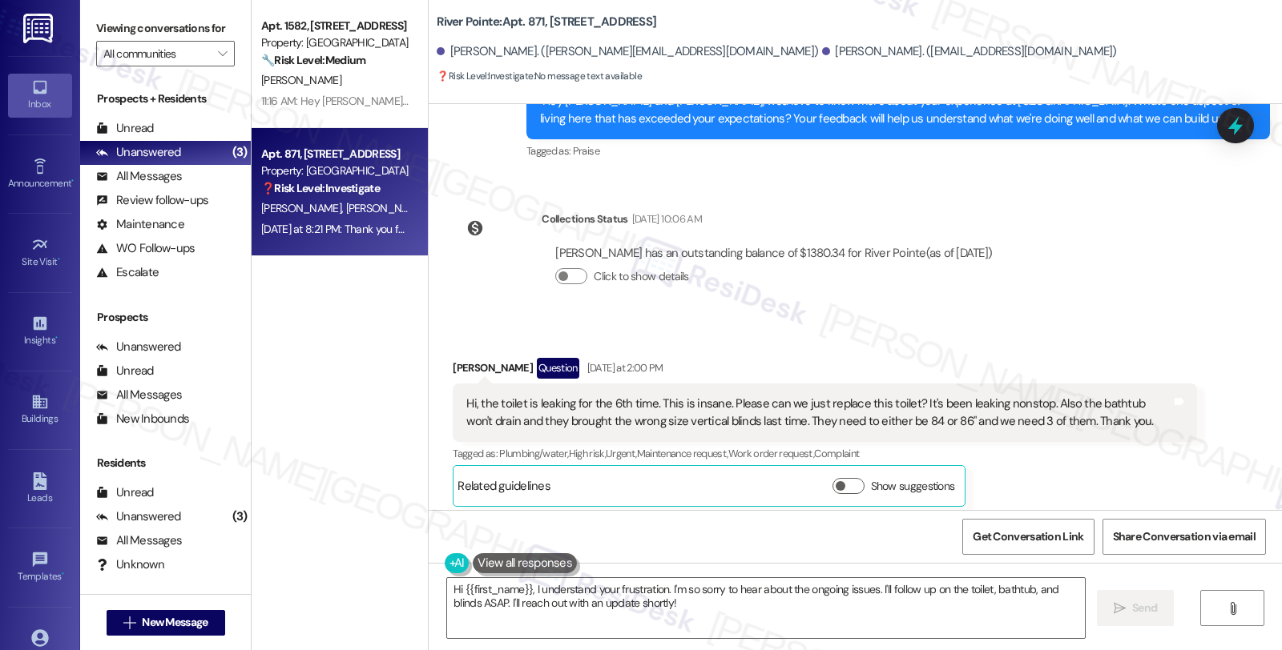
scroll to position [5161, 0]
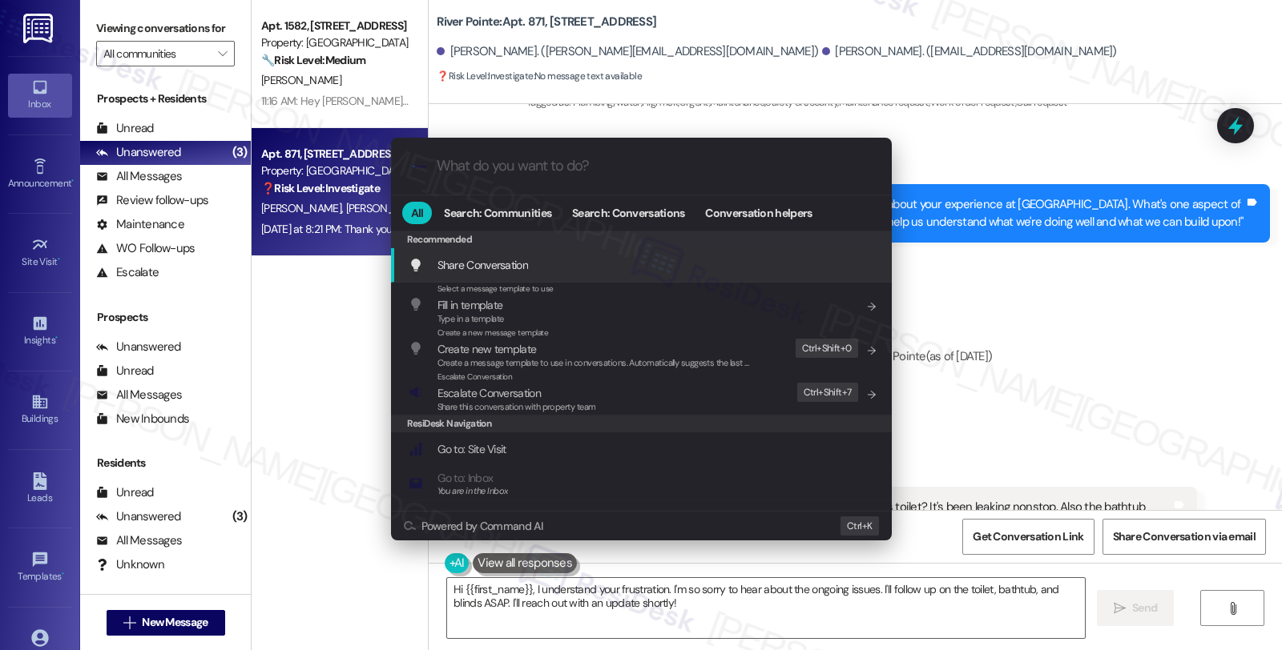
type input "o"
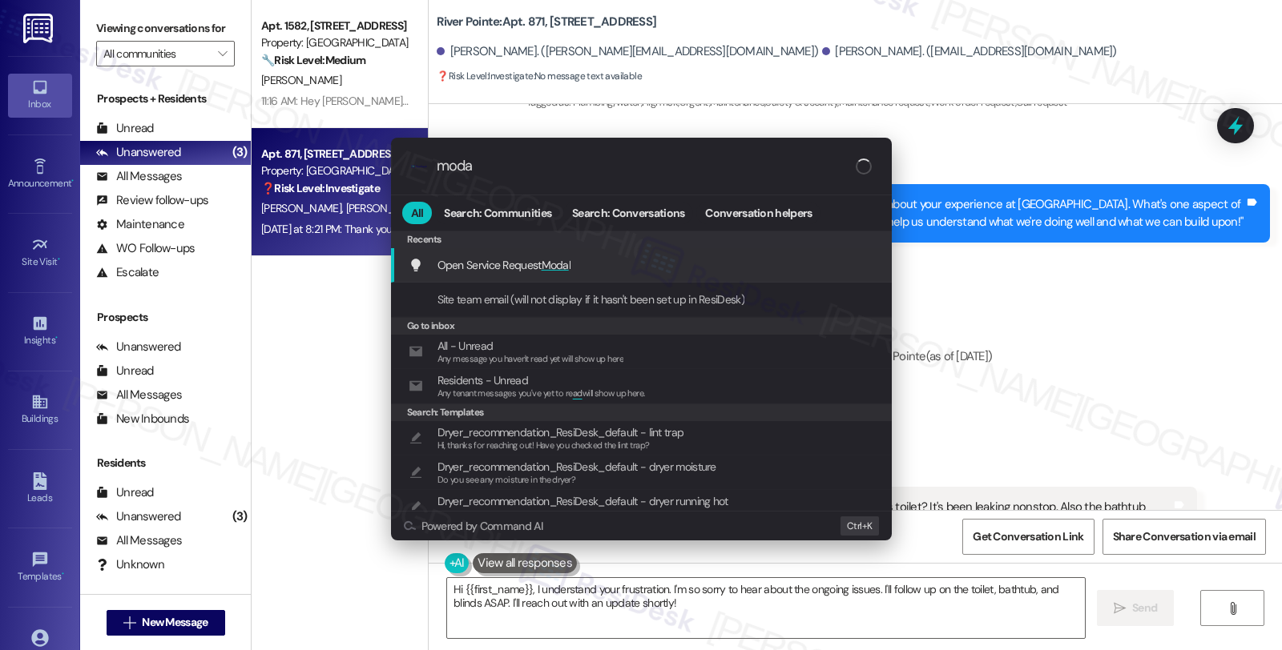
type input "modal"
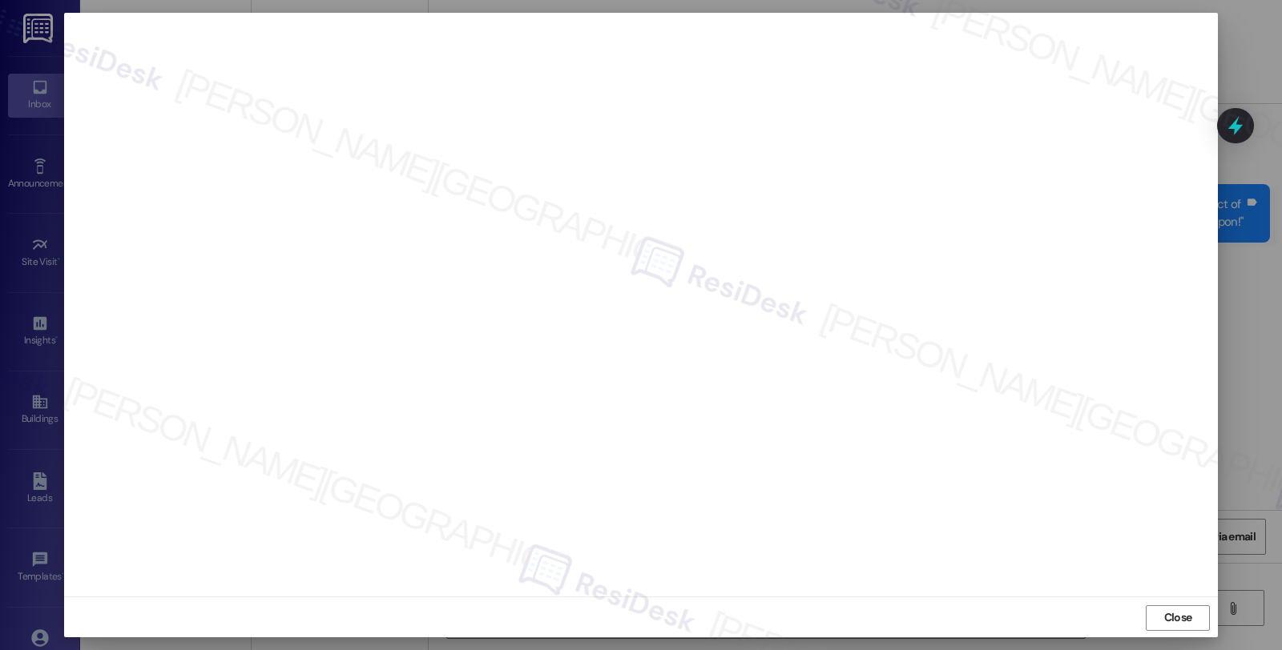
scroll to position [2, 0]
click at [1180, 622] on span "Close" at bounding box center [1178, 617] width 28 height 17
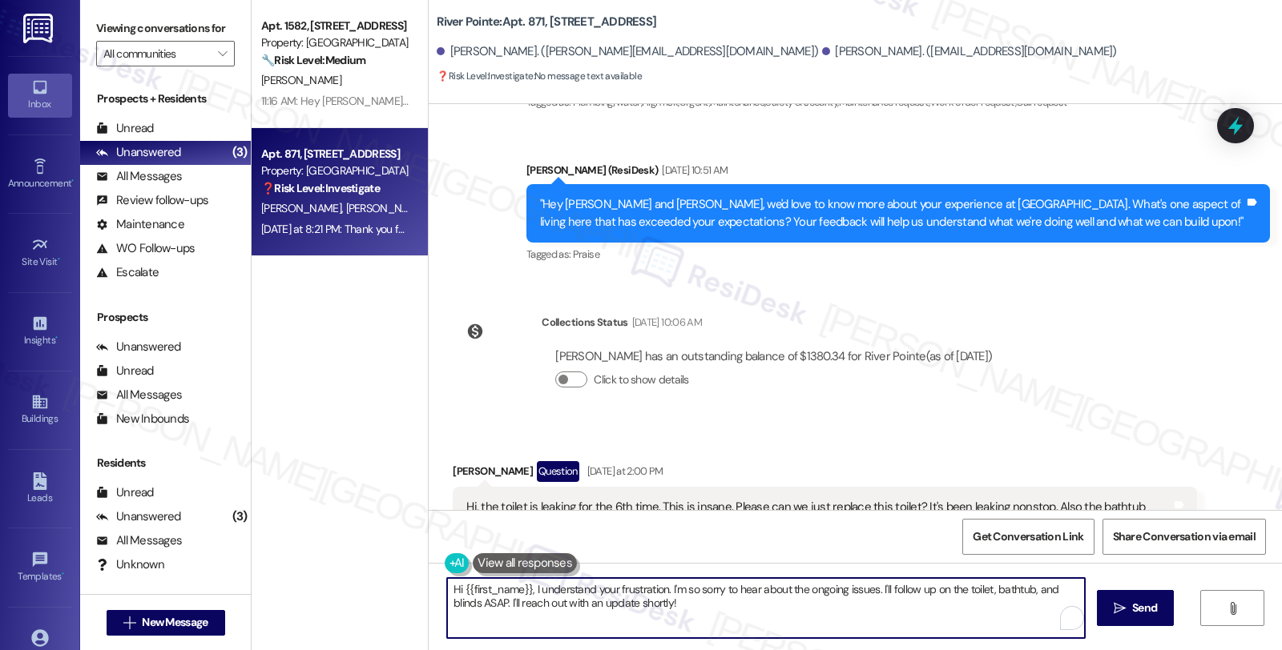
click at [715, 609] on textarea "Hi {{first_name}}, I understand your frustration. I'm so sorry to hear about th…" at bounding box center [766, 608] width 638 height 60
paste textarea "282,333"
click at [872, 586] on textarea "Hi {{first_name}}, I understand your frustration. I'm so sorry to hear about th…" at bounding box center [764, 608] width 638 height 60
paste textarea "282,333"
click at [445, 602] on textarea "Hi {{first_name}}, I understand your frustration. I'm so sorry to hear about th…" at bounding box center [764, 608] width 638 height 60
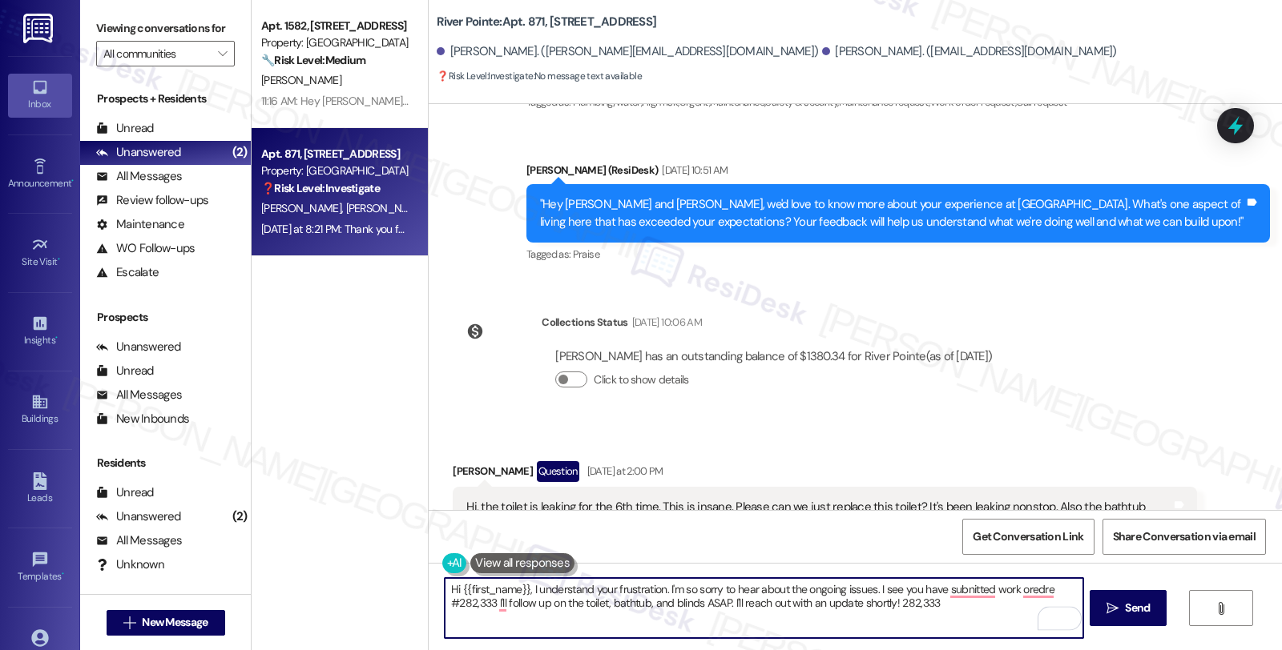
click at [465, 604] on textarea "Hi {{first_name}}, I understand your frustration. I'm so sorry to hear about th…" at bounding box center [764, 608] width 638 height 60
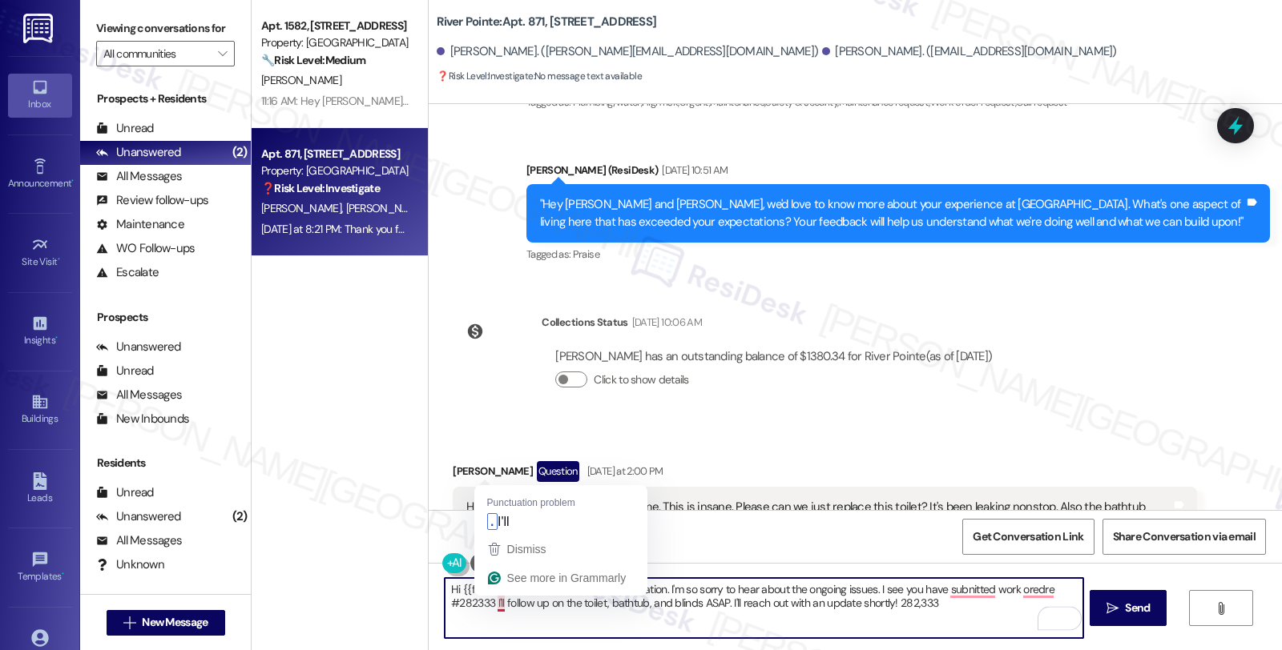
click at [489, 605] on textarea "Hi {{first_name}}, I understand your frustration. I'm so sorry to hear about th…" at bounding box center [764, 608] width 638 height 60
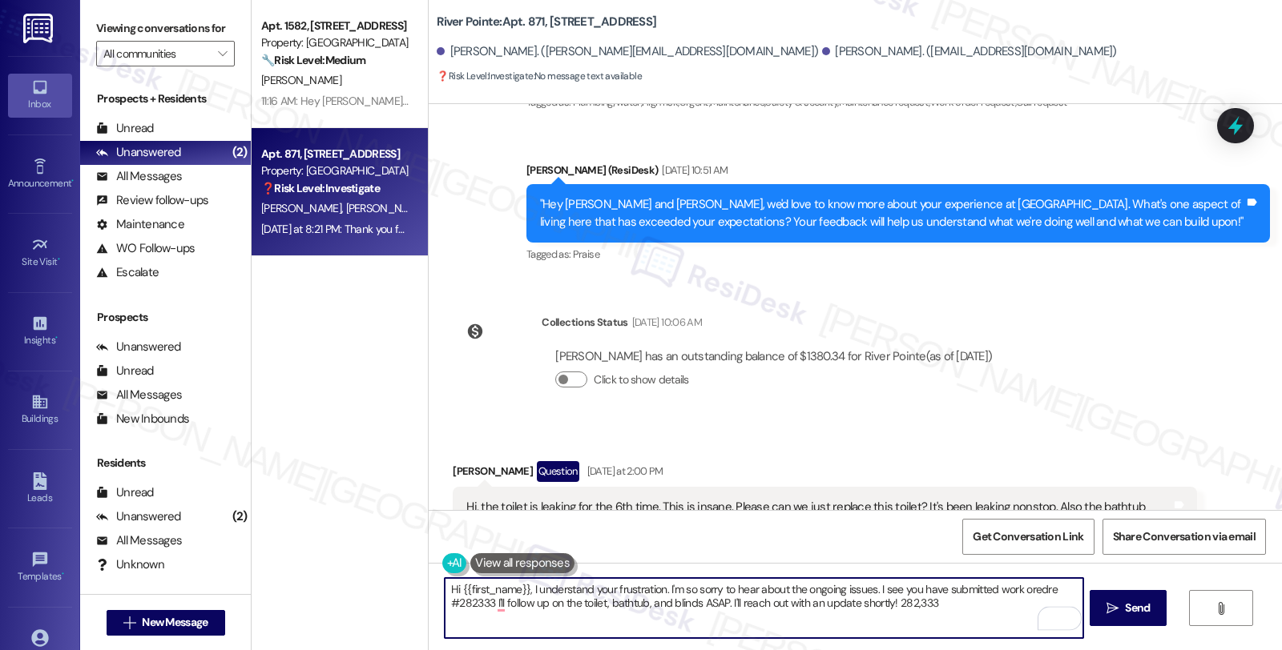
click at [1025, 546] on div "Tagged as: Plumbing/water , Click to highlight conversations about Plumbing/wat…" at bounding box center [824, 557] width 743 height 23
click at [485, 598] on textarea "Hi {{first_name}}, I understand your frustration. I'm so sorry to hear about th…" at bounding box center [764, 608] width 638 height 60
drag, startPoint x: 727, startPoint y: 604, endPoint x: 1005, endPoint y: 606, distance: 278.0
click at [1005, 606] on textarea "Hi {{first_name}}, I understand your frustration. I'm so sorry to hear about th…" at bounding box center [764, 608] width 638 height 60
click at [754, 609] on textarea "Hi {{first_name}}, I understand your frustration. I'm so sorry to hear about th…" at bounding box center [764, 608] width 638 height 60
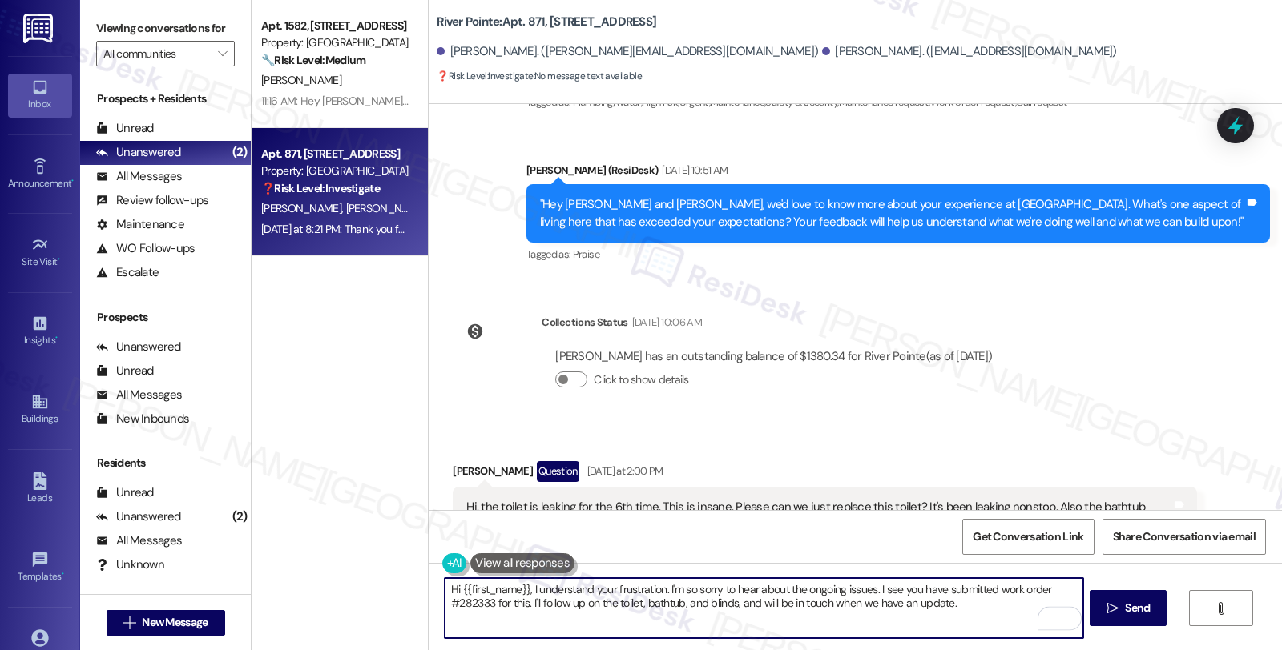
click at [983, 604] on textarea "Hi {{first_name}}, I understand your frustration. I'm so sorry to hear about th…" at bounding box center [764, 608] width 638 height 60
type textarea "Hi {{first_name}}, I understand your frustration. I'm so sorry to hear about th…"
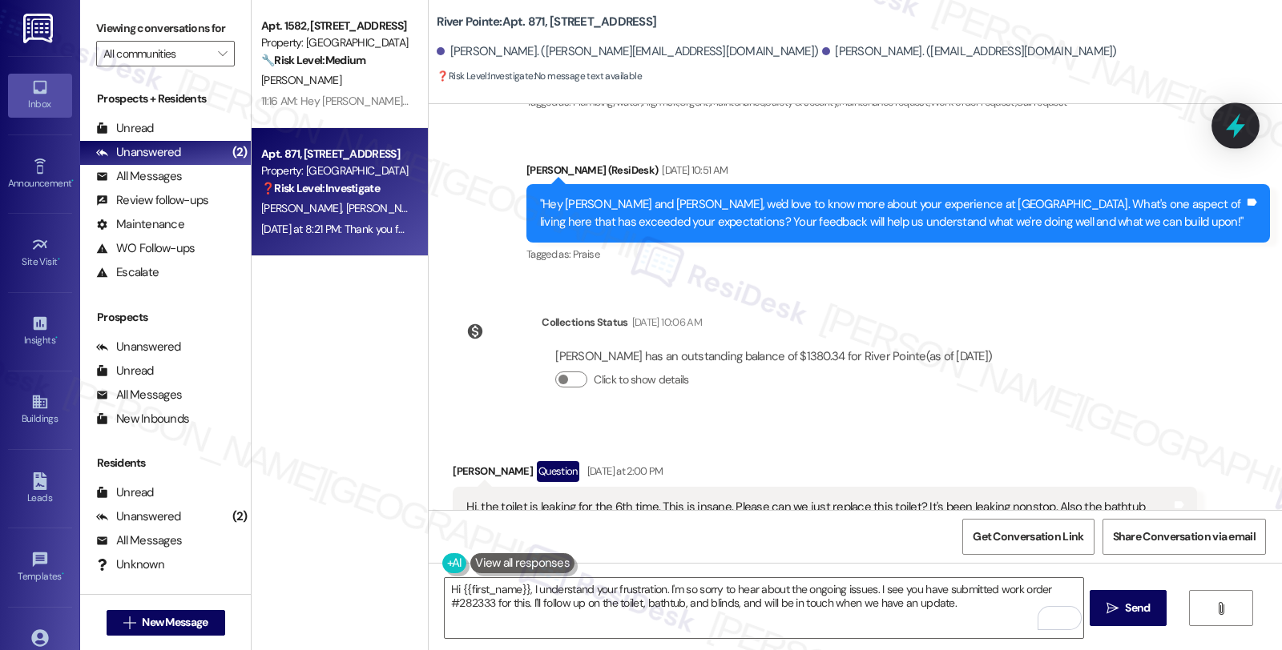
click at [1230, 122] on icon at bounding box center [1235, 125] width 27 height 27
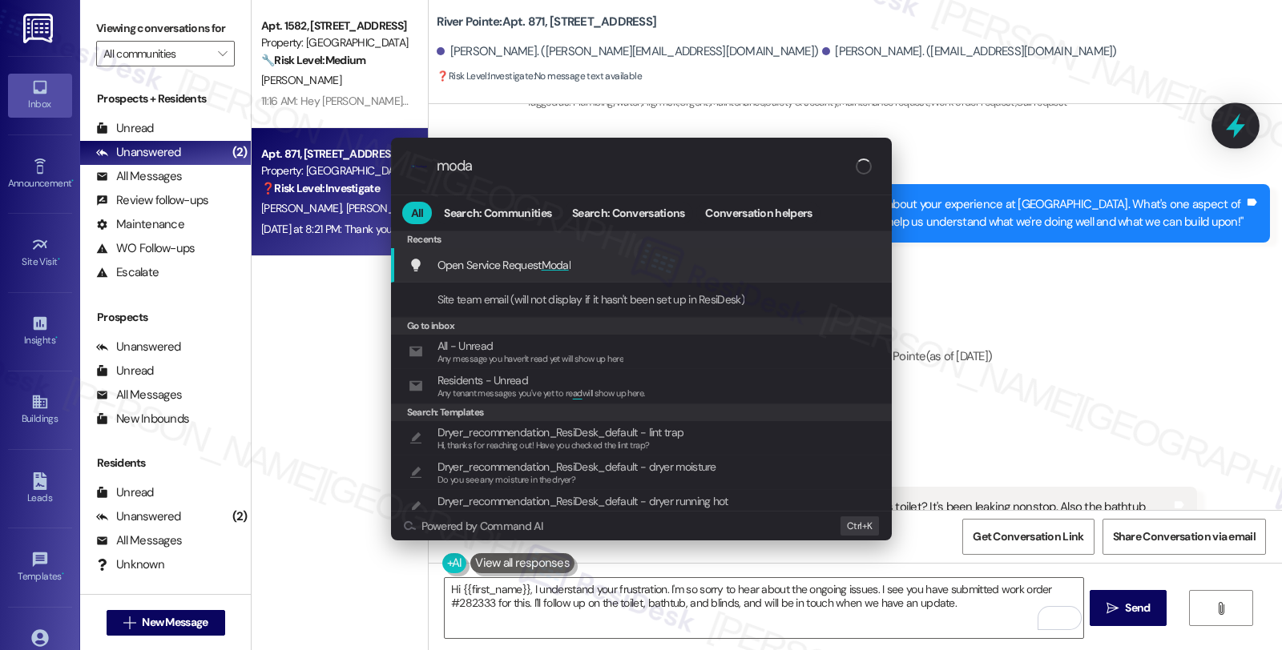
type input "modal"
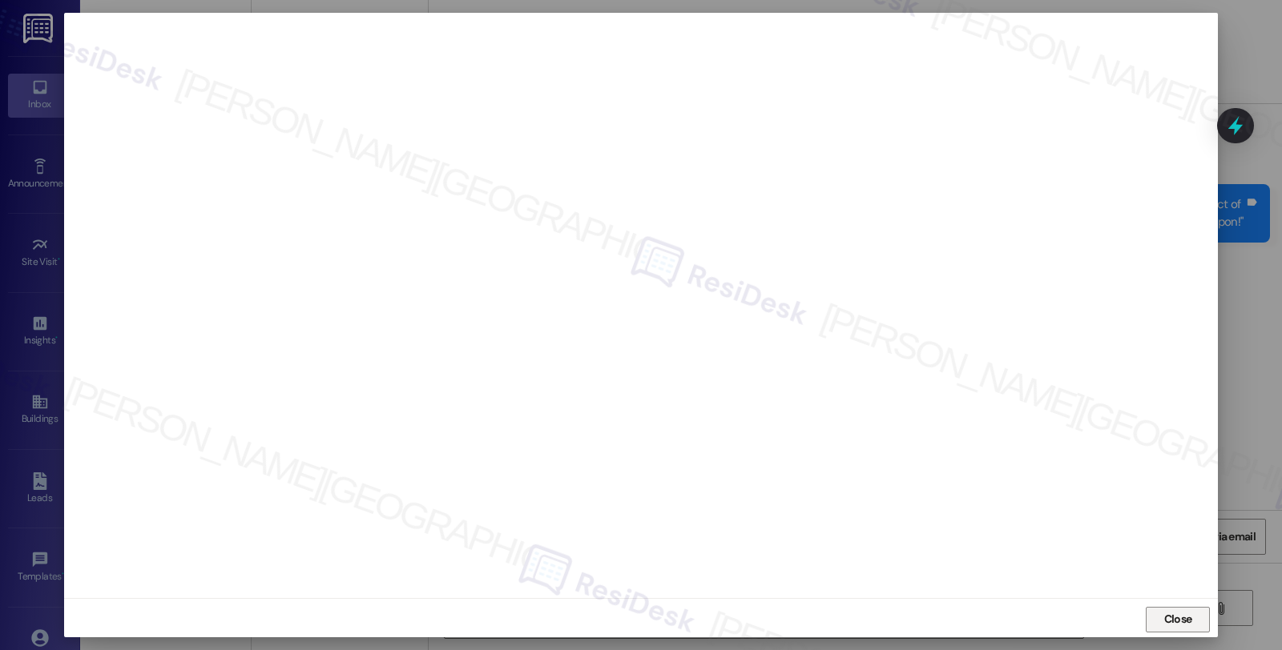
click at [1182, 621] on span "Close" at bounding box center [1178, 619] width 28 height 17
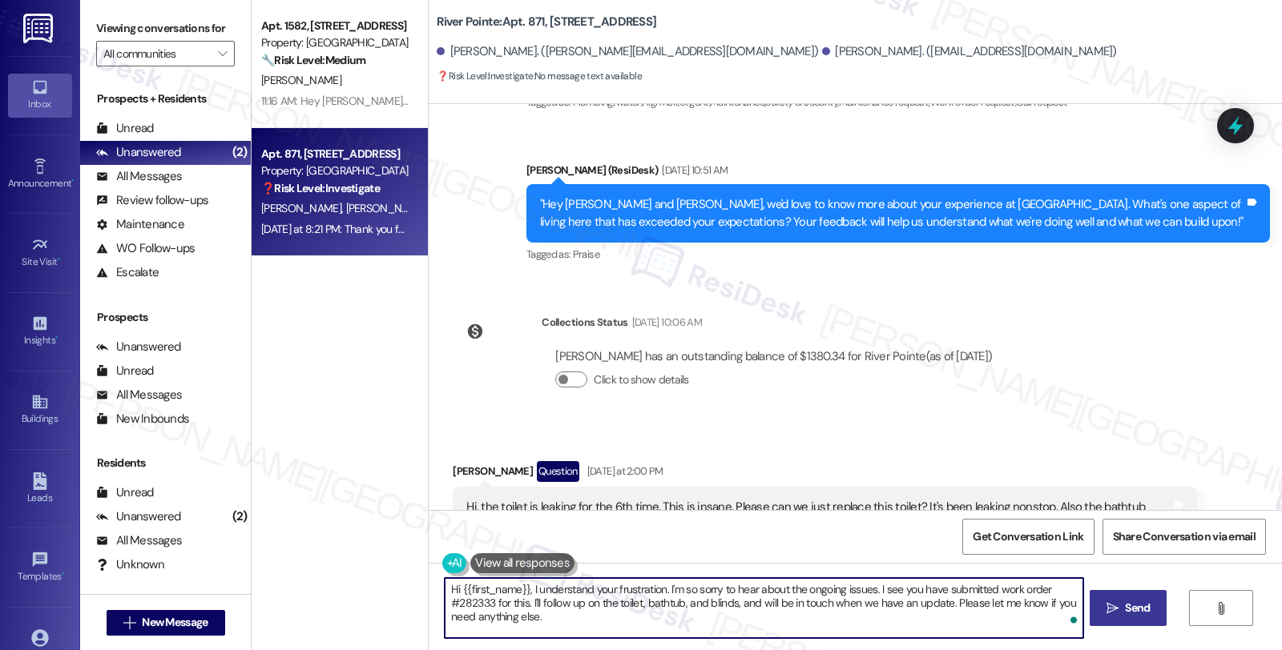
type textarea "Hi {{first_name}}, I understand your frustration. I'm so sorry to hear about th…"
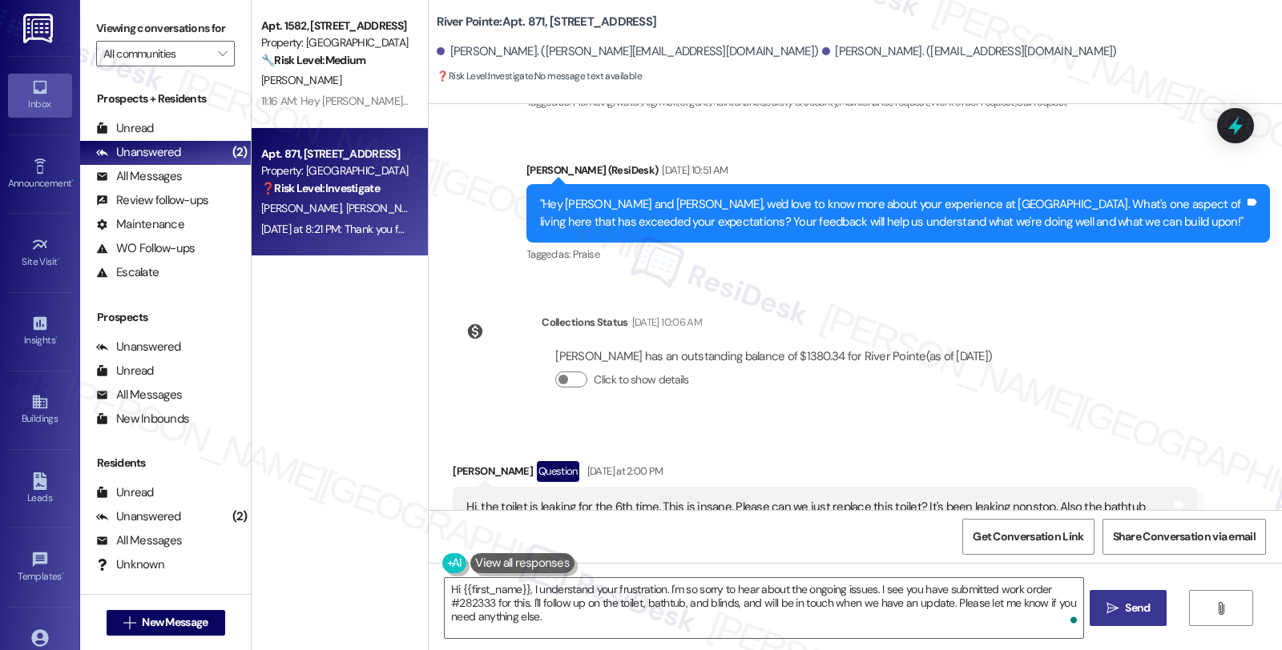
click at [1147, 611] on span "Send" at bounding box center [1137, 608] width 25 height 17
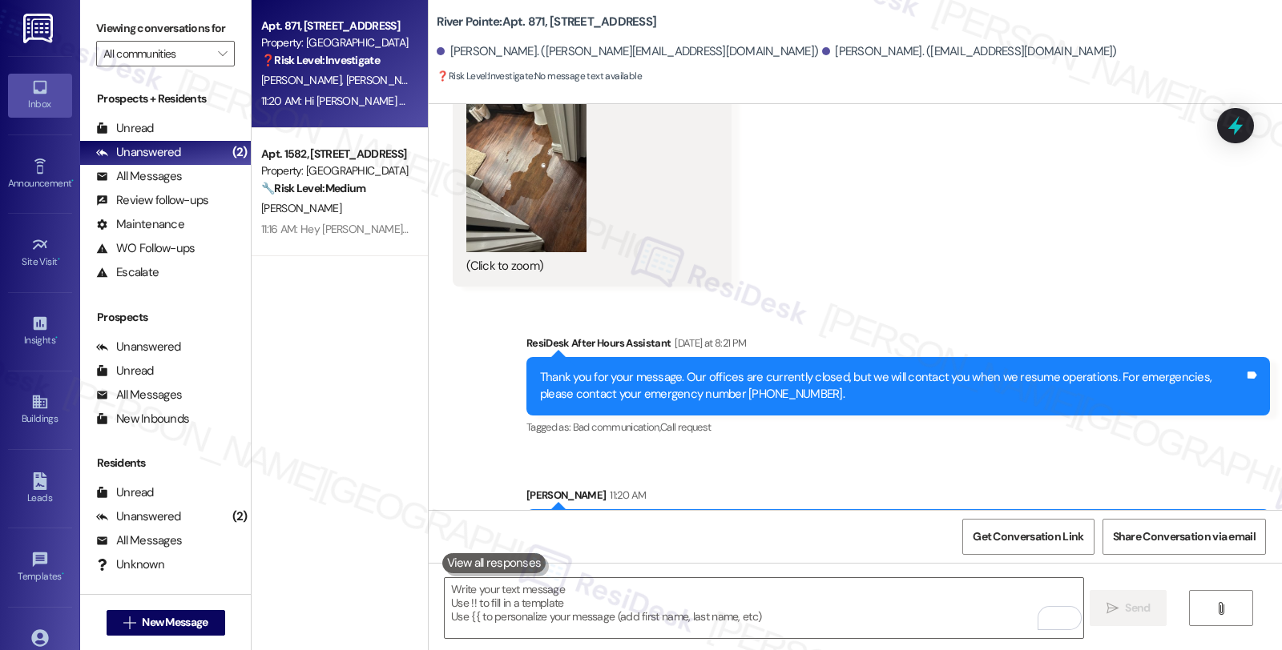
scroll to position [6019, 0]
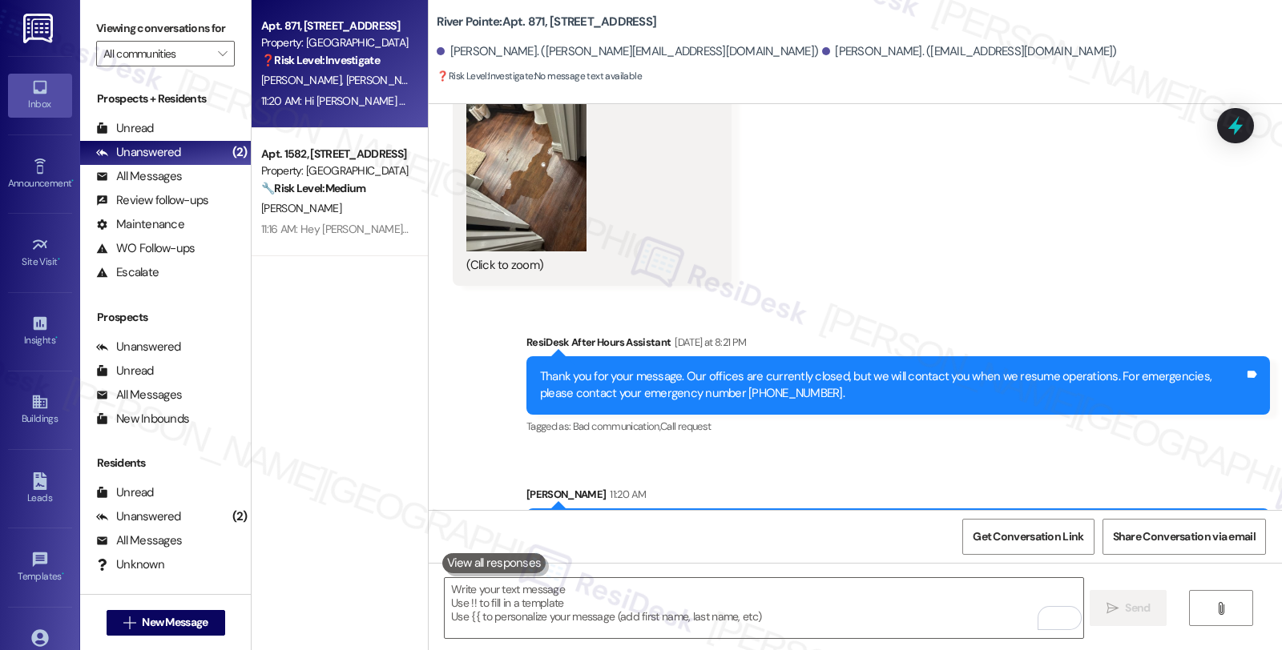
drag, startPoint x: 581, startPoint y: 455, endPoint x: 518, endPoint y: 453, distance: 62.5
click at [526, 509] on div "Hi Kelly and Matthew, I understand your frustration. I'm so sorry to hear about…" at bounding box center [897, 546] width 743 height 75
copy div "#282333 f"
click at [1229, 123] on icon at bounding box center [1235, 125] width 27 height 27
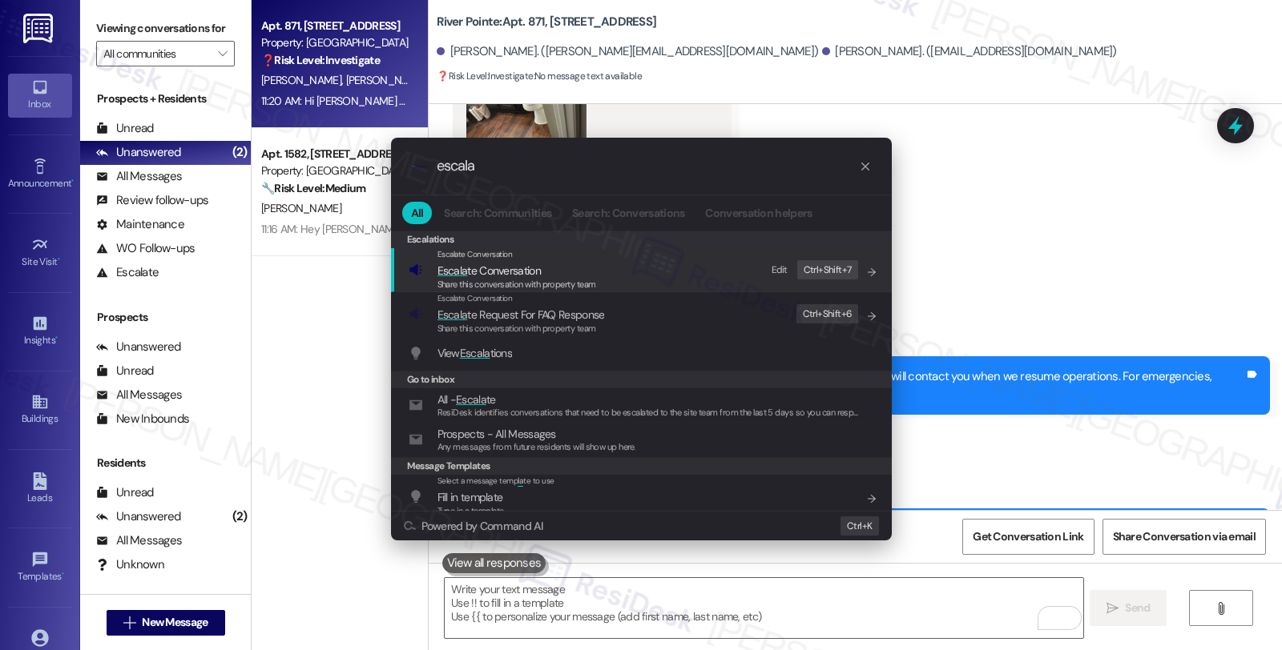
type input "escala"
click at [538, 276] on span "Escala te Conversation" at bounding box center [488, 271] width 103 height 14
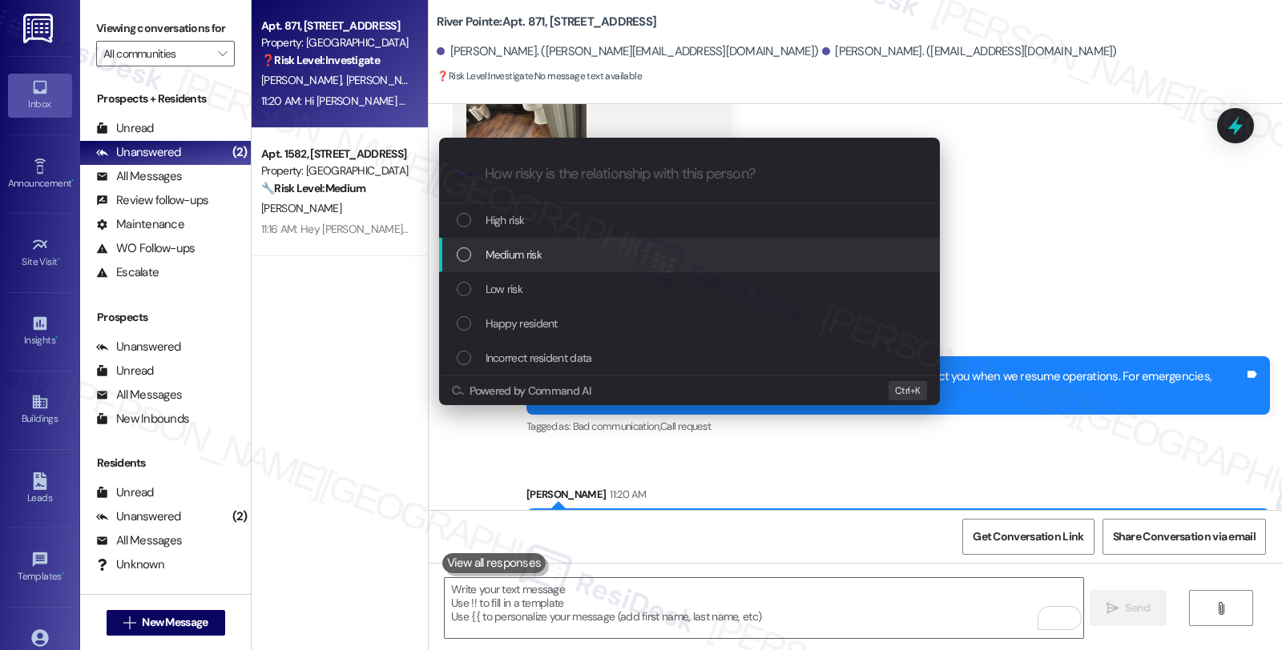
click at [538, 253] on span "Medium risk" at bounding box center [513, 255] width 56 height 18
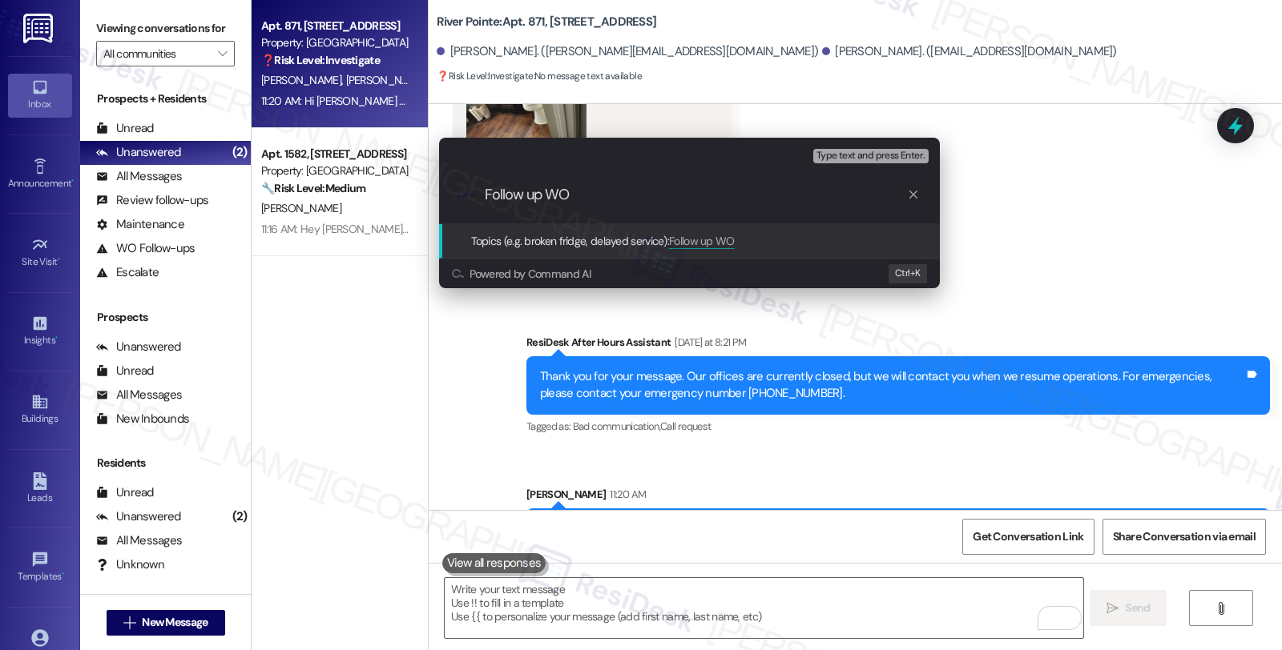
paste input "#282333 f"
type input "Follow up WO #282333 (toilet leak, tub, and blinds)"
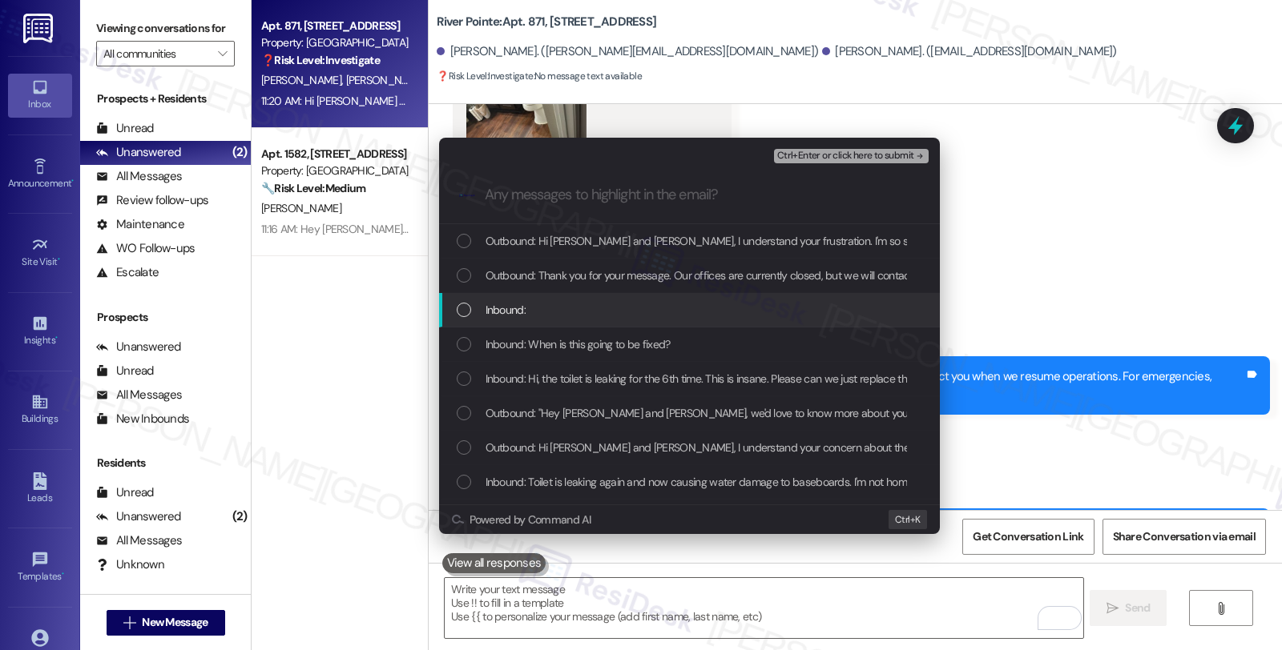
click at [521, 306] on span "Inbound:" at bounding box center [505, 310] width 40 height 18
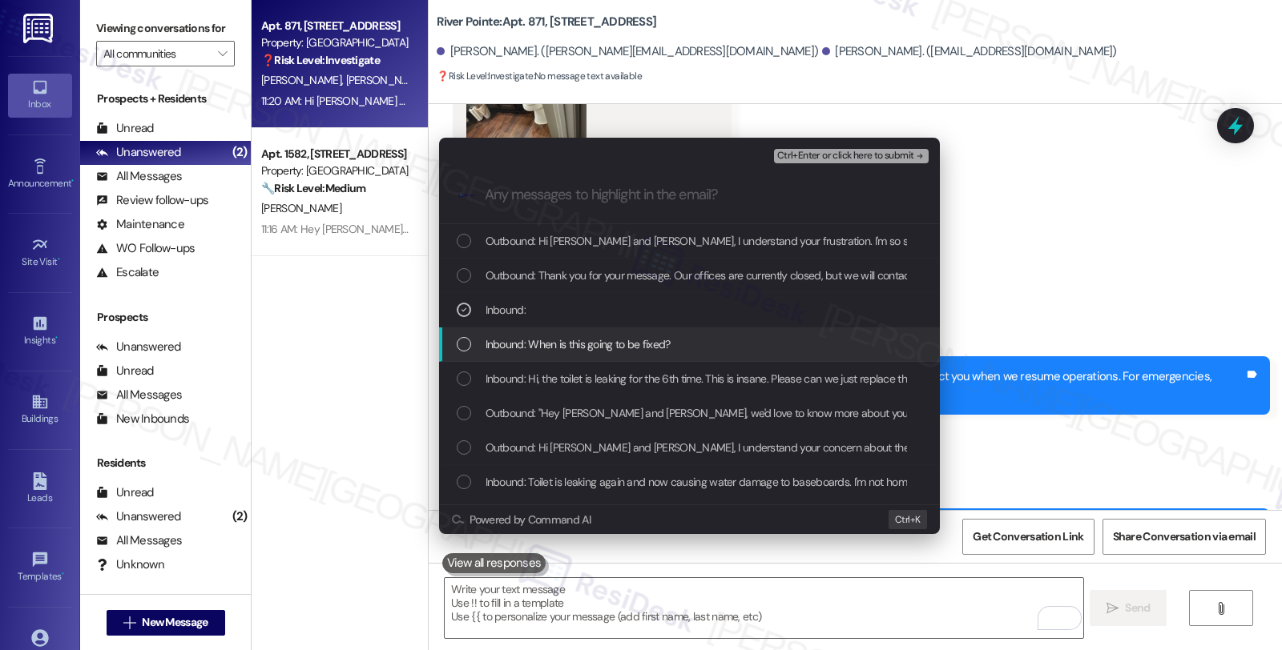
click at [525, 351] on span "Inbound: When is this going to be fixed?" at bounding box center [577, 345] width 185 height 18
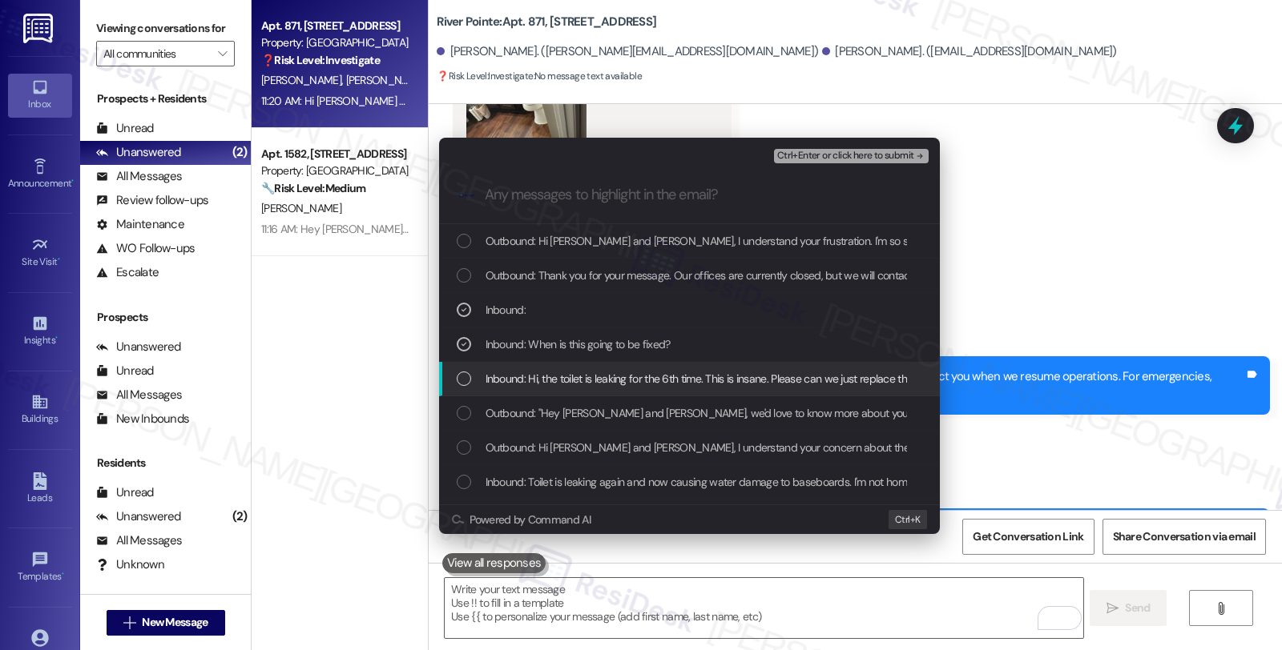
click at [530, 383] on span "Inbound: Hi, the toilet is leaking for the 6th time. This is insane. Please can…" at bounding box center [1132, 379] width 1295 height 18
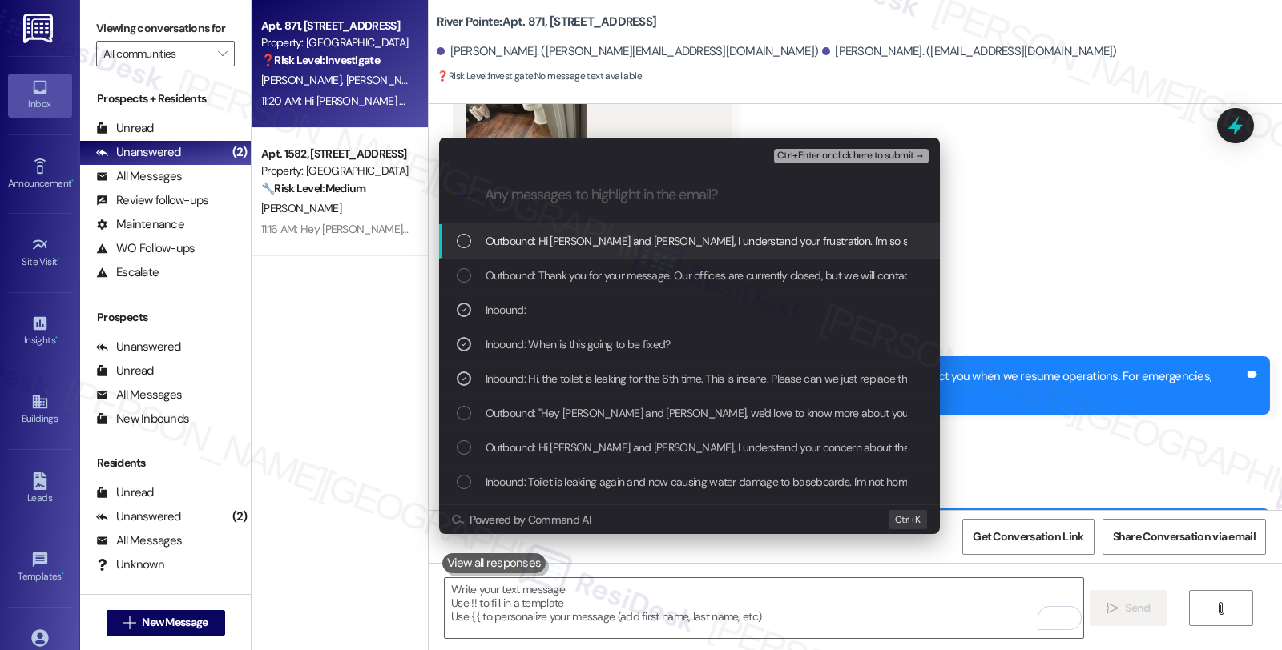
click at [838, 159] on span "Ctrl+Enter or click here to submit" at bounding box center [845, 156] width 137 height 11
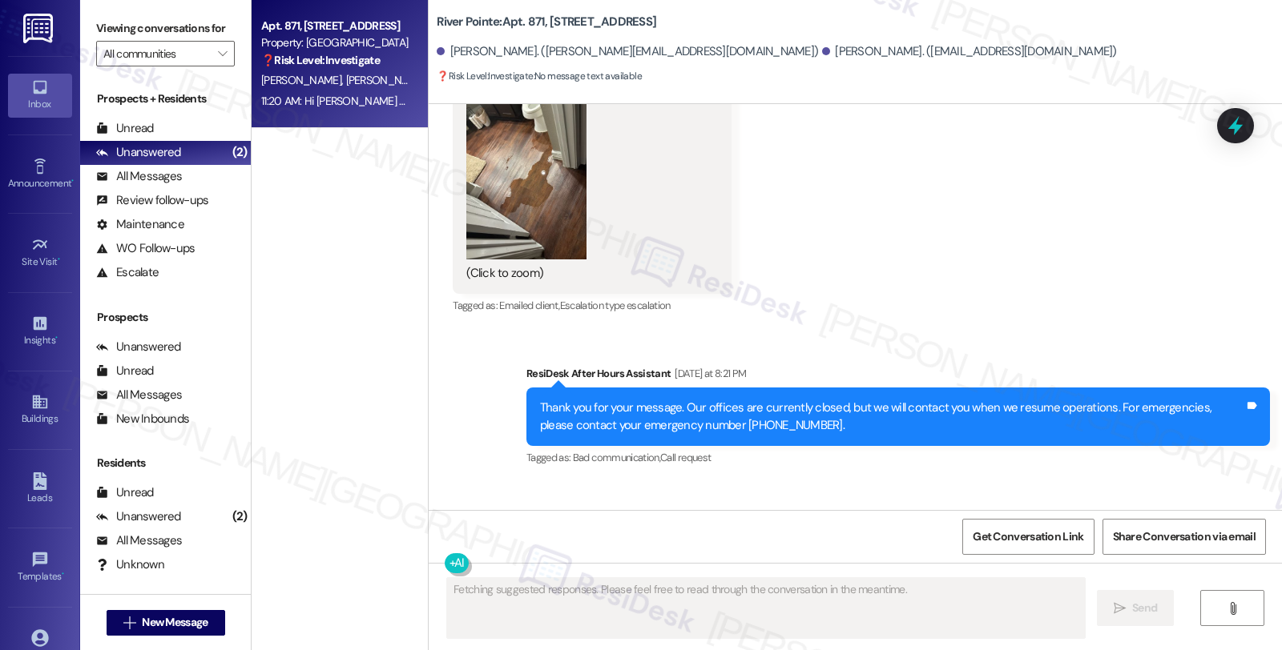
scroll to position [6067, 0]
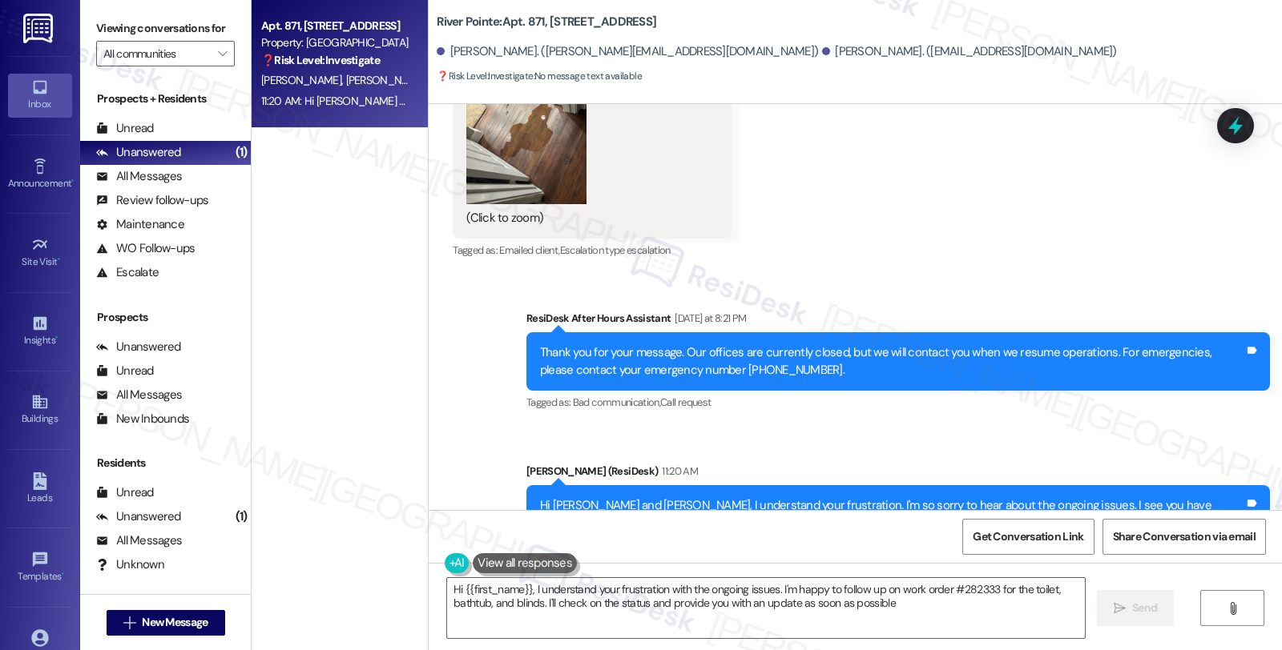
type textarea "Hi {{first_name}}, I understand your frustration with the ongoing issues. I'm h…"
